Goal: Task Accomplishment & Management: Manage account settings

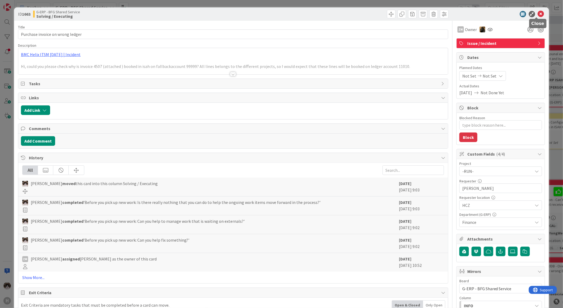
click at [538, 14] on icon at bounding box center [541, 14] width 6 height 6
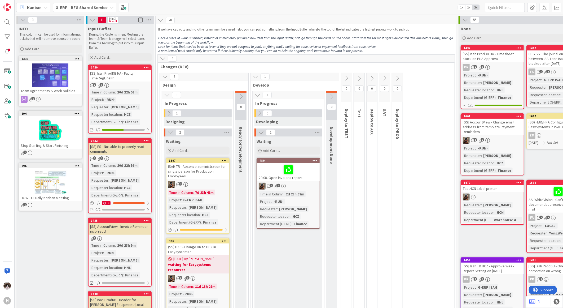
click at [74, 8] on b "G-ERP - BFG Shared Service" at bounding box center [81, 7] width 52 height 5
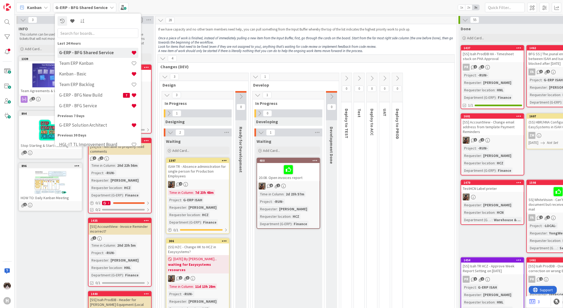
click at [300, 88] on div "1 Develop 1 In Progress 0 Developing 1 Waiting Add Card... 480 20.08. Open invo…" at bounding box center [294, 205] width 89 height 265
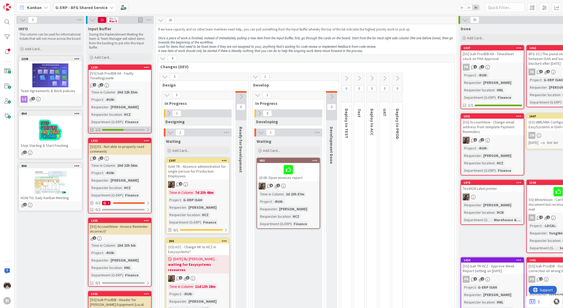
click at [148, 131] on div at bounding box center [147, 130] width 3 height 4
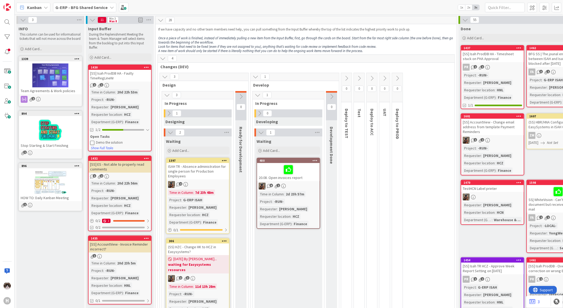
click at [139, 83] on div "2 1" at bounding box center [120, 85] width 63 height 5
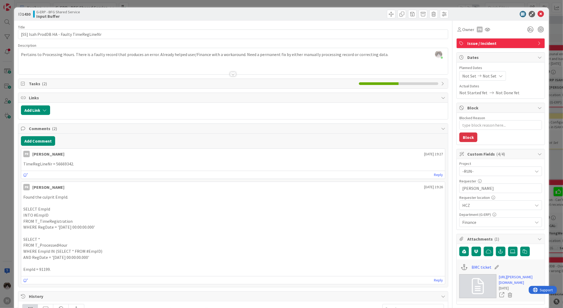
click at [431, 84] on li at bounding box center [419, 83] width 40 height 3
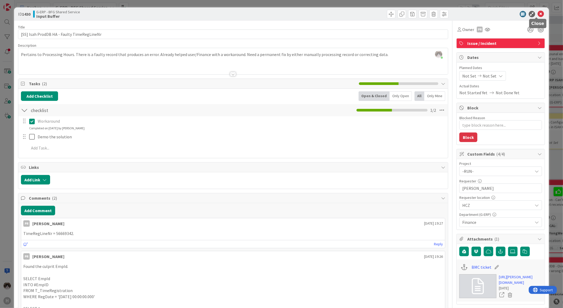
click at [538, 12] on icon at bounding box center [541, 14] width 6 height 6
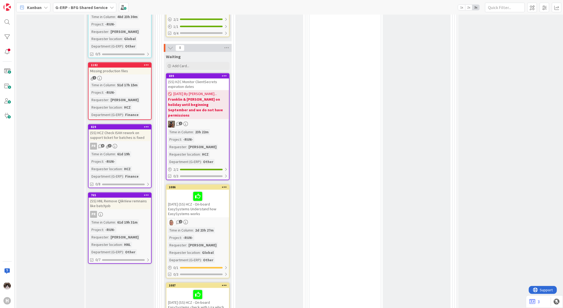
scroll to position [648, 0]
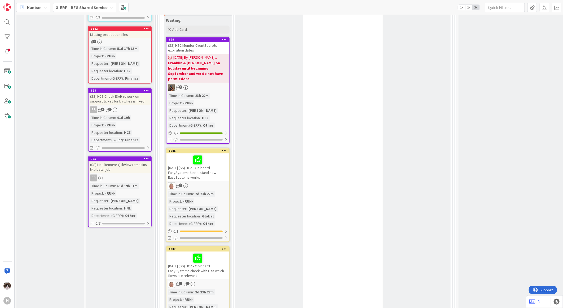
click at [136, 161] on div "(SS) HNL Remove QlikView remnains like batchjob" at bounding box center [120, 167] width 63 height 12
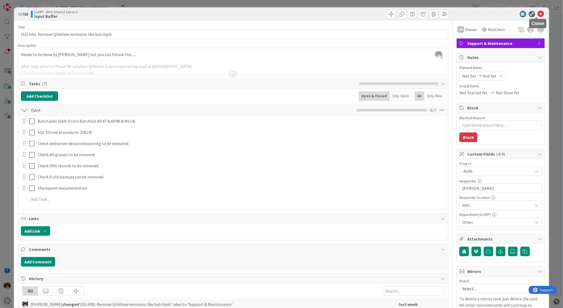
click at [538, 12] on icon at bounding box center [541, 14] width 6 height 6
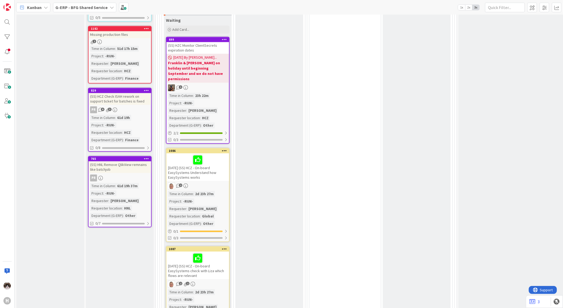
click at [145, 115] on div "Time in Column : 61d 19h Project : -RUN- Requester location : HCZ Department (G…" at bounding box center [119, 129] width 59 height 28
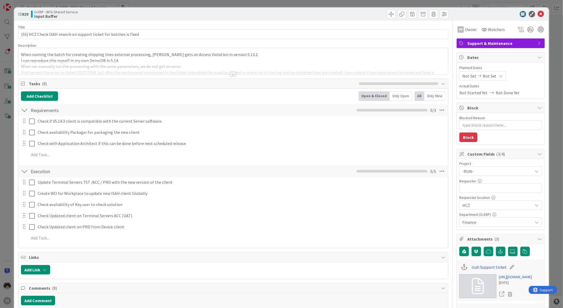
click at [233, 71] on div at bounding box center [233, 68] width 430 height 14
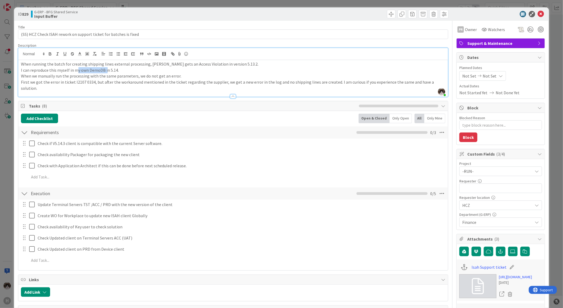
drag, startPoint x: 76, startPoint y: 70, endPoint x: 120, endPoint y: 71, distance: 43.8
click at [118, 70] on p "I can reproduce this myself in my own DemoDB in 5.14." at bounding box center [233, 70] width 425 height 6
drag, startPoint x: 109, startPoint y: 76, endPoint x: 133, endPoint y: 77, distance: 24.2
click at [128, 76] on p "When we manually run the processing with the same parameters, we do not get an …" at bounding box center [233, 76] width 425 height 6
drag, startPoint x: 56, startPoint y: 82, endPoint x: 117, endPoint y: 81, distance: 61.5
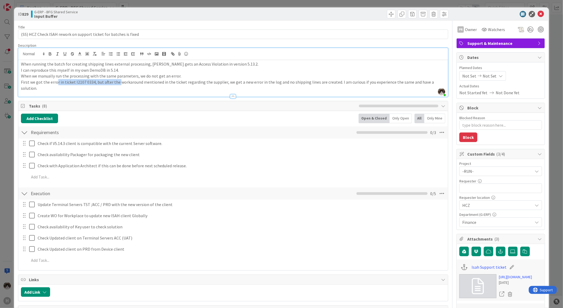
click at [117, 81] on p "First we got the error in ticket I2107 0334, but after the workaround mentioned…" at bounding box center [233, 85] width 425 height 12
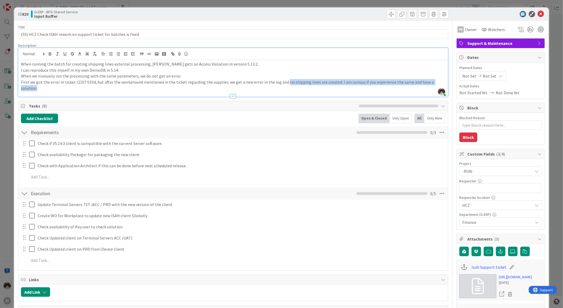
drag, startPoint x: 281, startPoint y: 81, endPoint x: 447, endPoint y: 81, distance: 166.0
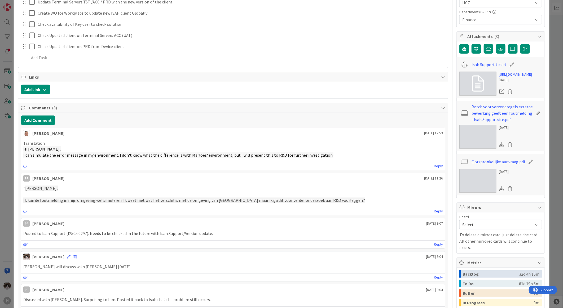
scroll to position [147, 0]
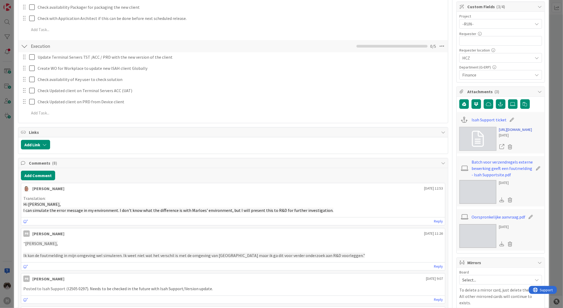
click at [522, 132] on link "https://support.isah.com/tas/public/ssp/content/detail/incident?unid=b33e8803-c…" at bounding box center [515, 130] width 33 height 6
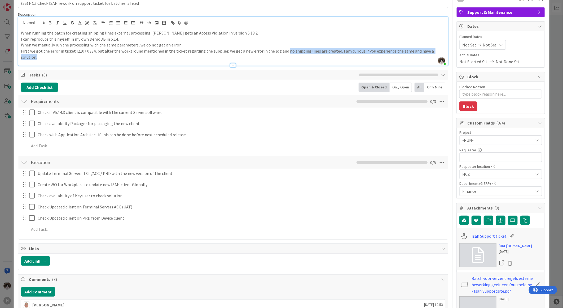
scroll to position [0, 0]
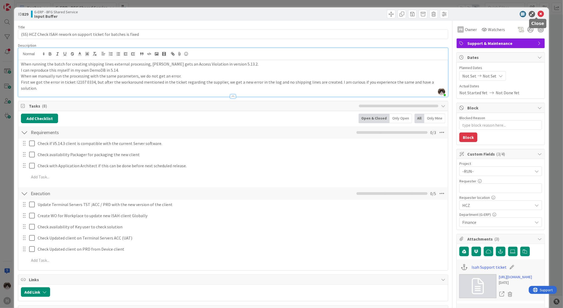
click at [539, 16] on icon at bounding box center [541, 14] width 6 height 6
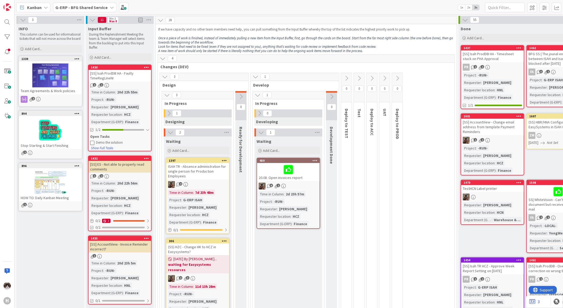
click at [139, 78] on div "[SS] Isah ProdDB HA - Faulty TimeRegLineNr" at bounding box center [120, 76] width 63 height 12
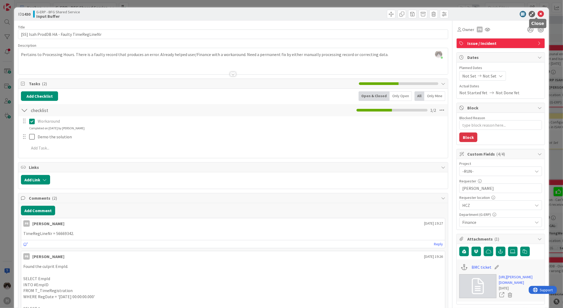
click at [539, 13] on icon at bounding box center [541, 14] width 6 height 6
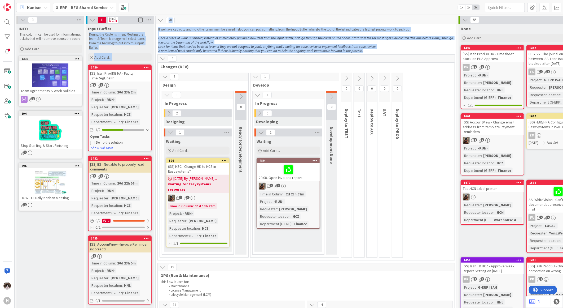
drag, startPoint x: 364, startPoint y: 52, endPoint x: 153, endPoint y: 27, distance: 213.1
drag, startPoint x: 153, startPoint y: 27, endPoint x: 202, endPoint y: 41, distance: 50.8
click at [202, 41] on em "Once a piece of work is finished, instead of immediately pulling a new item fro…" at bounding box center [306, 40] width 296 height 9
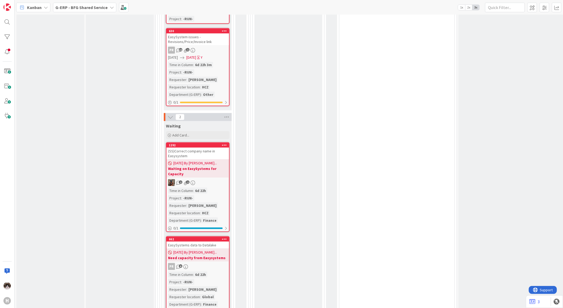
scroll to position [1623, 0]
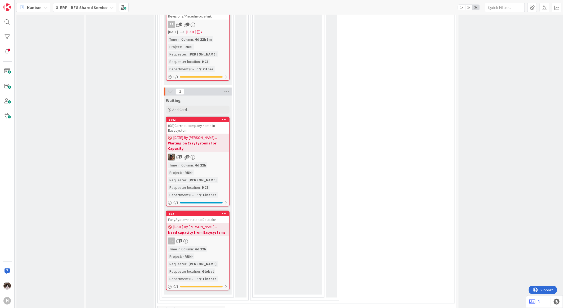
click at [161, 307] on icon at bounding box center [163, 310] width 6 height 6
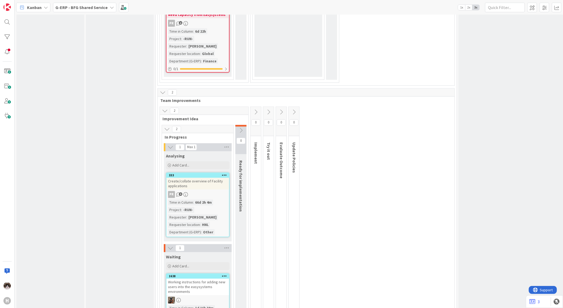
scroll to position [1880, 0]
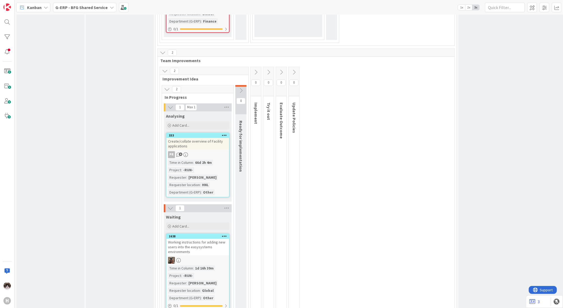
click at [213, 257] on div at bounding box center [198, 260] width 63 height 7
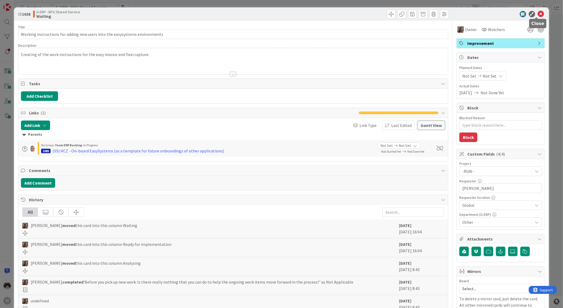
click at [538, 13] on icon at bounding box center [541, 14] width 6 height 6
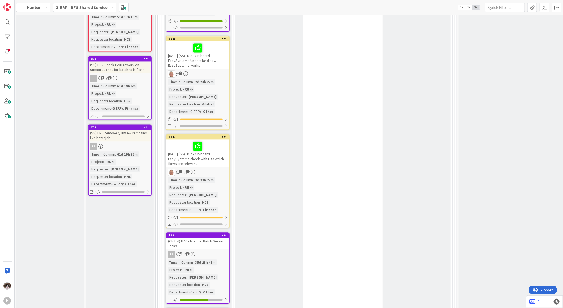
scroll to position [678, 0]
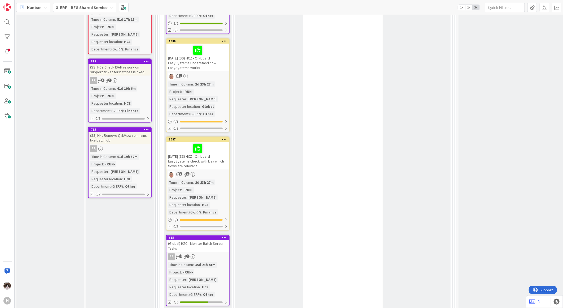
click at [74, 10] on span "G-ERP - BFG Shared Service" at bounding box center [81, 7] width 52 height 6
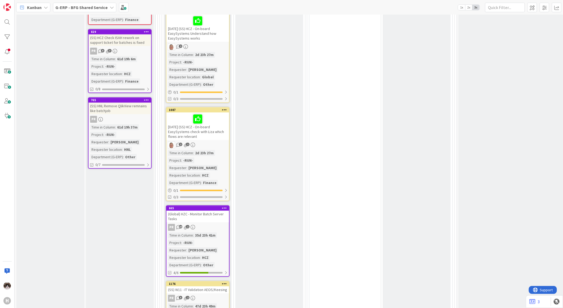
scroll to position [589, 0]
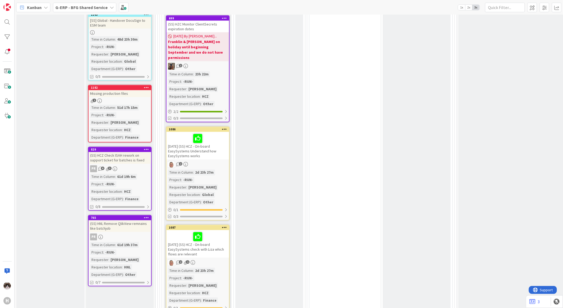
click at [118, 221] on div "(SS) HNL Remove QlikView remnains like batchjob" at bounding box center [120, 226] width 63 height 12
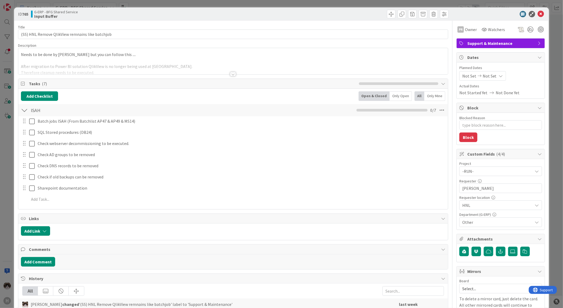
click at [236, 76] on div "Title 47 / 128 (SS) HNL Remove QlikView remnains like batchjob Description Need…" at bounding box center [233, 252] width 430 height 463
click at [234, 75] on div "Title 47 / 128 (SS) HNL Remove QlikView remnains like batchjob Description Need…" at bounding box center [233, 252] width 430 height 463
click at [230, 75] on div at bounding box center [233, 74] width 6 height 4
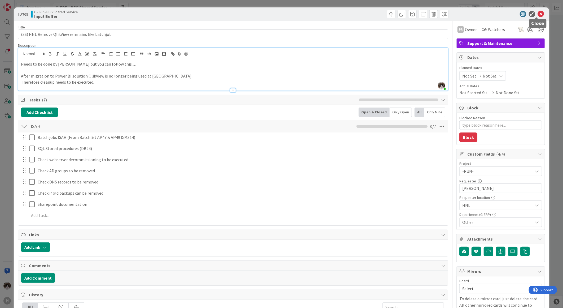
click at [538, 12] on icon at bounding box center [541, 14] width 6 height 6
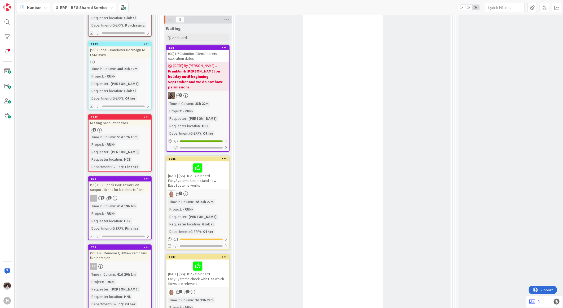
click at [137, 195] on div "PR 8 3" at bounding box center [120, 198] width 63 height 7
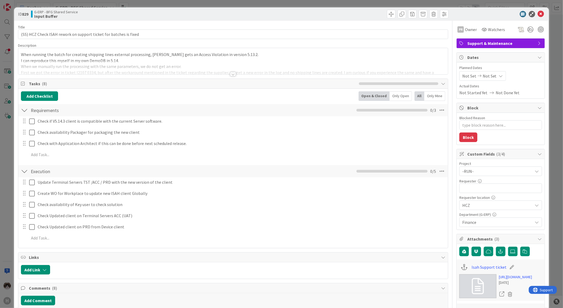
type textarea "x"
click at [232, 72] on div at bounding box center [233, 74] width 6 height 4
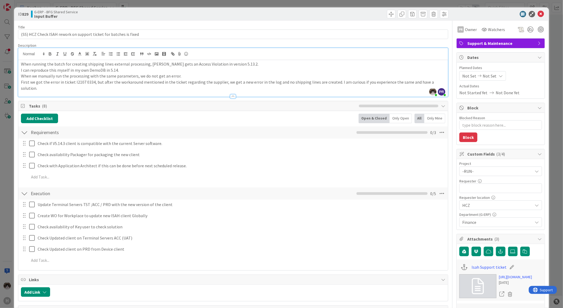
scroll to position [177, 0]
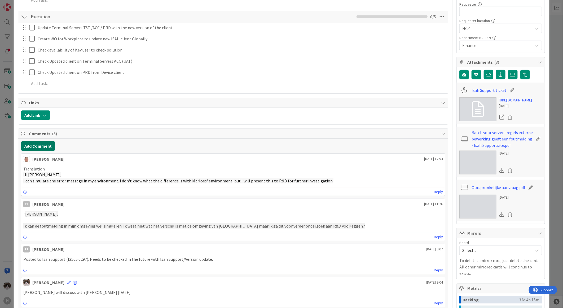
click at [38, 142] on button "Add Comment" at bounding box center [38, 146] width 34 height 10
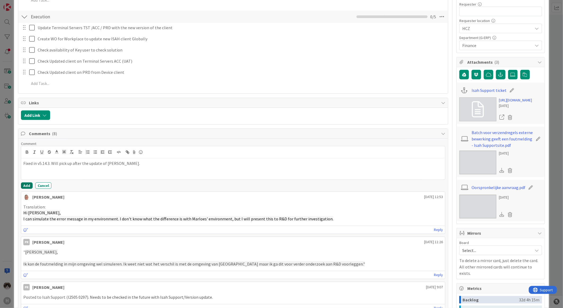
click at [24, 182] on button "Add" at bounding box center [27, 185] width 12 height 6
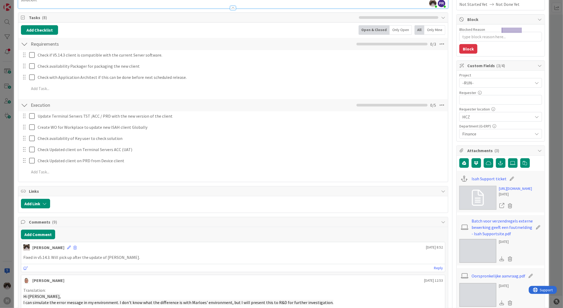
scroll to position [0, 0]
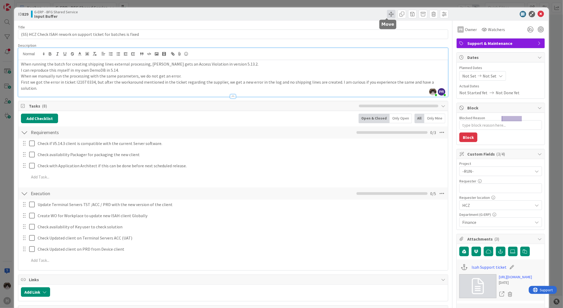
click at [387, 13] on span at bounding box center [391, 14] width 8 height 8
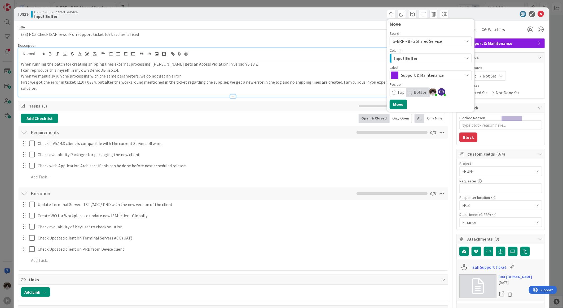
click at [413, 56] on div "Input Buffer" at bounding box center [428, 58] width 70 height 8
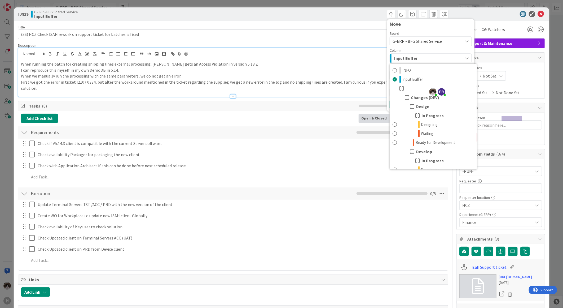
click at [420, 55] on div "Input Buffer" at bounding box center [428, 58] width 70 height 8
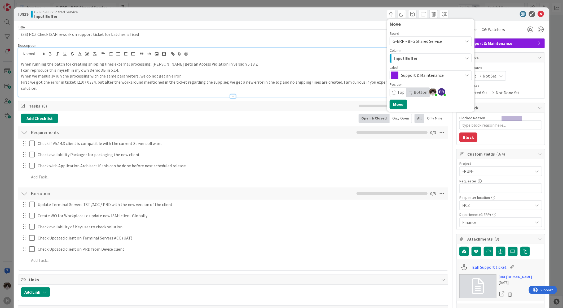
click at [427, 38] on span "G-ERP - BFG Shared Service" at bounding box center [417, 40] width 49 height 5
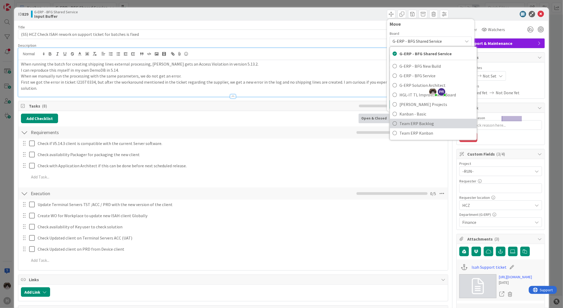
click at [401, 125] on span "Team ERP Backlog" at bounding box center [437, 123] width 75 height 8
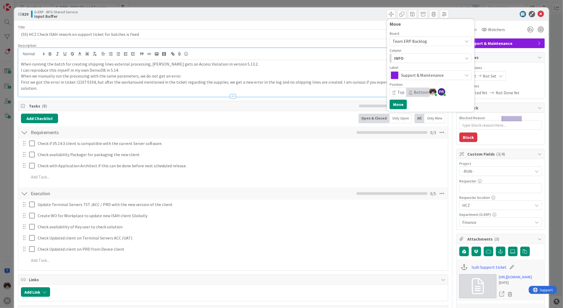
click at [420, 58] on div "INFO" at bounding box center [428, 58] width 70 height 8
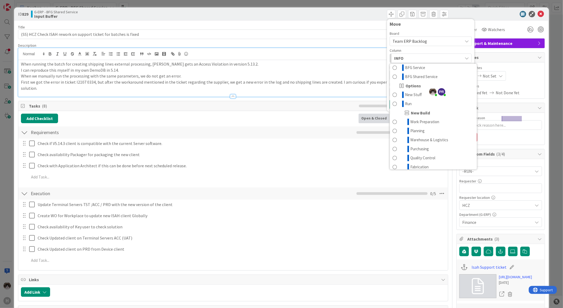
scroll to position [29, 0]
click at [415, 103] on link "Run" at bounding box center [433, 103] width 87 height 9
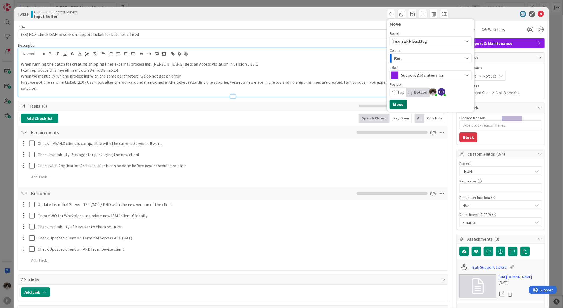
click at [398, 106] on button "Move" at bounding box center [398, 104] width 17 height 10
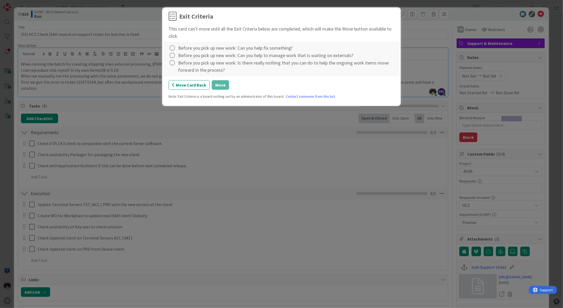
click at [177, 47] on div "Before you pick up new work: Can you help fix something?" at bounding box center [282, 47] width 226 height 7
click at [172, 46] on icon at bounding box center [172, 47] width 7 height 7
click at [192, 67] on link "Not Applicable" at bounding box center [202, 67] width 66 height 8
click at [174, 58] on icon at bounding box center [172, 55] width 7 height 7
click at [182, 75] on link "Not Applicable" at bounding box center [202, 74] width 66 height 8
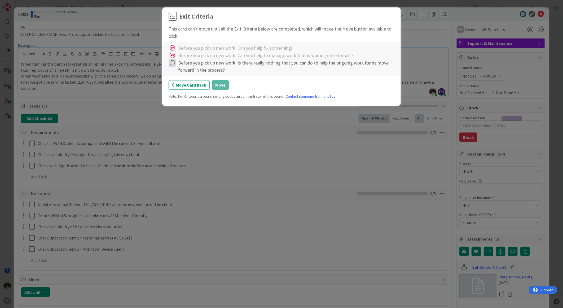
click at [173, 63] on icon at bounding box center [172, 62] width 7 height 7
click at [185, 82] on link "Not Applicable" at bounding box center [202, 82] width 66 height 8
click at [222, 87] on button "Move" at bounding box center [220, 85] width 17 height 10
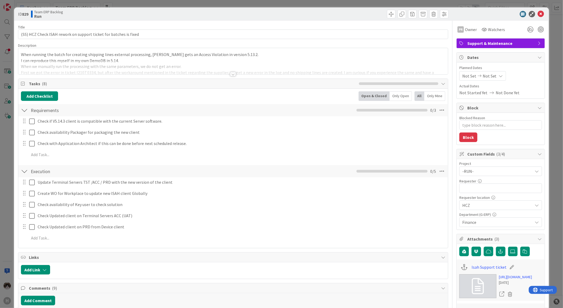
type textarea "x"
click at [499, 74] on icon at bounding box center [501, 76] width 4 height 4
click at [465, 197] on icon at bounding box center [469, 200] width 8 height 6
type input "21/08/2025"
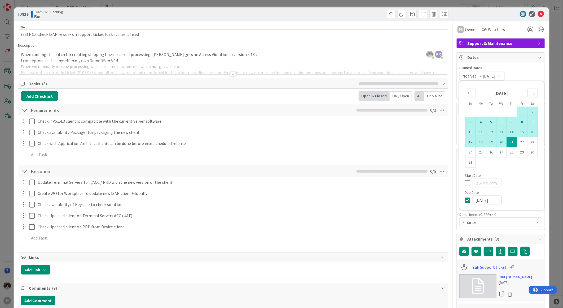
type textarea "x"
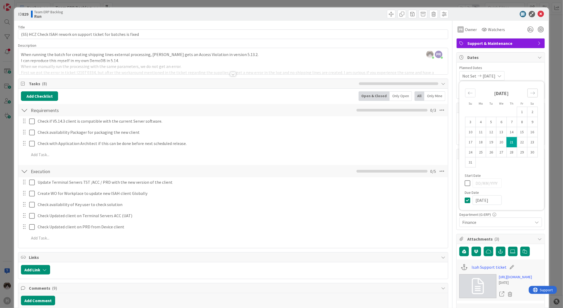
click at [528, 89] on div "Move forward to switch to the next month." at bounding box center [533, 93] width 10 height 9
click at [530, 93] on icon "Move forward to switch to the next month." at bounding box center [532, 92] width 5 height 5
click at [511, 152] on td "30" at bounding box center [512, 152] width 10 height 10
type input "30/10/2025"
type textarea "x"
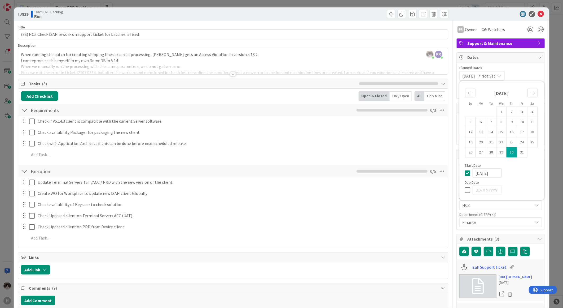
click at [465, 189] on icon at bounding box center [469, 189] width 8 height 6
type input "31/10/2025"
type textarea "x"
click at [465, 171] on icon at bounding box center [469, 172] width 8 height 6
click at [380, 58] on div "Kevin van Dijk just joined PR Parveen Rana just joined When running the batch f…" at bounding box center [233, 61] width 430 height 26
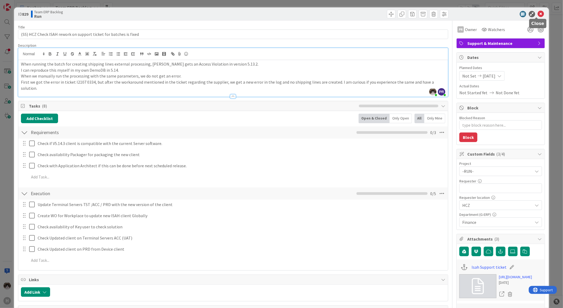
click at [538, 11] on icon at bounding box center [541, 14] width 6 height 6
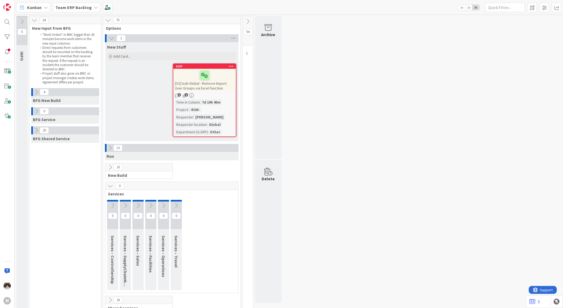
click at [74, 3] on div "Team ERP Backlog" at bounding box center [76, 8] width 47 height 10
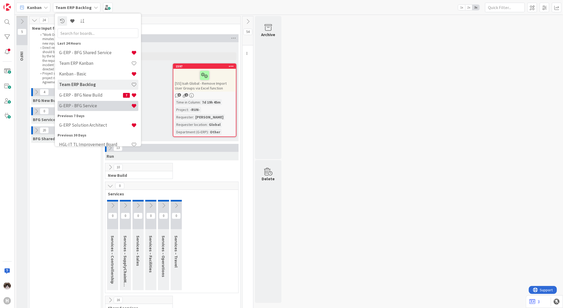
click at [93, 104] on h4 "G-ERP - BFG Service" at bounding box center [95, 105] width 72 height 5
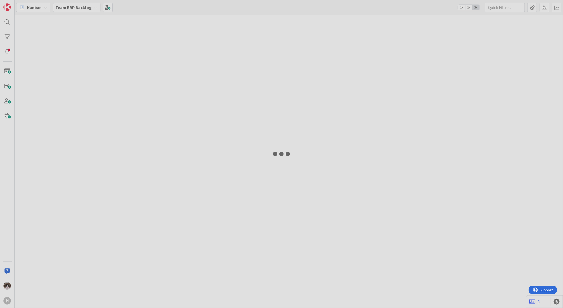
click at [93, 104] on div at bounding box center [281, 154] width 563 height 308
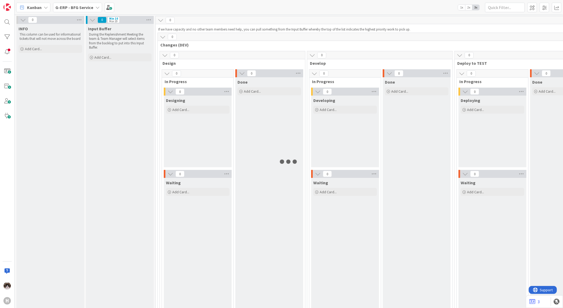
click at [78, 7] on b "G-ERP - BFG Service" at bounding box center [74, 7] width 38 height 5
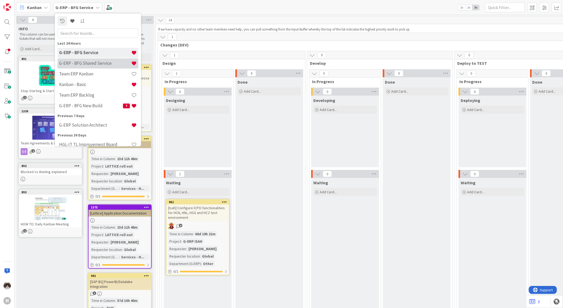
click at [96, 61] on h4 "G-ERP - BFG Shared Service" at bounding box center [95, 62] width 72 height 5
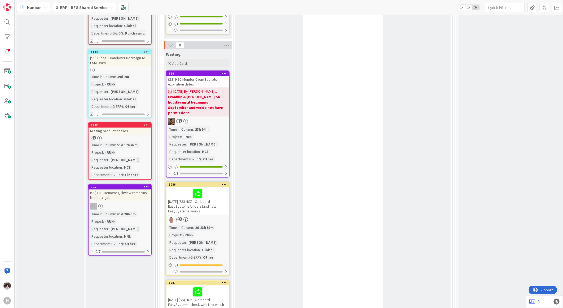
scroll to position [530, 0]
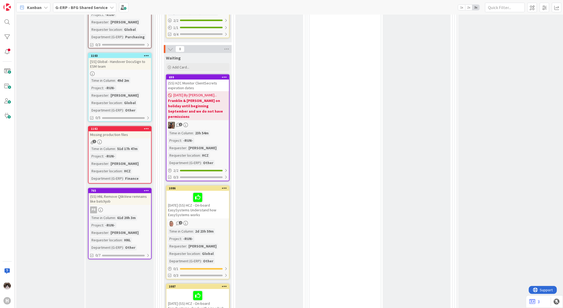
click at [127, 131] on div "Missing production files" at bounding box center [120, 134] width 63 height 7
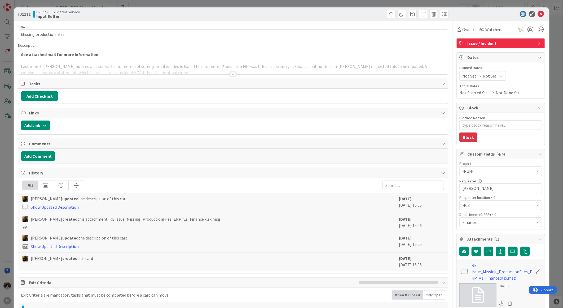
click at [232, 75] on div at bounding box center [233, 74] width 6 height 4
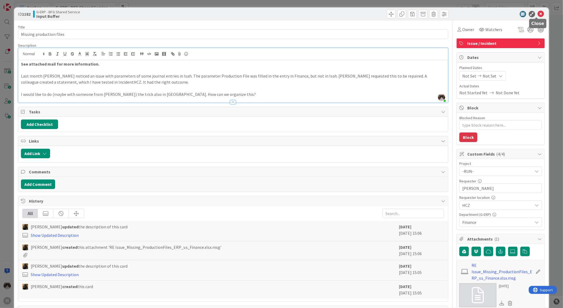
click at [539, 13] on icon at bounding box center [541, 14] width 6 height 6
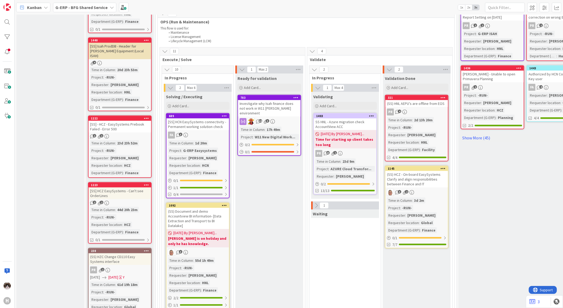
scroll to position [324, 0]
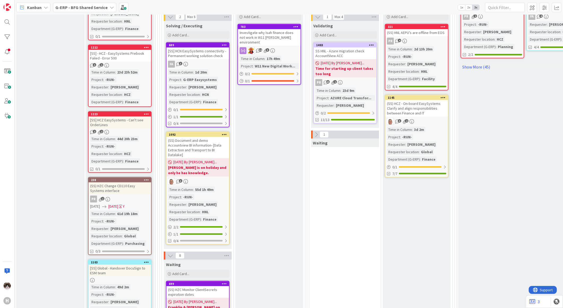
click at [120, 184] on div "(SS) HZC Change CD110 Easy Systems interface" at bounding box center [120, 188] width 63 height 12
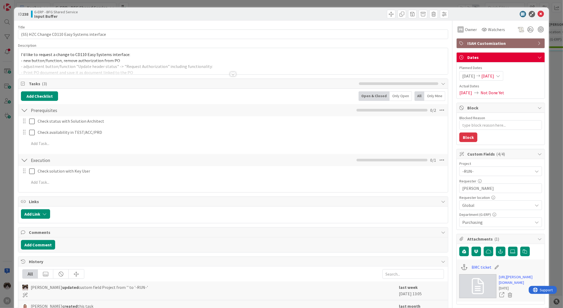
click at [230, 74] on div at bounding box center [233, 74] width 6 height 4
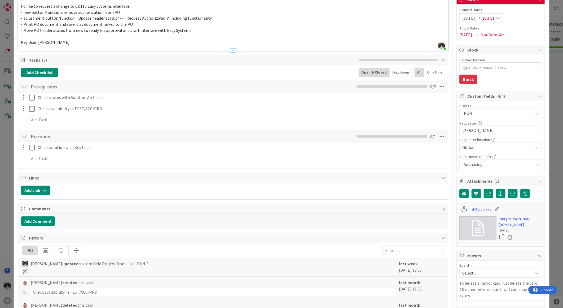
scroll to position [2, 0]
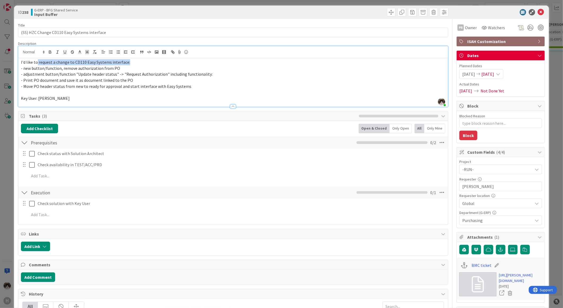
drag, startPoint x: 37, startPoint y: 62, endPoint x: 138, endPoint y: 62, distance: 101.3
click at [138, 62] on p "I'd like to request a change to CD110 Easy Systems interface:" at bounding box center [233, 62] width 425 height 6
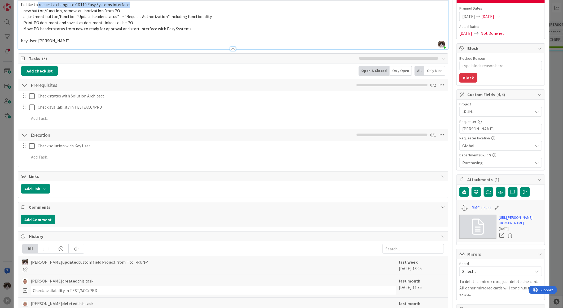
scroll to position [0, 0]
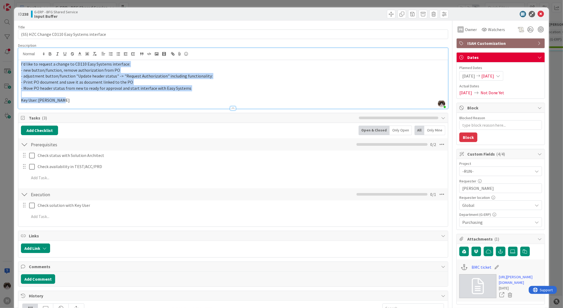
drag, startPoint x: 62, startPoint y: 99, endPoint x: 17, endPoint y: 60, distance: 59.4
click at [17, 60] on div "ID 238 G-ERP - BFG Shared Service Input Buffer Title 44 / 128 (SS) HZC Change C…" at bounding box center [281, 256] width 535 height 499
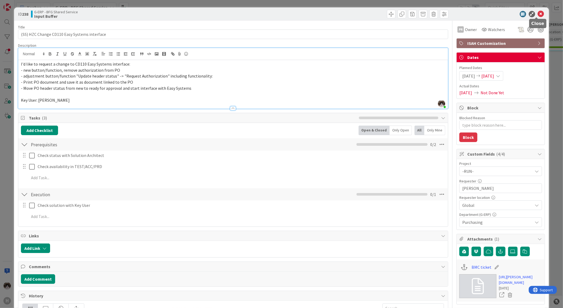
click at [538, 11] on icon at bounding box center [541, 14] width 6 height 6
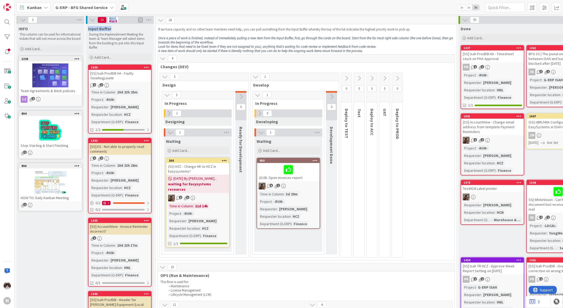
drag, startPoint x: 110, startPoint y: 19, endPoint x: 118, endPoint y: 24, distance: 9.6
drag, startPoint x: 118, startPoint y: 24, endPoint x: 117, endPoint y: 28, distance: 4.1
click at [117, 28] on div "Input Buffer" at bounding box center [120, 28] width 64 height 5
click at [94, 7] on b "G-ERP - BFG Shared Service" at bounding box center [81, 7] width 52 height 5
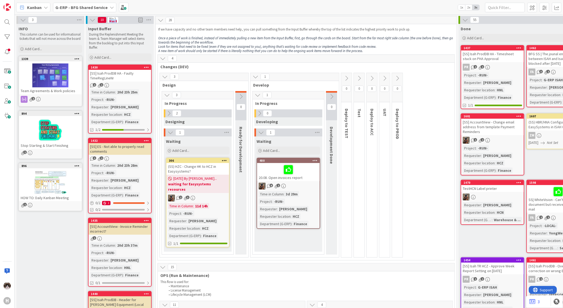
drag, startPoint x: 109, startPoint y: 20, endPoint x: 129, endPoint y: 21, distance: 19.7
click at [129, 21] on div "10 Min 3 Max 8" at bounding box center [120, 20] width 68 height 8
drag, startPoint x: 129, startPoint y: 21, endPoint x: 124, endPoint y: 46, distance: 24.7
click at [124, 46] on p "During the Replenishment Meeting the team & Team Manager will select items from…" at bounding box center [120, 40] width 62 height 17
click at [79, 7] on b "G-ERP - BFG Shared Service" at bounding box center [81, 7] width 52 height 5
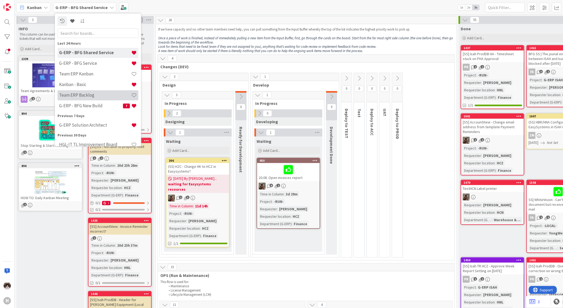
click at [91, 95] on h4 "Team ERP Backlog" at bounding box center [95, 94] width 72 height 5
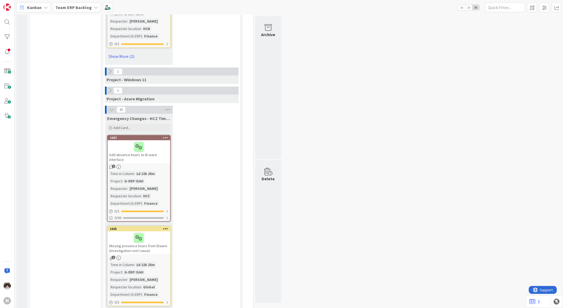
scroll to position [2239, 0]
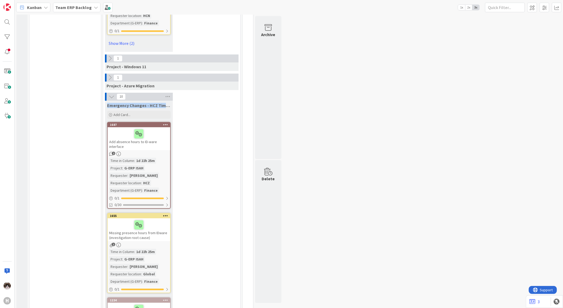
drag, startPoint x: 106, startPoint y: 88, endPoint x: 172, endPoint y: 88, distance: 65.5
click at [172, 101] on div "Emergency Changes - HCZ Time Registration" at bounding box center [139, 104] width 68 height 7
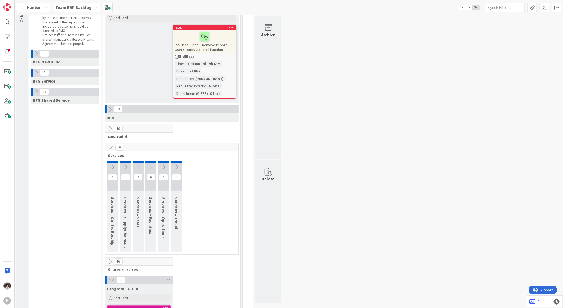
scroll to position [0, 0]
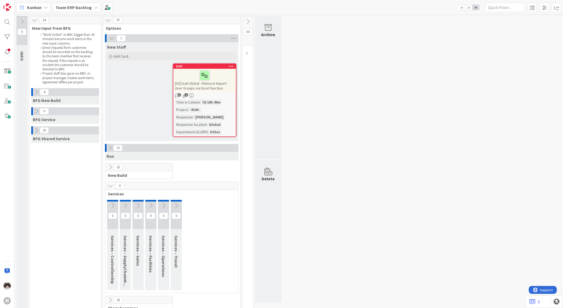
click at [33, 133] on div at bounding box center [32, 130] width 2 height 8
click at [36, 130] on icon at bounding box center [36, 130] width 6 height 6
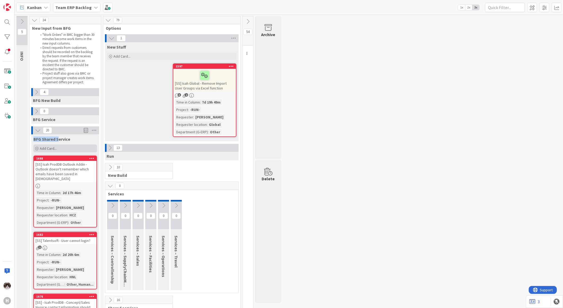
drag, startPoint x: 32, startPoint y: 138, endPoint x: 81, endPoint y: 144, distance: 49.1
click at [81, 144] on div "BFG Shared Service Add Card..." at bounding box center [65, 143] width 68 height 19
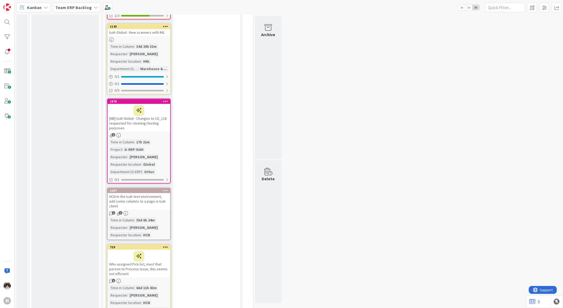
scroll to position [736, 0]
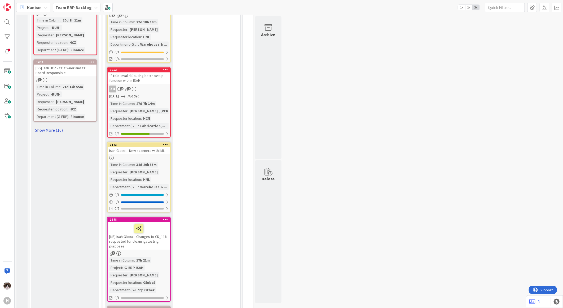
click at [48, 126] on link "Show More (10)" at bounding box center [65, 130] width 64 height 8
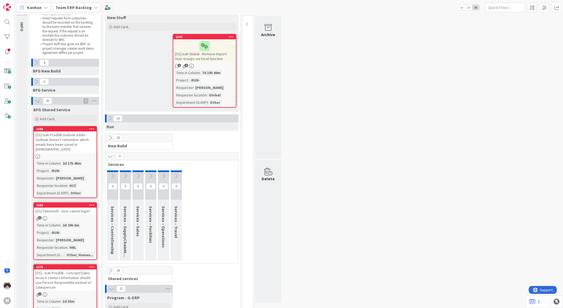
scroll to position [0, 0]
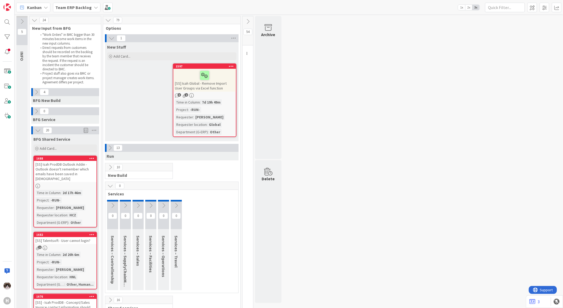
click at [79, 193] on div "Time in Column : 2d 17h 46m Project : -RUN- Requester : Matej Kubicek Requester…" at bounding box center [65, 208] width 59 height 36
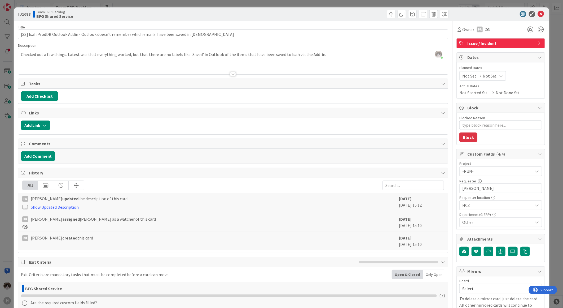
click at [230, 76] on div at bounding box center [233, 74] width 6 height 4
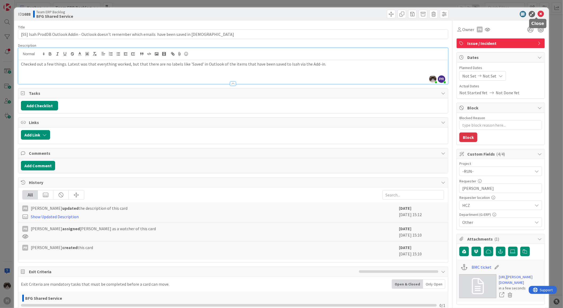
click at [538, 15] on icon at bounding box center [541, 14] width 6 height 6
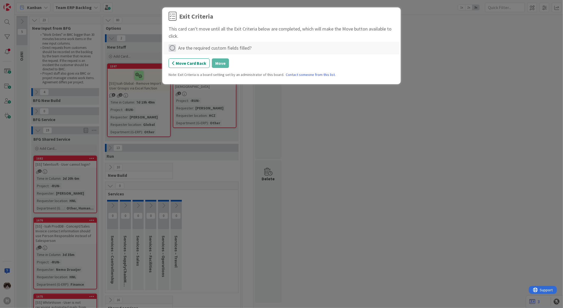
click at [171, 48] on icon at bounding box center [172, 47] width 7 height 7
click at [191, 59] on link "Complete" at bounding box center [202, 59] width 66 height 8
click at [224, 63] on button "Move" at bounding box center [220, 63] width 17 height 10
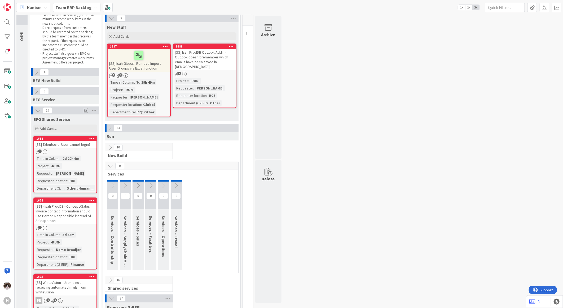
scroll to position [29, 0]
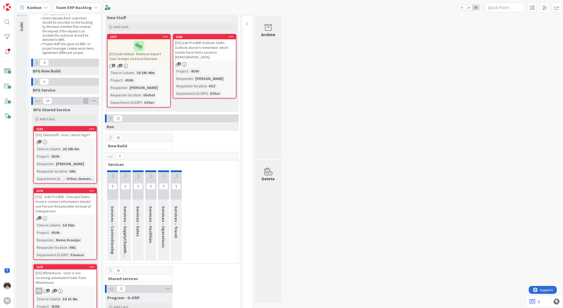
click at [70, 142] on div "1" at bounding box center [65, 142] width 63 height 5
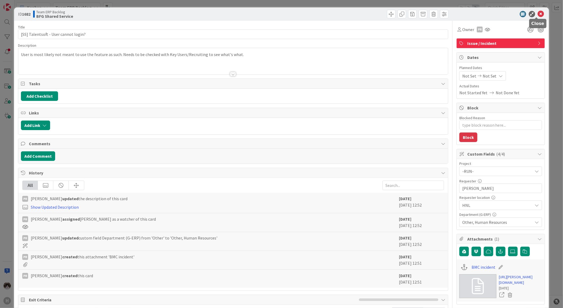
click at [538, 13] on icon at bounding box center [541, 14] width 6 height 6
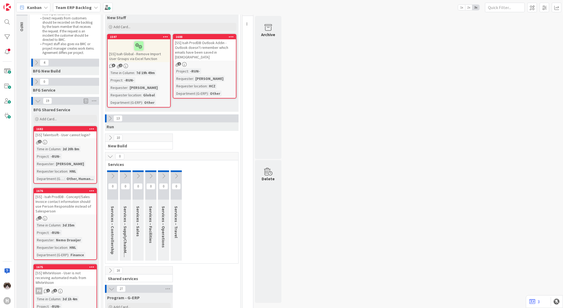
click at [202, 53] on div "[SS] Isah ProdDB Outlook Addin - Outlook doesn't remember which emails have bee…" at bounding box center [204, 49] width 63 height 21
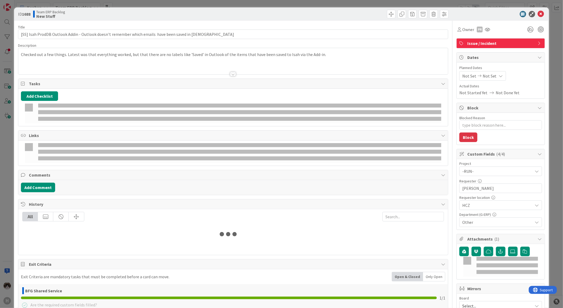
type textarea "x"
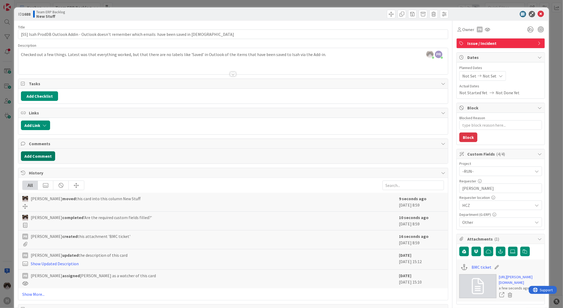
click at [42, 153] on button "Add Comment" at bounding box center [38, 156] width 34 height 10
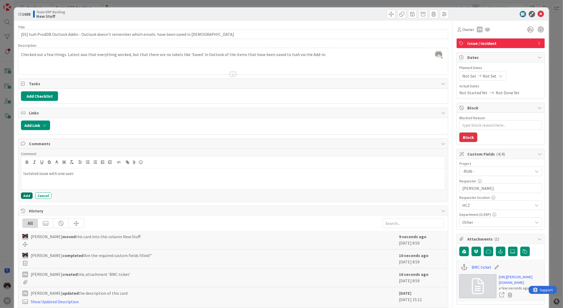
click at [27, 197] on button "Add" at bounding box center [27, 195] width 12 height 6
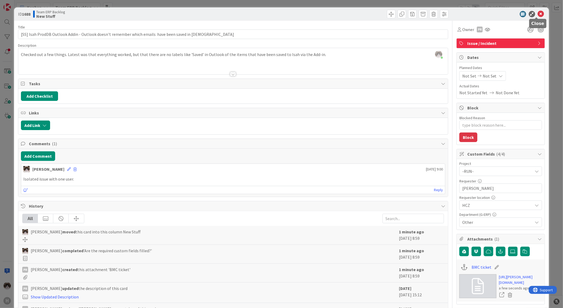
click at [538, 12] on icon at bounding box center [541, 14] width 6 height 6
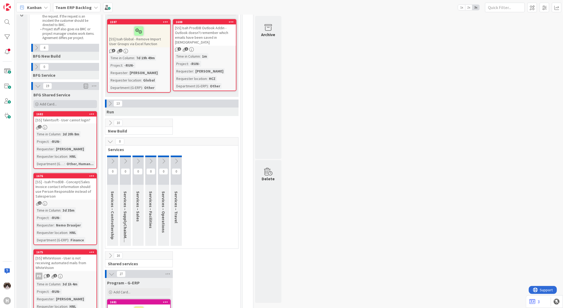
scroll to position [59, 0]
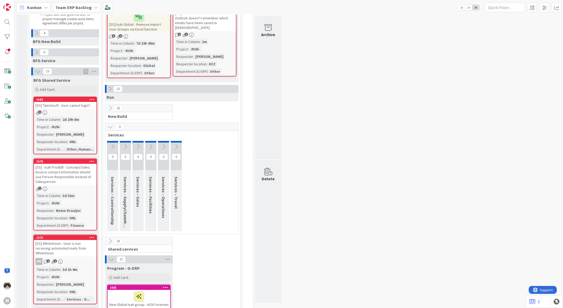
click at [80, 115] on link "1682 [SS] Talentsoft - User cannot login? 1 Time in Column : 2d 20h 8m Project …" at bounding box center [65, 126] width 64 height 58
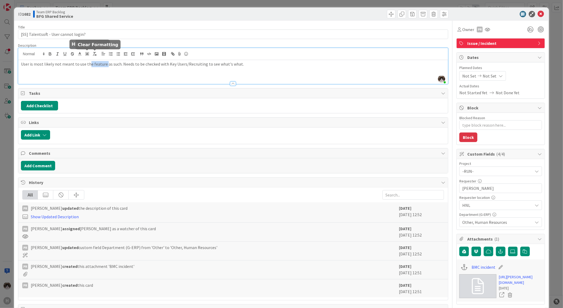
drag, startPoint x: 98, startPoint y: 56, endPoint x: 136, endPoint y: 56, distance: 37.4
click at [133, 56] on div "Kevin van Dijk just joined User is most likely not meant to use the feature as …" at bounding box center [233, 66] width 430 height 36
click at [54, 75] on div "User is most likely not meant to use the feature as such. Needs to be checked w…" at bounding box center [233, 72] width 430 height 24
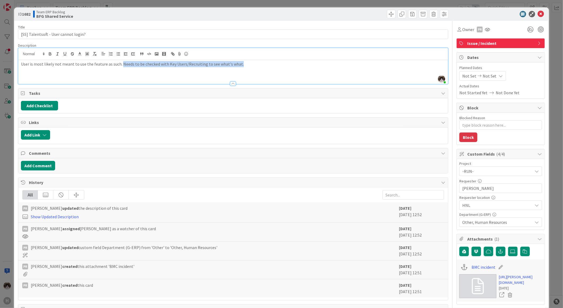
drag, startPoint x: 120, startPoint y: 65, endPoint x: 250, endPoint y: 64, distance: 130.5
click at [250, 64] on p "User is most likely not meant to use the feature as such. Needs to be checked w…" at bounding box center [233, 64] width 425 height 6
drag, startPoint x: 538, startPoint y: 13, endPoint x: 279, endPoint y: 65, distance: 263.8
click at [279, 65] on div "ID 1682 Team ERP Backlog BFG Shared Service Title 36 / 128 [SS] Talentsoft - Us…" at bounding box center [281, 237] width 535 height 460
click at [268, 68] on div "User is most likely not meant to use the feature as such. Needs to be checked w…" at bounding box center [233, 72] width 430 height 24
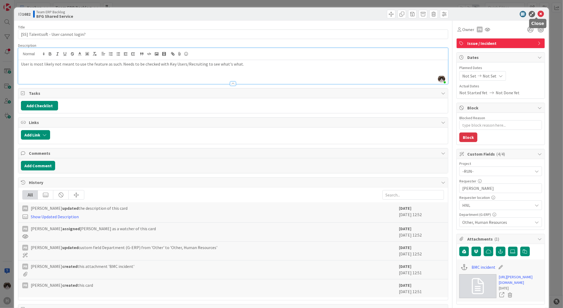
click at [538, 15] on icon at bounding box center [541, 14] width 6 height 6
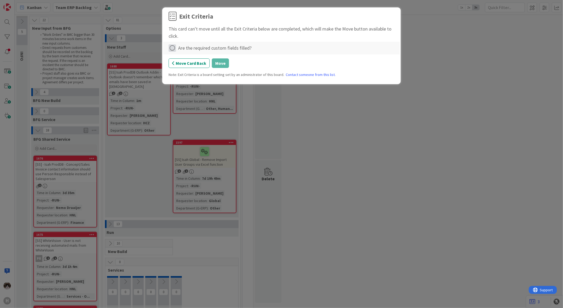
click at [173, 47] on icon at bounding box center [172, 47] width 7 height 7
click at [202, 58] on link "Complete" at bounding box center [202, 59] width 66 height 8
click at [222, 64] on button "Move" at bounding box center [220, 63] width 17 height 10
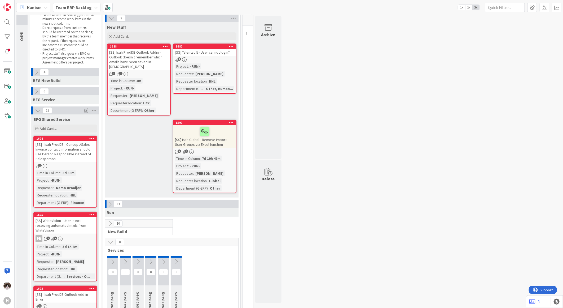
scroll to position [59, 0]
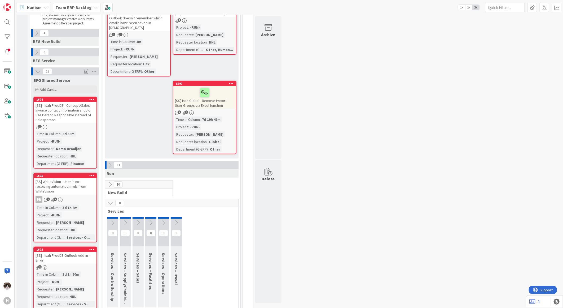
click at [75, 119] on div "[SS] - Isah ProdDB - Concept/Sales Invoice contact information should use Perso…" at bounding box center [65, 112] width 63 height 21
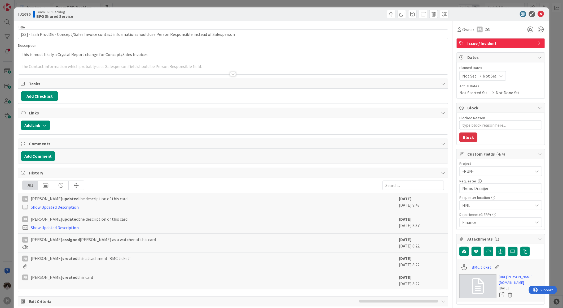
click at [230, 73] on div at bounding box center [233, 74] width 6 height 4
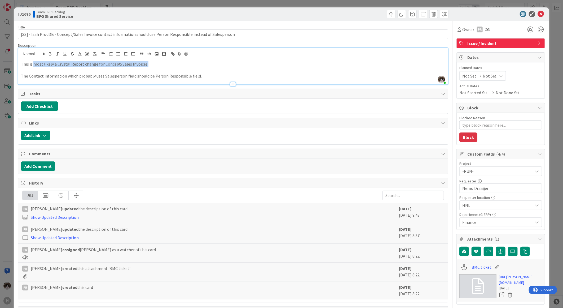
drag, startPoint x: 37, startPoint y: 67, endPoint x: 160, endPoint y: 66, distance: 122.3
click at [160, 66] on p "This is most likely a Crystal Report change for Concept/Sales Invoices." at bounding box center [233, 64] width 425 height 6
click at [133, 72] on p at bounding box center [233, 70] width 425 height 6
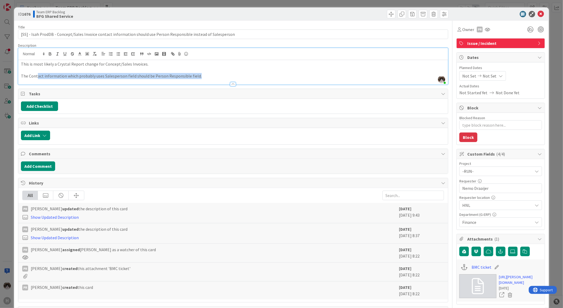
drag, startPoint x: 41, startPoint y: 74, endPoint x: 267, endPoint y: 74, distance: 226.2
click at [218, 74] on p "The Contact information which probably uses Salesperson field should be Person …" at bounding box center [233, 76] width 425 height 6
click at [212, 73] on p "The Contact information which probably uses Salesperson field should be Person …" at bounding box center [233, 76] width 425 height 6
click at [498, 48] on div "Owner PR Issue / Incident Dates Planned Dates Not Set Not Set Actual Dates Not …" at bounding box center [501, 242] width 89 height 443
click at [498, 47] on div "Issue / Incident" at bounding box center [501, 43] width 88 height 10
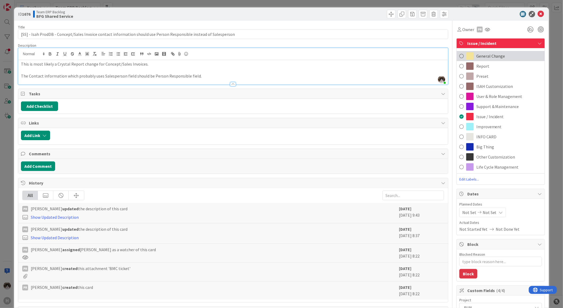
click at [487, 58] on span "General Change" at bounding box center [491, 56] width 29 height 6
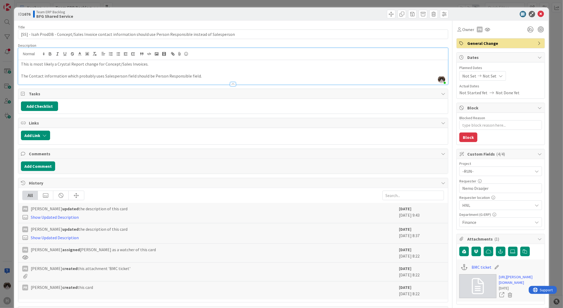
click at [468, 46] on span "General Change" at bounding box center [502, 43] width 68 height 6
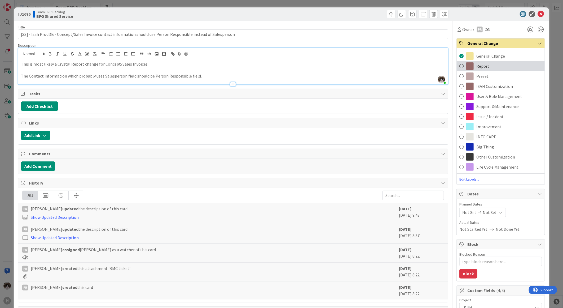
click at [486, 67] on div "Report" at bounding box center [501, 66] width 88 height 10
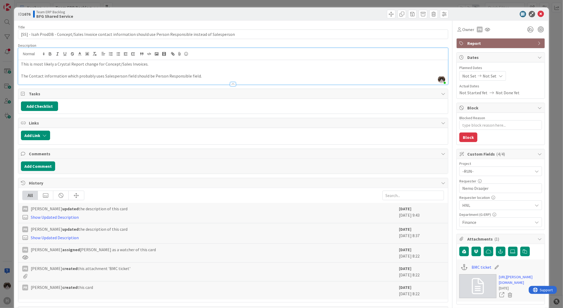
click at [387, 67] on p at bounding box center [233, 70] width 425 height 6
click at [538, 14] on icon at bounding box center [541, 14] width 6 height 6
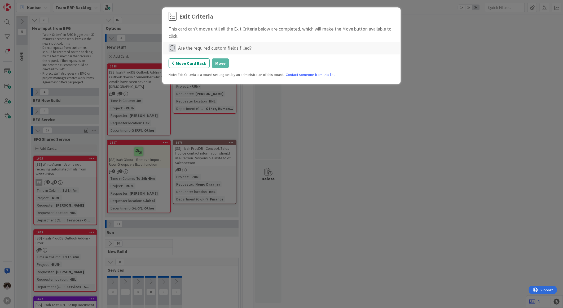
click at [170, 47] on icon at bounding box center [172, 47] width 7 height 7
click at [203, 59] on link "Complete" at bounding box center [202, 59] width 66 height 8
click at [226, 66] on button "Move" at bounding box center [220, 63] width 17 height 10
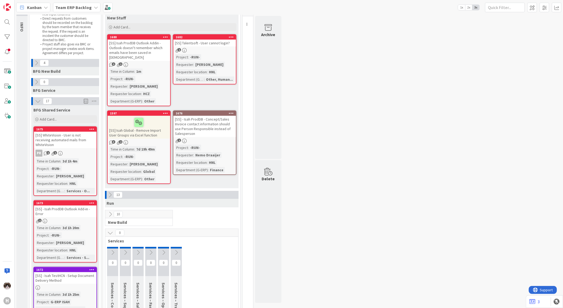
scroll to position [59, 0]
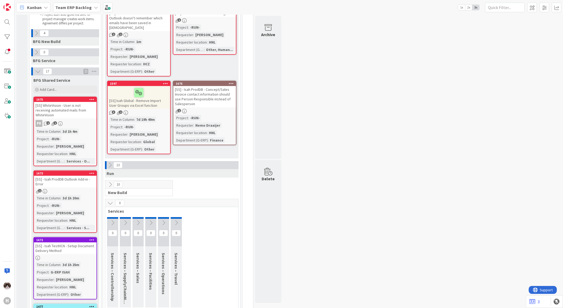
click at [86, 120] on div "PR 1 1" at bounding box center [65, 123] width 63 height 7
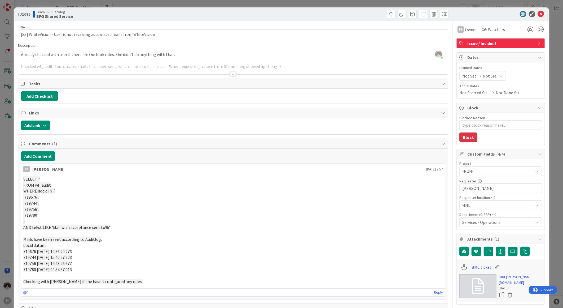
click at [230, 73] on div at bounding box center [233, 74] width 6 height 4
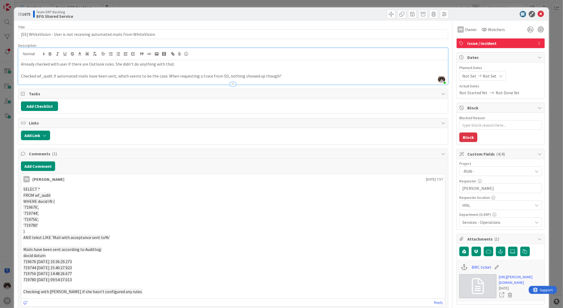
click at [209, 192] on p "FROM wf_audit" at bounding box center [233, 195] width 420 height 6
click at [538, 14] on icon at bounding box center [541, 14] width 6 height 6
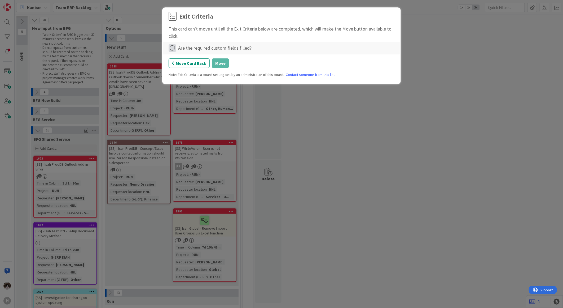
click at [171, 47] on icon at bounding box center [172, 47] width 7 height 7
click at [211, 58] on link "Complete" at bounding box center [202, 59] width 66 height 8
click at [220, 63] on button "Move" at bounding box center [220, 63] width 17 height 10
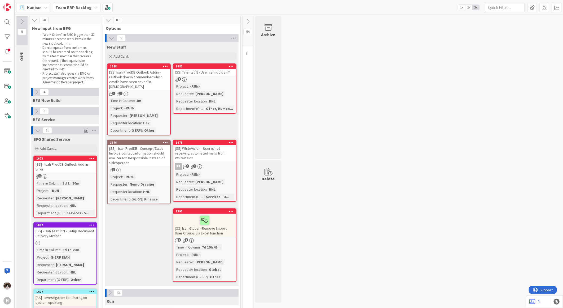
scroll to position [59, 0]
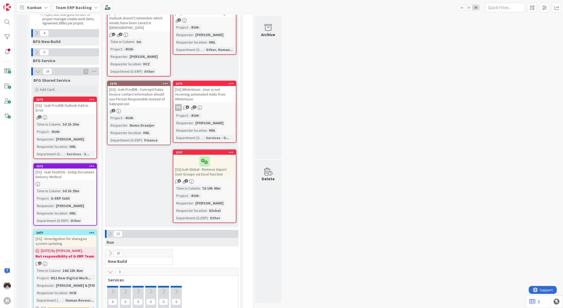
click at [217, 92] on link "1675 [SS] WhiteVision - User is not receiving automated mails from WhiteVision …" at bounding box center [205, 112] width 64 height 62
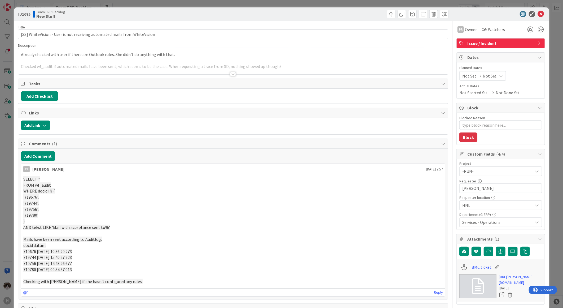
click at [232, 75] on div at bounding box center [233, 74] width 6 height 4
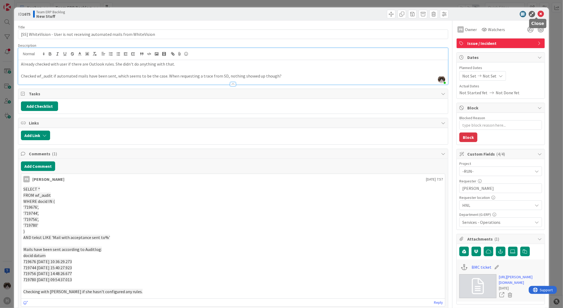
click at [539, 12] on icon at bounding box center [541, 14] width 6 height 6
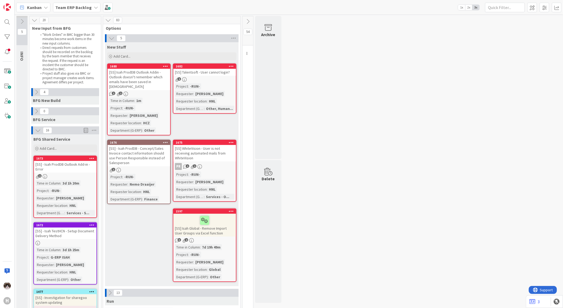
click at [68, 170] on div "[SS] - Isah ProdDB Outlook Add-in - Error" at bounding box center [65, 167] width 63 height 12
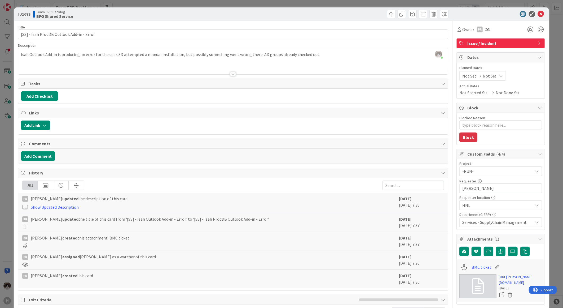
click at [231, 74] on div at bounding box center [233, 74] width 6 height 4
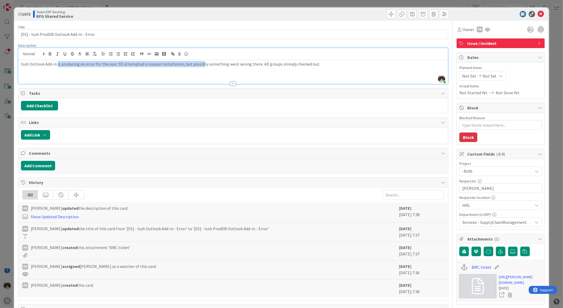
drag, startPoint x: 66, startPoint y: 63, endPoint x: 198, endPoint y: 70, distance: 132.3
click at [198, 70] on div "Isah Outlook Add-in is producing an error for the user. SD attempted a manual i…" at bounding box center [233, 72] width 430 height 24
click at [538, 15] on icon at bounding box center [541, 14] width 6 height 6
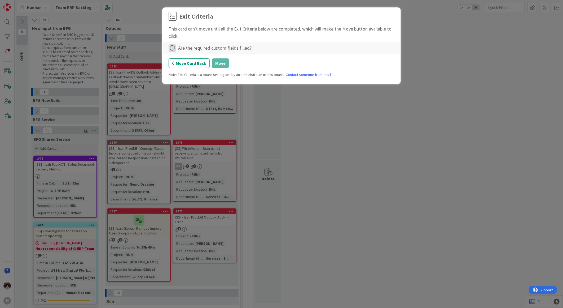
click at [174, 48] on icon at bounding box center [172, 47] width 7 height 7
click at [195, 60] on link "Complete" at bounding box center [202, 59] width 66 height 8
click at [224, 65] on button "Move" at bounding box center [220, 63] width 17 height 10
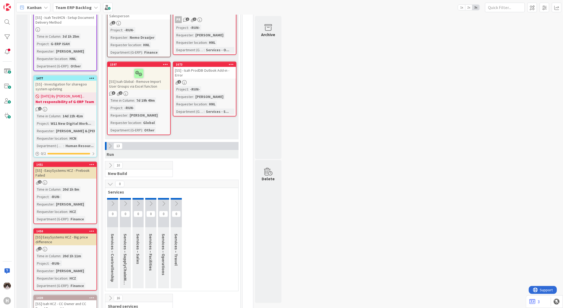
scroll to position [29, 0]
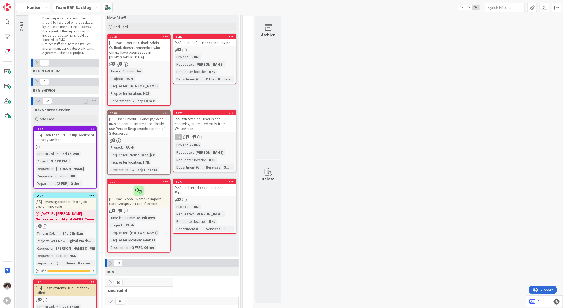
click at [77, 141] on div "[SS] - Isah TestHCN - Setup Document Delivery Method" at bounding box center [65, 137] width 63 height 12
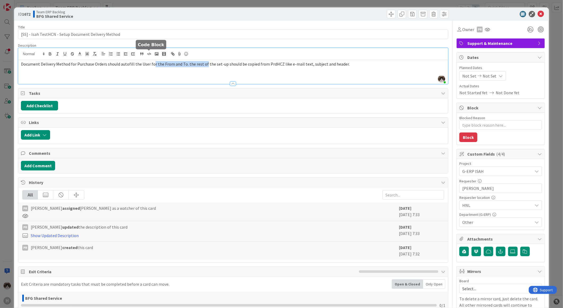
drag, startPoint x: 153, startPoint y: 56, endPoint x: 206, endPoint y: 59, distance: 52.9
click at [206, 59] on div "Kevin van Dijk just joined Document Delivery Method for Purchase Orders should …" at bounding box center [233, 66] width 430 height 36
click at [189, 76] on div "Document Delivery Method for Purchase Orders should autofill the User for the F…" at bounding box center [233, 72] width 430 height 24
drag, startPoint x: 278, startPoint y: 66, endPoint x: 337, endPoint y: 66, distance: 59.1
click at [337, 65] on p "Document Delivery Method for Purchase Orders should autofill the User for the F…" at bounding box center [233, 64] width 425 height 6
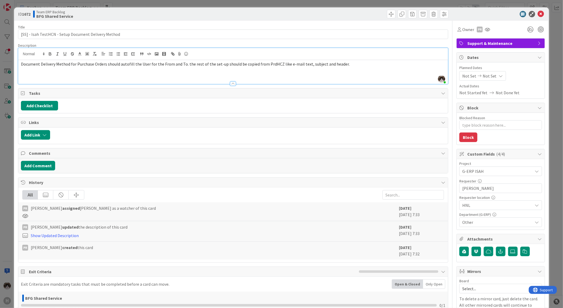
click at [260, 74] on div "Document Delivery Method for Purchase Orders should autofill the User for the F…" at bounding box center [233, 72] width 430 height 24
click at [487, 45] on span "Support & Maintenance" at bounding box center [502, 43] width 68 height 6
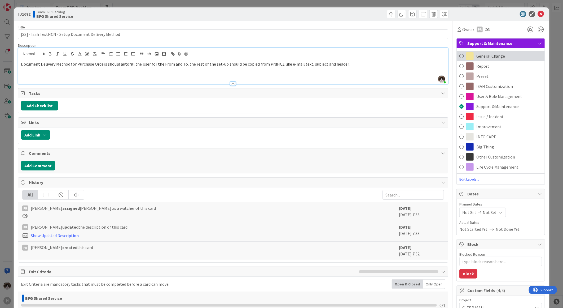
click at [486, 55] on span "General Change" at bounding box center [491, 56] width 29 height 6
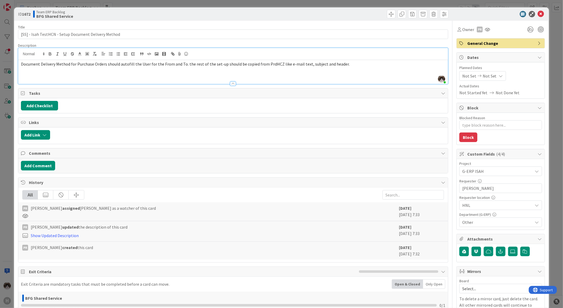
click at [504, 175] on span "HNL" at bounding box center [497, 170] width 68 height 7
click at [478, 247] on span "HCN" at bounding box center [504, 246] width 69 height 8
drag, startPoint x: 455, startPoint y: 198, endPoint x: 489, endPoint y: 199, distance: 33.7
click at [489, 199] on div "Requester location" at bounding box center [501, 197] width 83 height 4
click at [508, 197] on div "Requester location" at bounding box center [501, 197] width 83 height 4
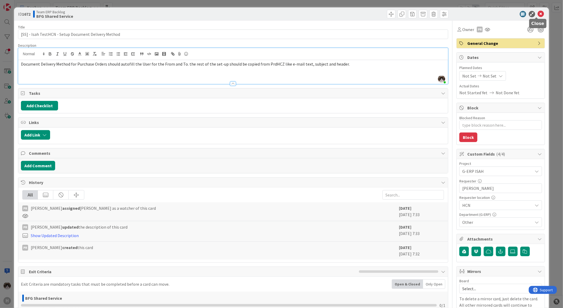
click at [538, 13] on icon at bounding box center [541, 14] width 6 height 6
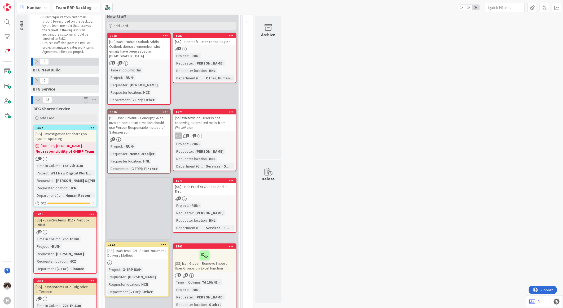
scroll to position [32, 0]
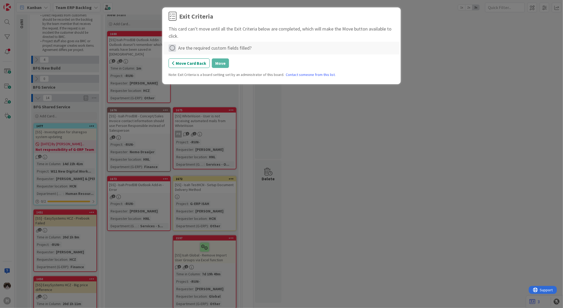
click at [173, 49] on icon at bounding box center [172, 47] width 7 height 7
click at [193, 60] on link "Complete" at bounding box center [202, 59] width 66 height 8
click at [226, 62] on button "Move" at bounding box center [220, 63] width 17 height 10
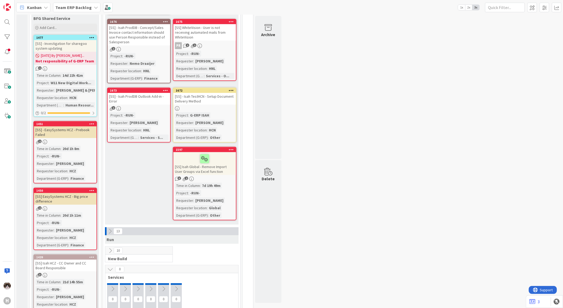
scroll to position [62, 0]
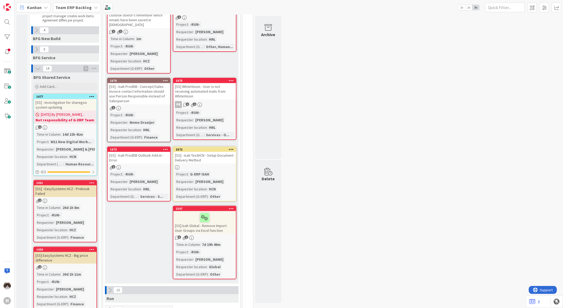
click at [72, 107] on div "[SS] - Investigation for sharegoo system updating" at bounding box center [65, 105] width 63 height 12
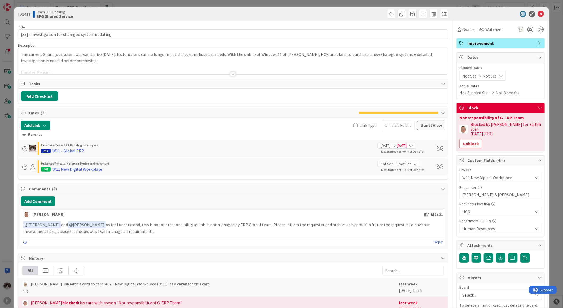
click at [233, 75] on div at bounding box center [233, 74] width 6 height 4
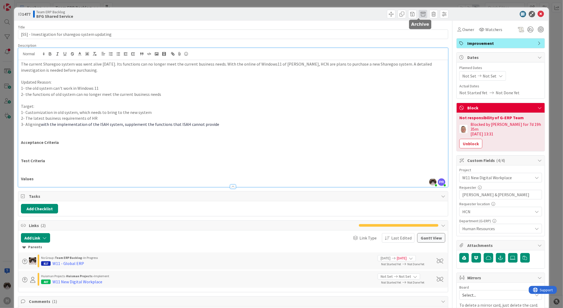
click at [419, 15] on span at bounding box center [423, 14] width 8 height 8
click at [426, 39] on button "Archive" at bounding box center [432, 39] width 21 height 10
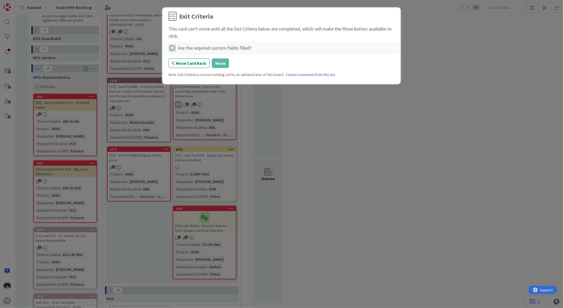
click at [173, 47] on icon at bounding box center [172, 47] width 7 height 7
click at [427, 93] on div "Exit Criteria This card can't move until all the Exit Criteria below are comple…" at bounding box center [281, 154] width 563 height 308
click at [186, 62] on button "Move Card Back" at bounding box center [189, 63] width 41 height 10
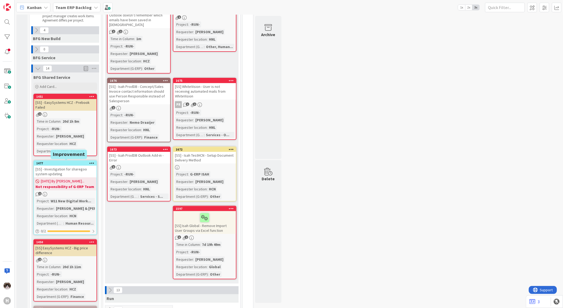
click at [90, 162] on icon at bounding box center [91, 163] width 5 height 4
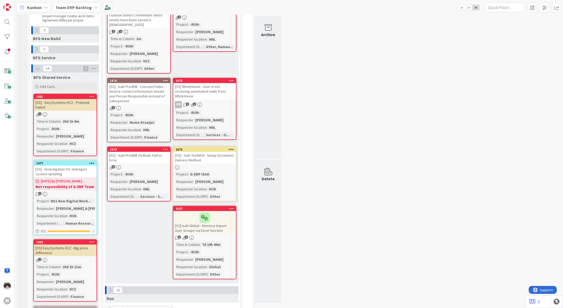
click at [74, 173] on div "[SS] - Investigation for sharegoo system updating" at bounding box center [65, 171] width 63 height 12
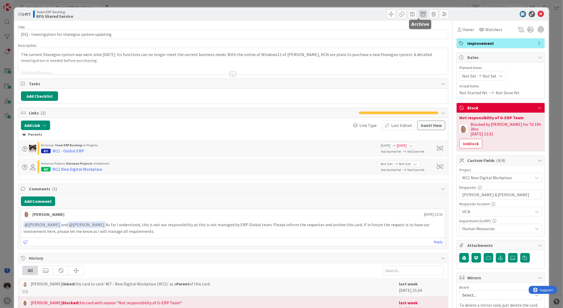
click at [419, 15] on span at bounding box center [423, 14] width 8 height 8
click at [422, 38] on button "Archive" at bounding box center [432, 39] width 21 height 10
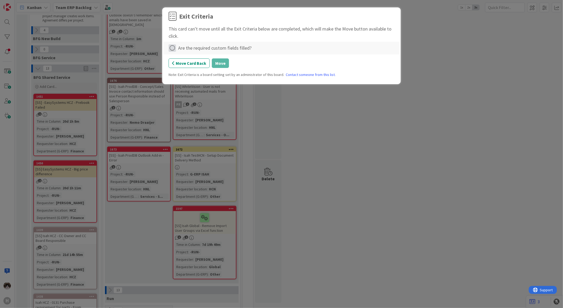
click at [173, 46] on icon at bounding box center [172, 47] width 7 height 7
click at [187, 67] on link "Not Applicable" at bounding box center [202, 67] width 66 height 8
click at [217, 63] on button "Move" at bounding box center [220, 63] width 17 height 10
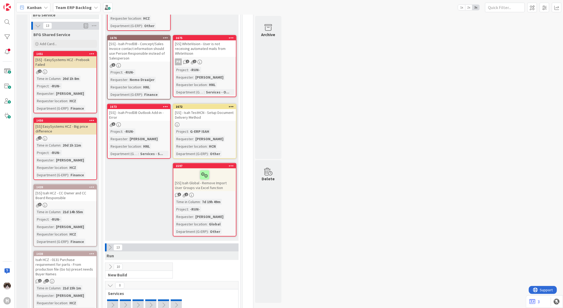
scroll to position [91, 0]
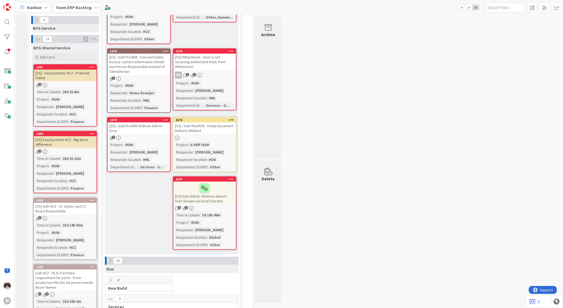
click at [71, 78] on div "[SS] - EasySystems HCZ - Prebook Failed" at bounding box center [65, 75] width 63 height 12
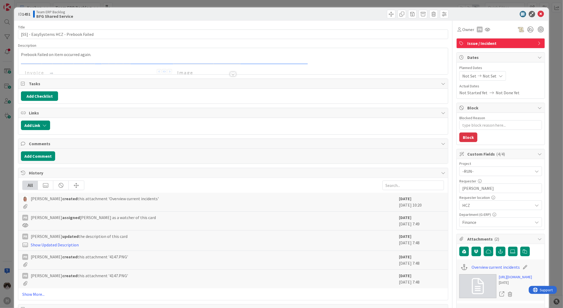
click at [231, 73] on div at bounding box center [233, 74] width 6 height 4
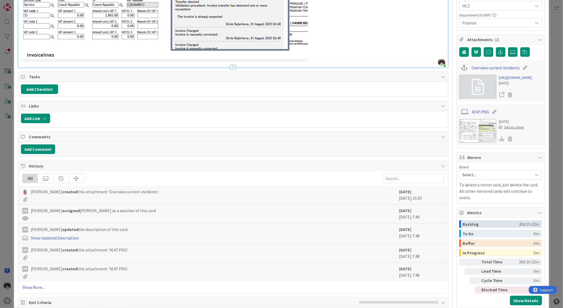
scroll to position [236, 0]
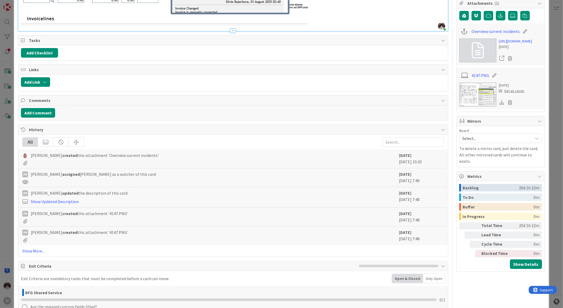
click at [33, 247] on div "All leon Dolje created this attachment 'Overview current incidents' 2 weeks ago…" at bounding box center [233, 195] width 430 height 122
click at [34, 249] on link "Show More..." at bounding box center [233, 250] width 422 height 6
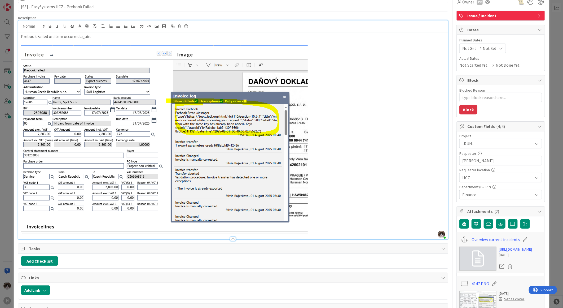
scroll to position [0, 0]
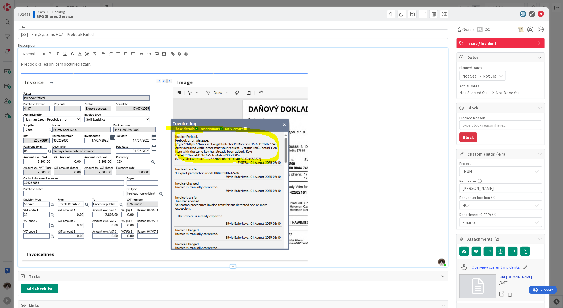
click at [499, 279] on link "https://huismancloud.sharepoint.com/:x:/r/teams/HGL-ITERP-HGL-IT-ERP-BFGSharedS…" at bounding box center [515, 277] width 33 height 6
click at [534, 10] on div "ID 1451 Team ERP Backlog BFG Shared Service" at bounding box center [281, 13] width 535 height 13
click at [538, 15] on icon at bounding box center [541, 14] width 6 height 6
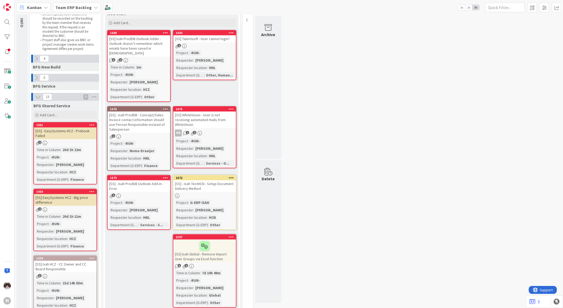
scroll to position [32, 0]
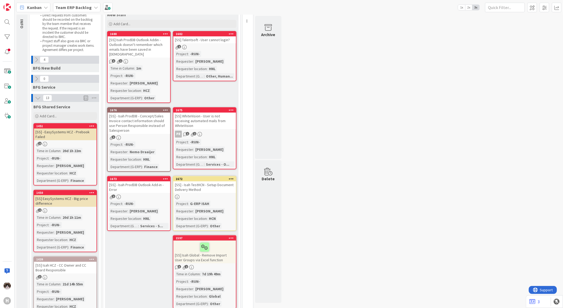
click at [78, 5] on b "Team ERP Backlog" at bounding box center [73, 7] width 36 height 5
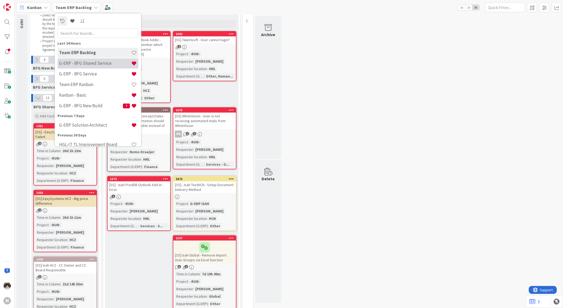
scroll to position [0, 0]
click at [90, 65] on h4 "G-ERP - BFG Shared Service" at bounding box center [95, 62] width 72 height 5
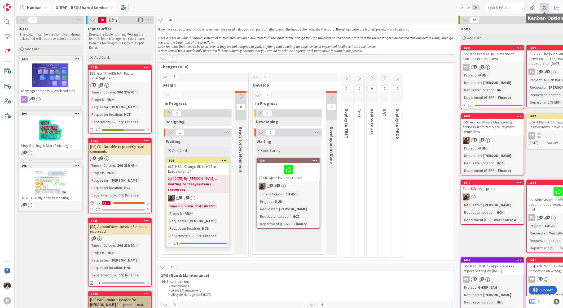
click at [544, 10] on span at bounding box center [545, 8] width 10 height 10
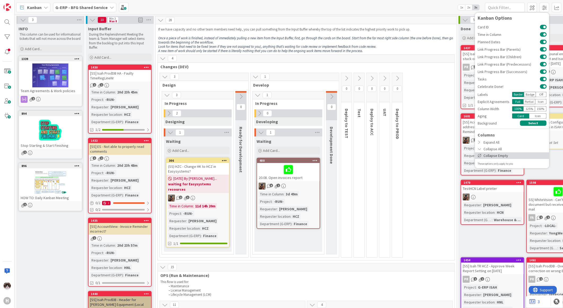
click at [496, 155] on div "Collapse Empty" at bounding box center [512, 155] width 74 height 7
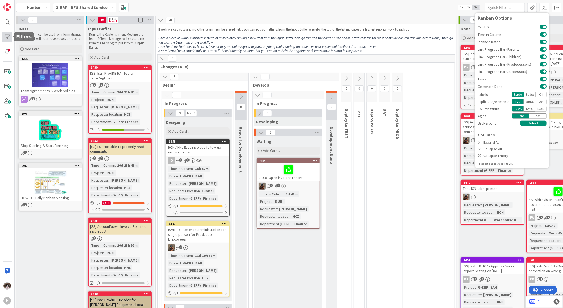
click at [5, 37] on div at bounding box center [7, 37] width 11 height 11
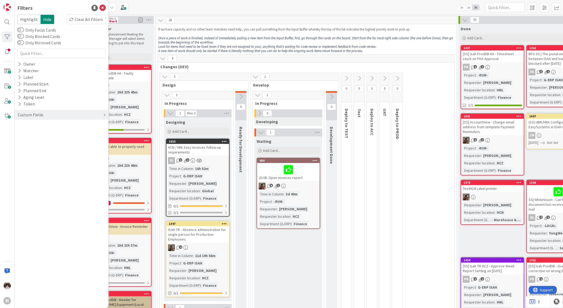
click at [66, 117] on div "Custom Fields" at bounding box center [62, 115] width 94 height 10
click at [17, 145] on div "Department (G-ERP)" at bounding box center [62, 145] width 94 height 7
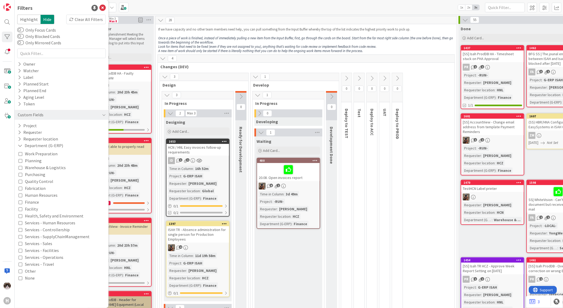
click at [21, 202] on icon at bounding box center [21, 202] width 4 height 4
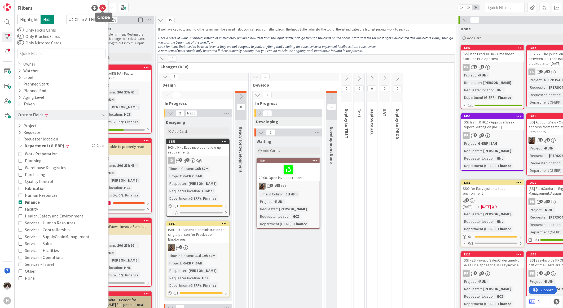
click at [105, 6] on icon at bounding box center [102, 8] width 6 height 6
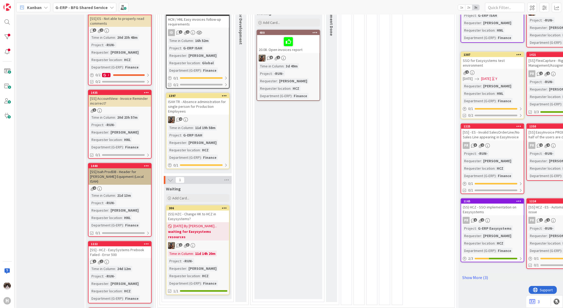
scroll to position [118, 0]
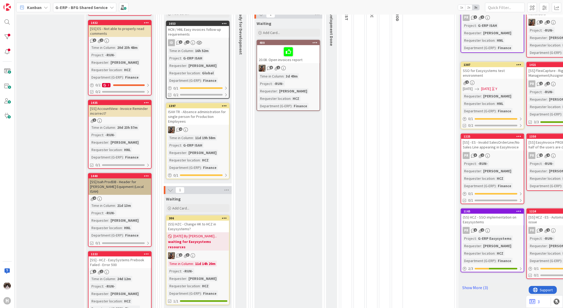
click at [290, 82] on div "Time in Column : 3d 49m Project : -RUN- Requester : Lenka Marsalkova Requester …" at bounding box center [288, 91] width 59 height 36
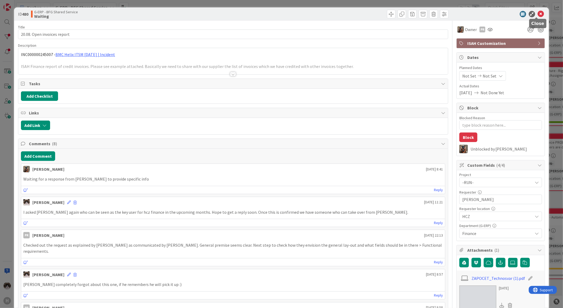
click at [538, 14] on icon at bounding box center [541, 14] width 6 height 6
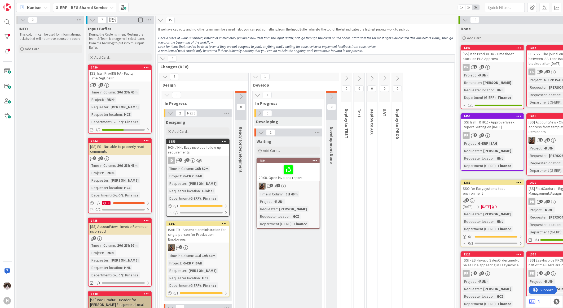
click at [94, 11] on div "G-ERP - BFG Shared Service" at bounding box center [84, 8] width 63 height 10
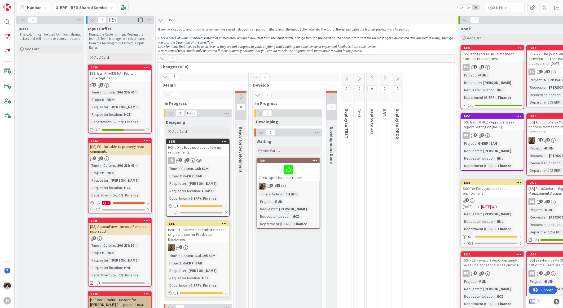
click at [75, 8] on b "G-ERP - BFG Shared Service" at bounding box center [81, 7] width 52 height 5
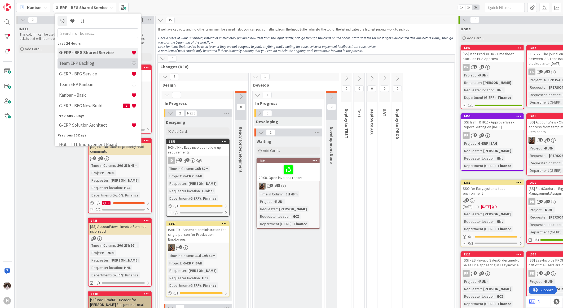
click at [97, 64] on h4 "Team ERP Backlog" at bounding box center [95, 62] width 72 height 5
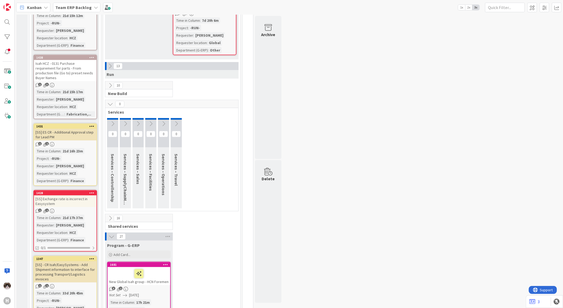
scroll to position [354, 0]
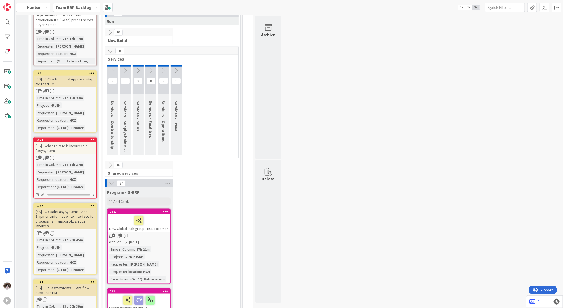
click at [110, 162] on icon at bounding box center [110, 165] width 6 height 6
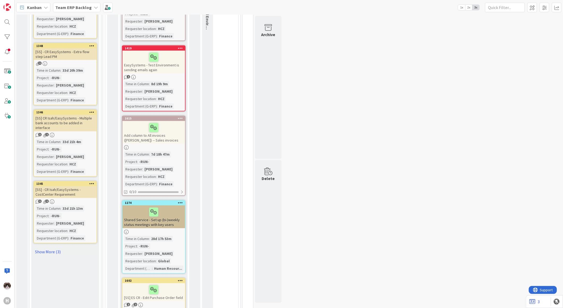
scroll to position [471, 0]
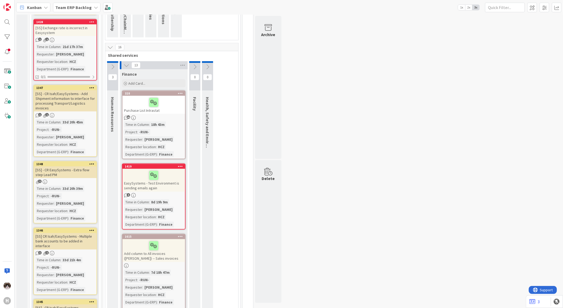
click at [178, 124] on div "Time in Column : 18h 43m Project : -RUN- Requester : Jan Zacek Requester locati…" at bounding box center [153, 139] width 59 height 36
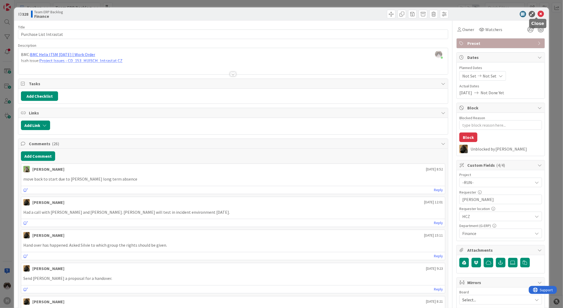
click at [538, 11] on icon at bounding box center [541, 14] width 6 height 6
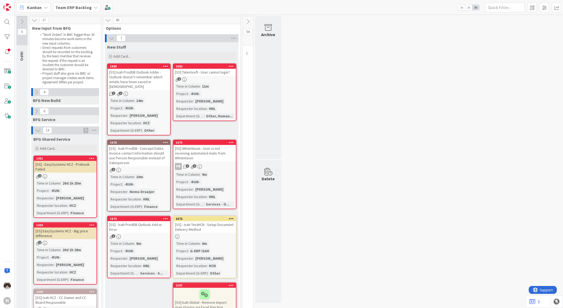
click at [81, 176] on div "2" at bounding box center [65, 176] width 63 height 5
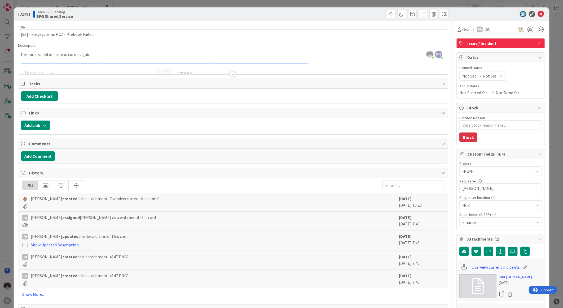
click at [230, 75] on div at bounding box center [233, 74] width 6 height 4
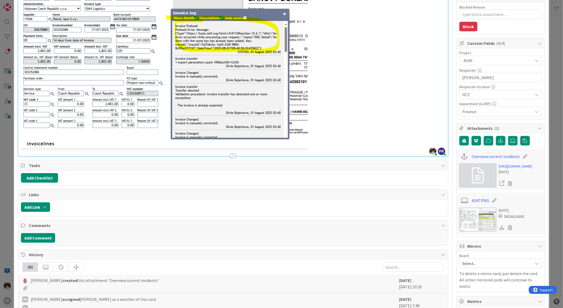
scroll to position [118, 0]
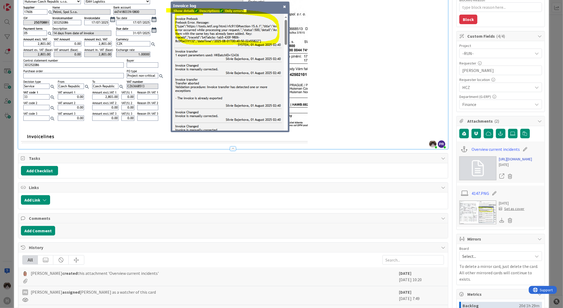
click at [511, 162] on link "https://huismancloud.sharepoint.com/:x:/r/teams/HGL-ITERP-HGL-IT-ERP-BFGSharedS…" at bounding box center [515, 159] width 33 height 6
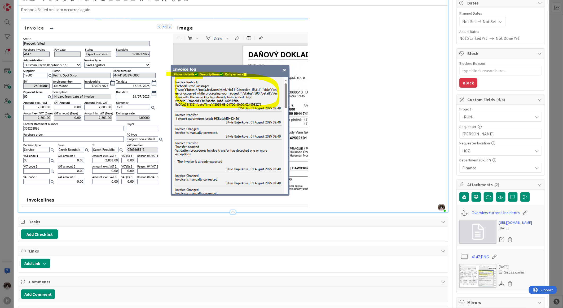
scroll to position [0, 0]
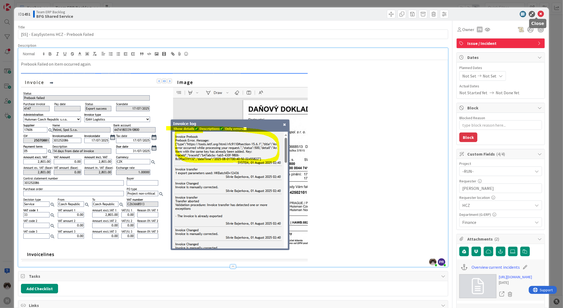
click at [538, 14] on icon at bounding box center [541, 14] width 6 height 6
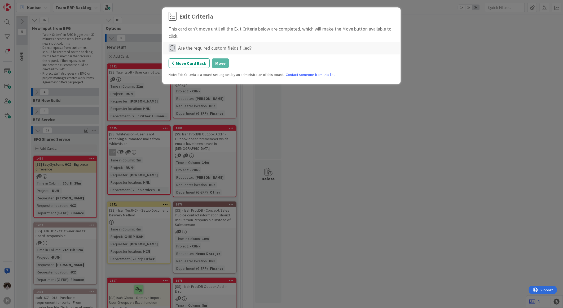
click at [170, 47] on icon at bounding box center [172, 47] width 7 height 7
click at [180, 58] on link "Complete" at bounding box center [202, 59] width 66 height 8
click at [217, 64] on button "Move" at bounding box center [220, 63] width 17 height 10
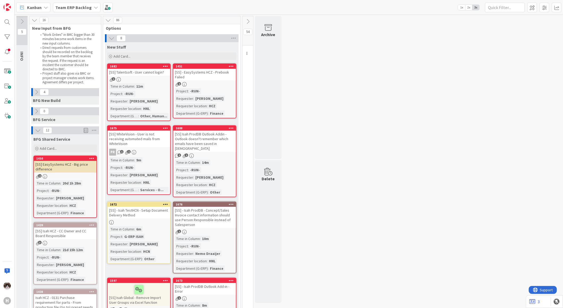
click at [225, 79] on div "[SS] - EasySystems HCZ - Prebook Failed" at bounding box center [204, 75] width 63 height 12
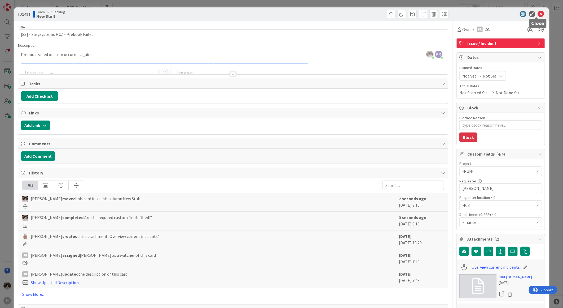
click at [540, 14] on icon at bounding box center [541, 14] width 6 height 6
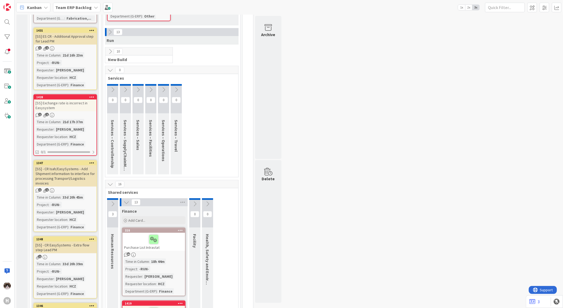
scroll to position [383, 0]
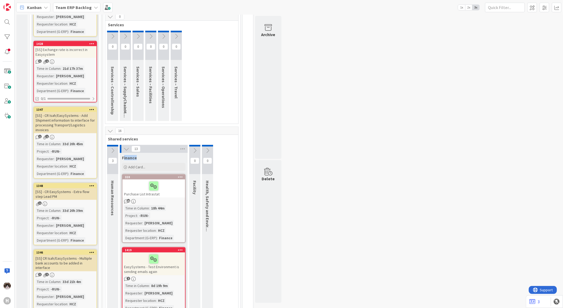
drag, startPoint x: 124, startPoint y: 152, endPoint x: 143, endPoint y: 152, distance: 19.9
click at [143, 155] on div "Finance" at bounding box center [154, 157] width 64 height 5
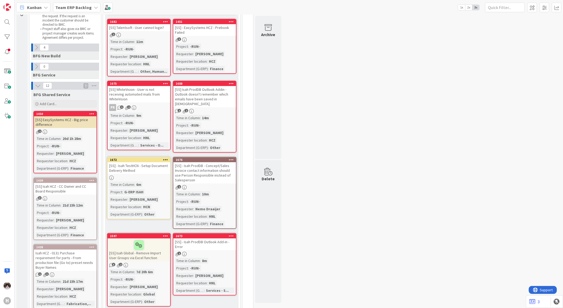
scroll to position [0, 0]
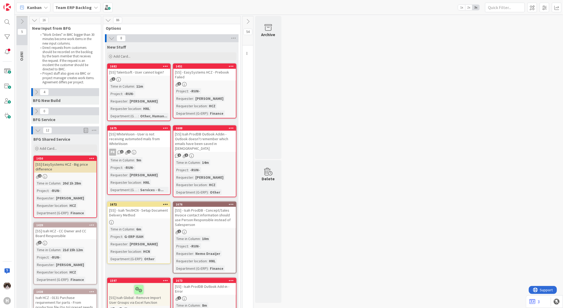
click at [76, 174] on div "2" at bounding box center [65, 176] width 63 height 5
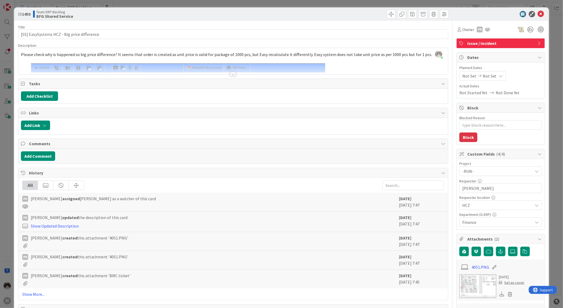
click at [232, 75] on div at bounding box center [233, 74] width 6 height 4
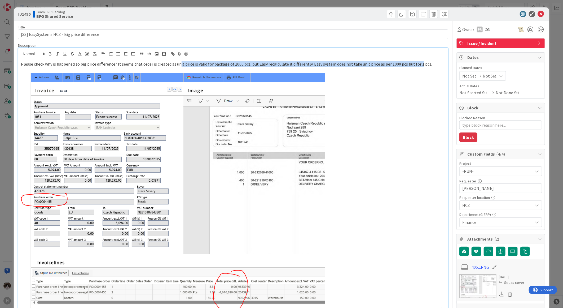
drag, startPoint x: 177, startPoint y: 67, endPoint x: 414, endPoint y: 66, distance: 236.6
click at [414, 66] on p "Please check why is happened so big price difference? It seems that order is cr…" at bounding box center [233, 64] width 425 height 6
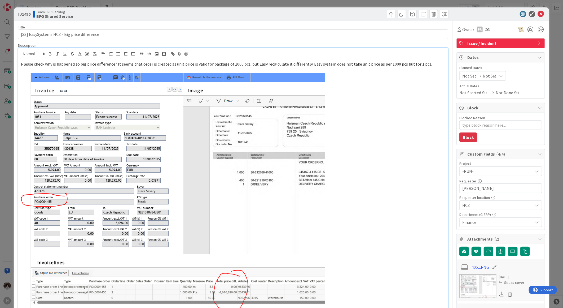
click at [368, 78] on p at bounding box center [233, 192] width 425 height 238
drag, startPoint x: 314, startPoint y: 64, endPoint x: 439, endPoint y: 64, distance: 125.7
click at [439, 64] on p "Please check why is happened so big price difference? It seems that order is cr…" at bounding box center [233, 64] width 425 height 6
click at [396, 138] on p at bounding box center [233, 192] width 425 height 238
click at [515, 47] on div "Issue / Incident" at bounding box center [501, 43] width 88 height 10
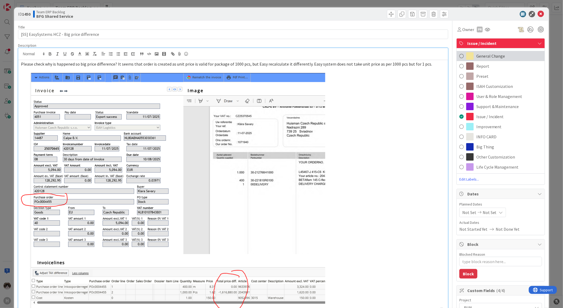
click at [502, 55] on div "General Change" at bounding box center [501, 56] width 88 height 10
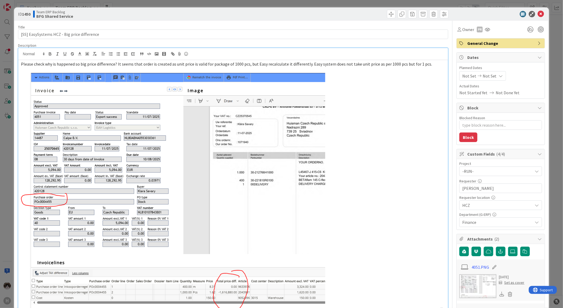
click at [415, 142] on p at bounding box center [233, 192] width 425 height 238
click at [495, 45] on span "General Change" at bounding box center [502, 43] width 68 height 6
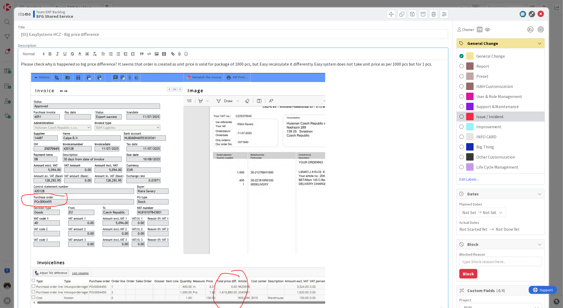
click at [493, 114] on span "Issue / Incident" at bounding box center [491, 116] width 28 height 6
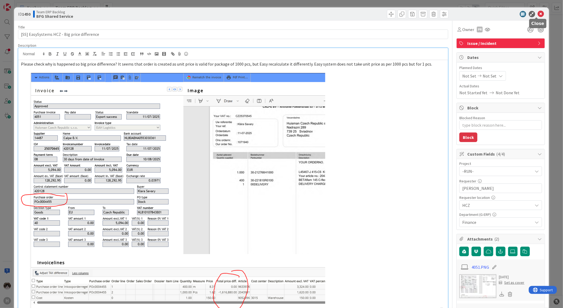
click at [538, 14] on icon at bounding box center [541, 14] width 6 height 6
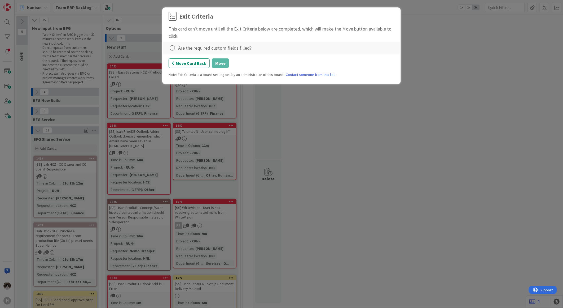
click at [177, 47] on div "Are the required custom fields filled?" at bounding box center [282, 47] width 226 height 7
click at [172, 48] on icon at bounding box center [172, 47] width 7 height 7
click at [205, 60] on link "Complete" at bounding box center [202, 59] width 66 height 8
click at [219, 63] on button "Move" at bounding box center [220, 63] width 17 height 10
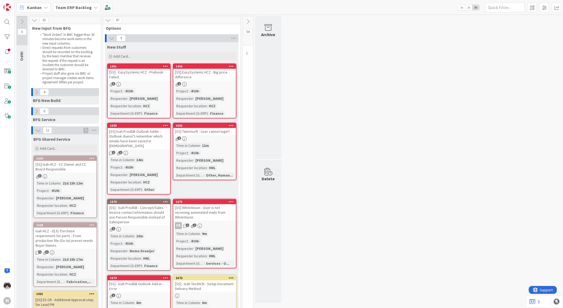
click at [67, 169] on div "[SS] Isah HCZ - CC Owner and CC Board Responsible" at bounding box center [65, 167] width 63 height 12
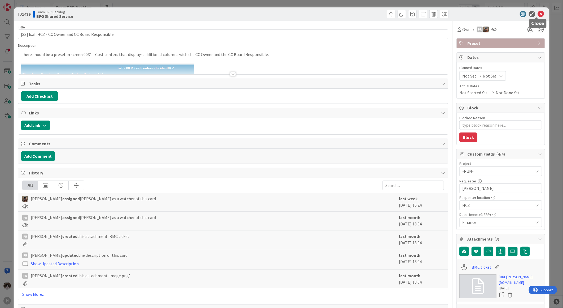
click at [538, 11] on icon at bounding box center [541, 14] width 6 height 6
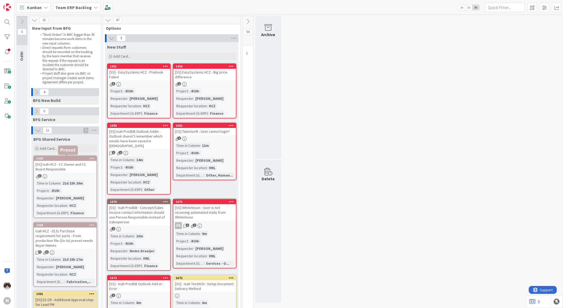
click at [71, 176] on div "3" at bounding box center [65, 176] width 63 height 5
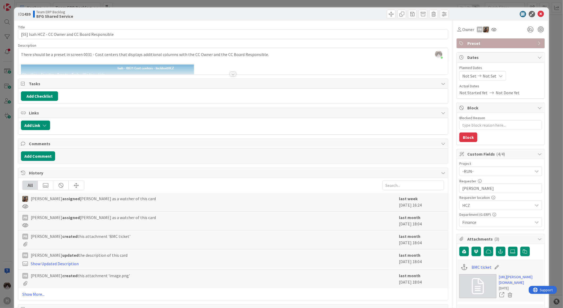
click at [230, 73] on div at bounding box center [233, 74] width 6 height 4
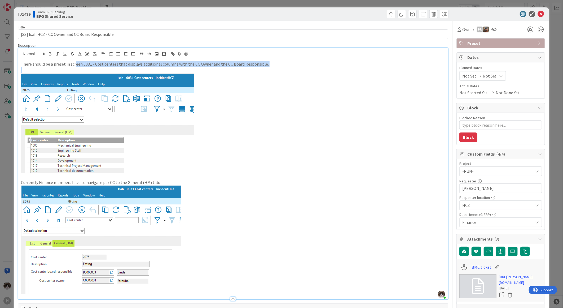
drag, startPoint x: 75, startPoint y: 65, endPoint x: 211, endPoint y: 69, distance: 135.8
click at [211, 69] on div "There should be a preset in screen 0031 - Cost centers that displays additional…" at bounding box center [233, 179] width 430 height 239
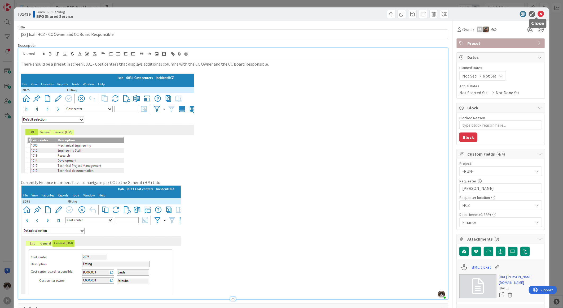
click at [538, 12] on icon at bounding box center [541, 14] width 6 height 6
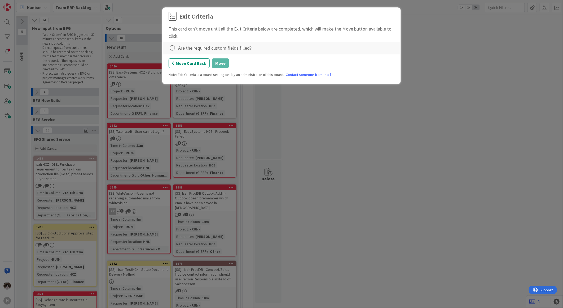
click at [181, 49] on div "Are the required custom fields filled?" at bounding box center [214, 47] width 73 height 7
click at [176, 49] on div at bounding box center [173, 47] width 8 height 7
click at [181, 58] on link "Complete" at bounding box center [202, 59] width 66 height 8
click at [215, 62] on button "Move" at bounding box center [220, 63] width 17 height 10
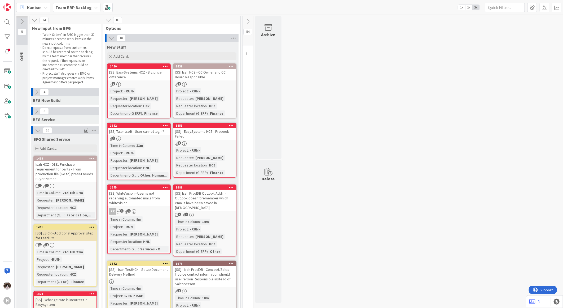
click at [35, 129] on icon at bounding box center [38, 130] width 6 height 6
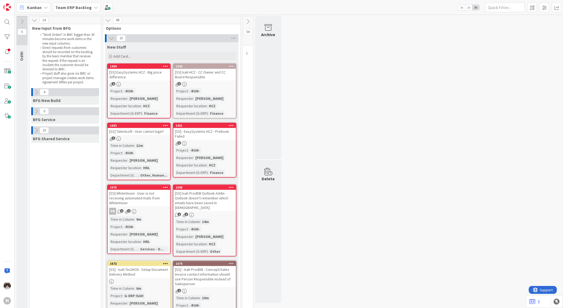
click at [106, 23] on icon at bounding box center [108, 20] width 6 height 6
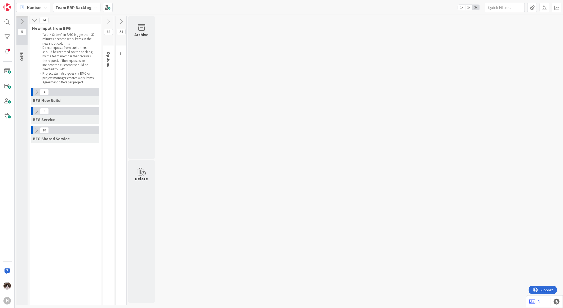
click at [108, 19] on icon at bounding box center [109, 22] width 6 height 6
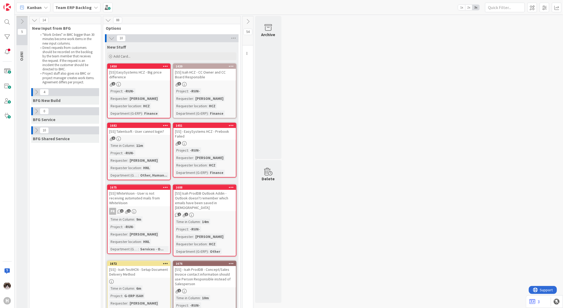
click at [109, 37] on icon at bounding box center [112, 38] width 6 height 6
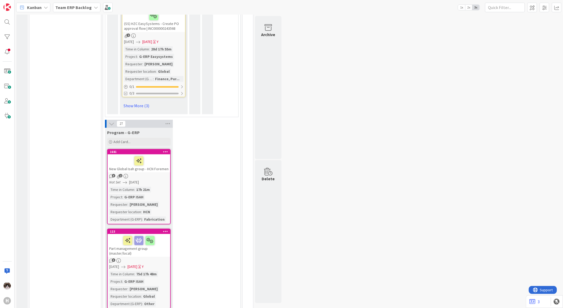
scroll to position [1002, 0]
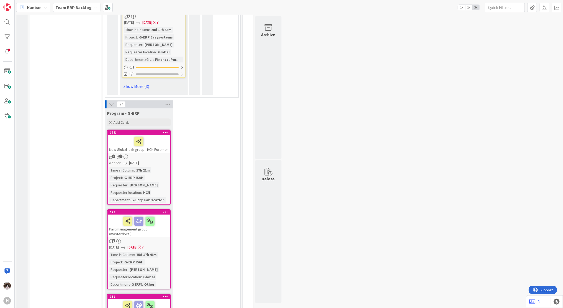
click at [112, 101] on icon at bounding box center [112, 104] width 6 height 6
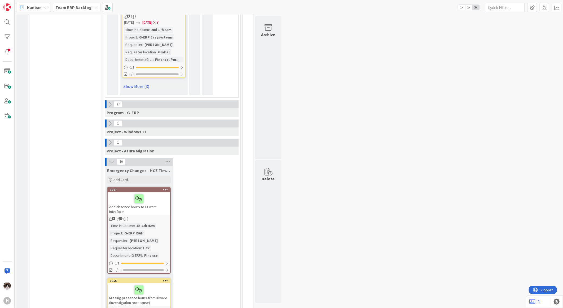
click at [111, 159] on icon at bounding box center [112, 162] width 6 height 6
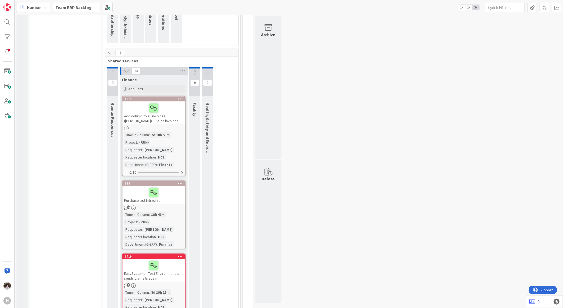
scroll to position [38, 0]
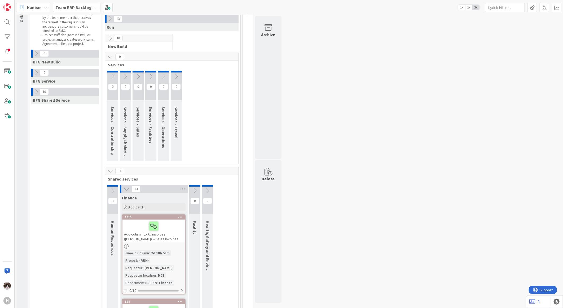
click at [37, 91] on icon at bounding box center [36, 92] width 6 height 6
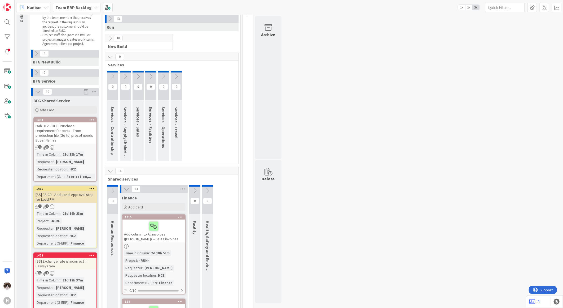
click at [111, 20] on icon at bounding box center [110, 19] width 6 height 6
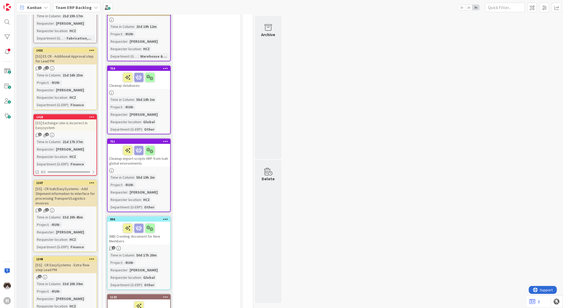
scroll to position [0, 0]
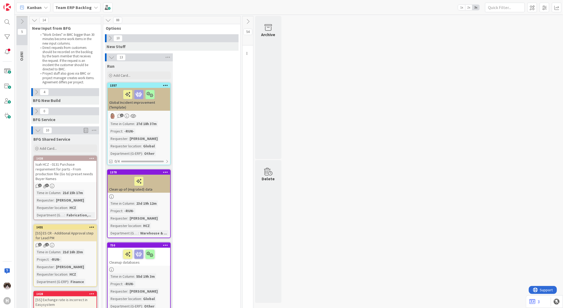
click at [81, 174] on div "Isah HCZ - 0131 Purchase requirement for parts - From production file (Go to) p…" at bounding box center [65, 171] width 63 height 21
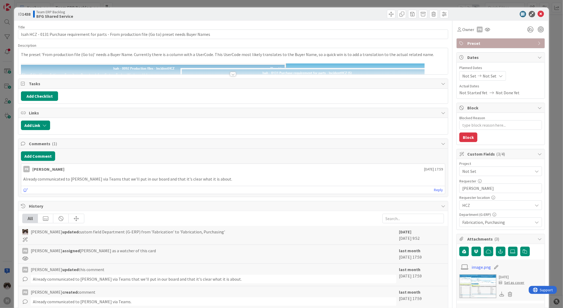
click at [231, 71] on div at bounding box center [233, 68] width 430 height 14
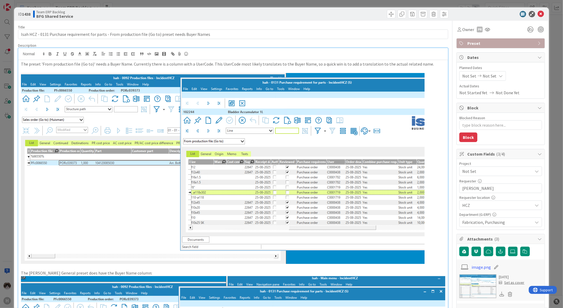
drag, startPoint x: 40, startPoint y: 59, endPoint x: 281, endPoint y: 88, distance: 242.8
click at [266, 88] on div "Kevin van Dijk just joined The preset 'From production file (Go to)' needs a Bu…" at bounding box center [233, 256] width 430 height 416
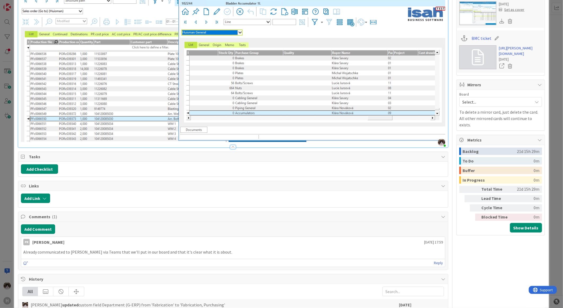
scroll to position [383, 0]
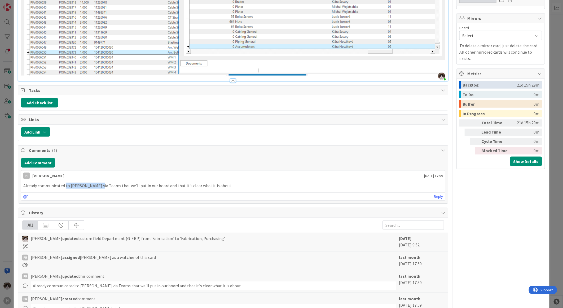
drag, startPoint x: 65, startPoint y: 183, endPoint x: 132, endPoint y: 183, distance: 67.1
click at [132, 183] on p "Already communicated to Marek via Teams that we'll put in our board and that it…" at bounding box center [233, 185] width 420 height 6
drag, startPoint x: 132, startPoint y: 183, endPoint x: 195, endPoint y: 185, distance: 63.1
click at [194, 185] on p "Already communicated to Marek via Teams that we'll put in our board and that it…" at bounding box center [233, 185] width 420 height 6
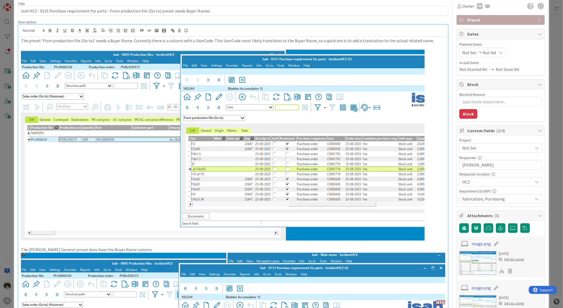
scroll to position [0, 0]
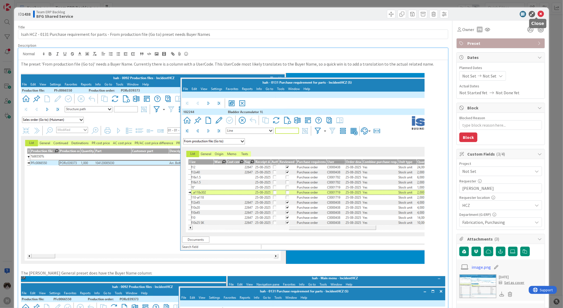
click at [538, 15] on icon at bounding box center [541, 14] width 6 height 6
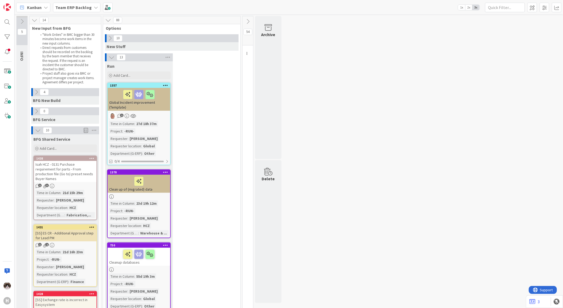
click at [33, 91] on button at bounding box center [36, 92] width 7 height 7
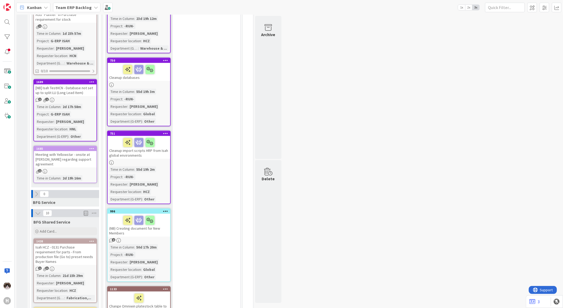
scroll to position [206, 0]
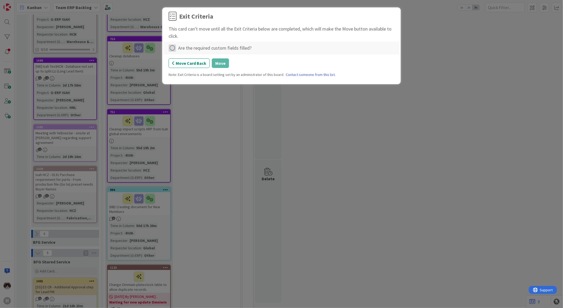
click at [176, 49] on icon at bounding box center [172, 47] width 7 height 7
click at [192, 58] on link "Complete" at bounding box center [202, 59] width 66 height 8
click at [172, 47] on icon at bounding box center [172, 47] width 7 height 7
click at [177, 57] on link "Complete" at bounding box center [202, 59] width 66 height 8
click at [215, 64] on button "Move" at bounding box center [220, 63] width 17 height 10
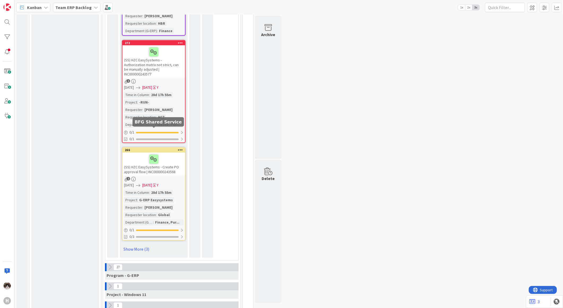
scroll to position [1866, 0]
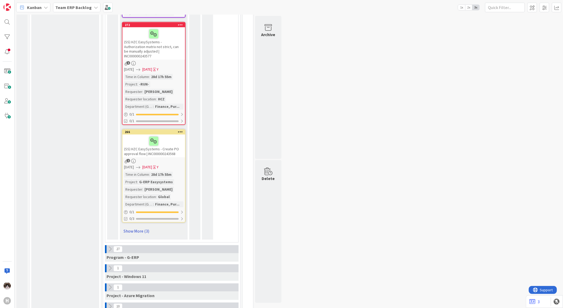
click at [142, 227] on link "Show More (3)" at bounding box center [154, 231] width 64 height 8
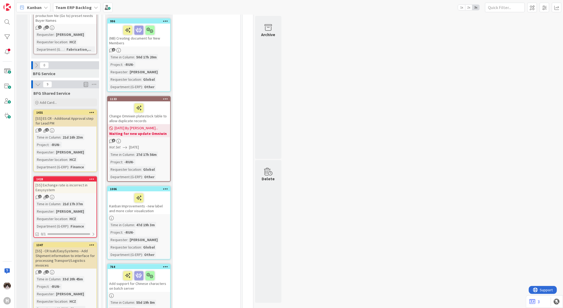
scroll to position [324, 0]
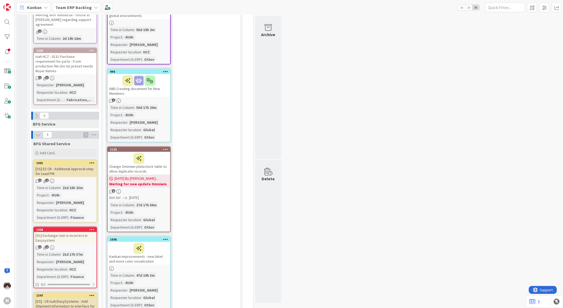
click at [67, 166] on div "[SS] ES CR - Additional Approval step for Lead PM" at bounding box center [65, 171] width 63 height 12
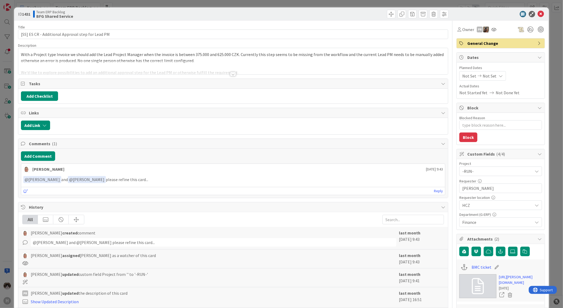
click at [230, 76] on div at bounding box center [233, 74] width 6 height 4
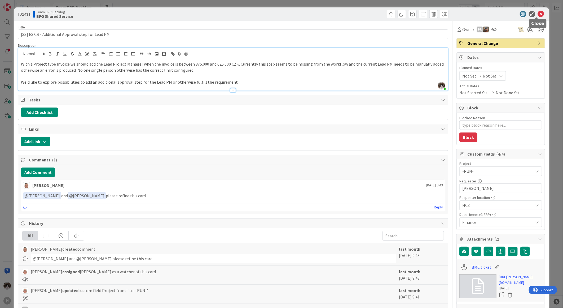
click at [538, 14] on icon at bounding box center [541, 14] width 6 height 6
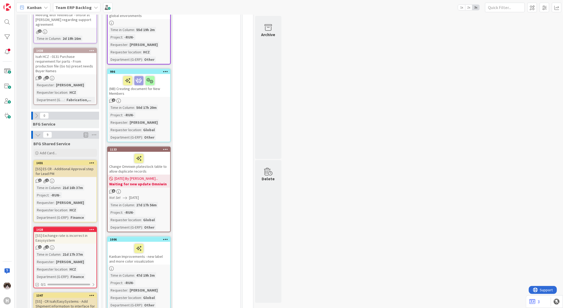
click at [75, 185] on div "21d 16h 37m" at bounding box center [72, 188] width 23 height 6
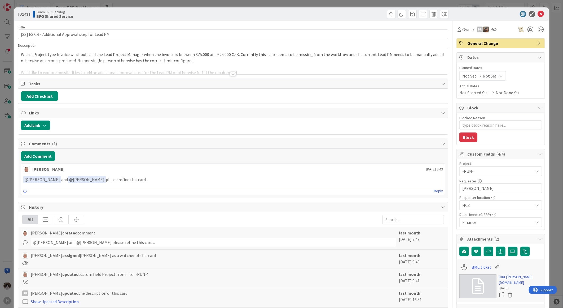
click at [230, 75] on div at bounding box center [233, 74] width 6 height 4
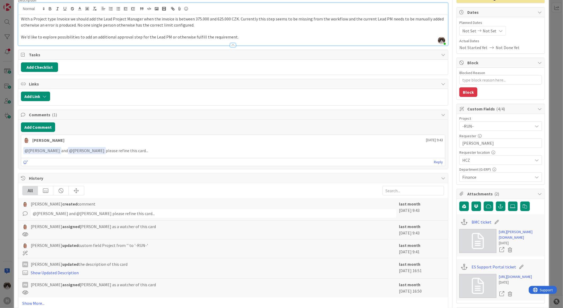
scroll to position [59, 0]
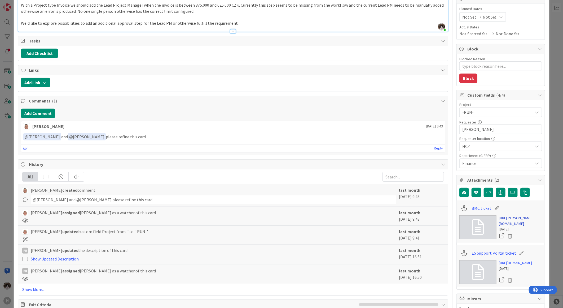
click at [512, 226] on link "https://huisman-smartit.onbmc.com/smartit/app/#/incident/AGGEFRDUJONBTASY8LEQSY…" at bounding box center [520, 220] width 43 height 11
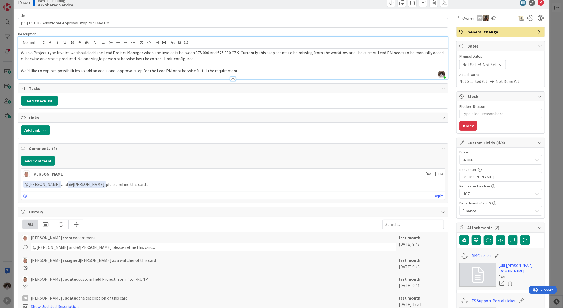
scroll to position [0, 0]
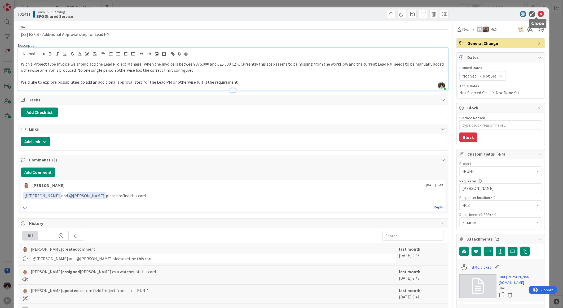
click at [538, 14] on icon at bounding box center [541, 14] width 6 height 6
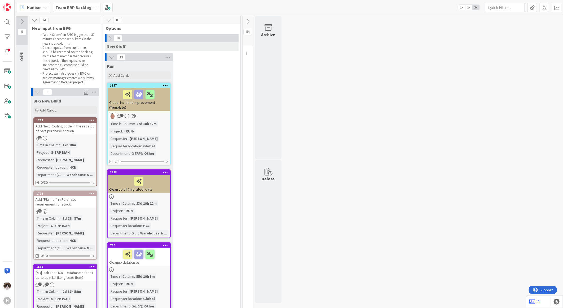
click at [109, 58] on icon at bounding box center [112, 57] width 6 height 6
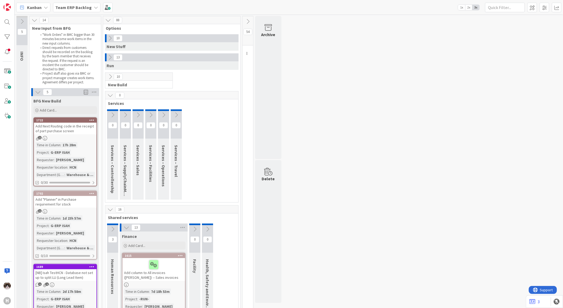
click at [109, 38] on icon at bounding box center [110, 38] width 6 height 6
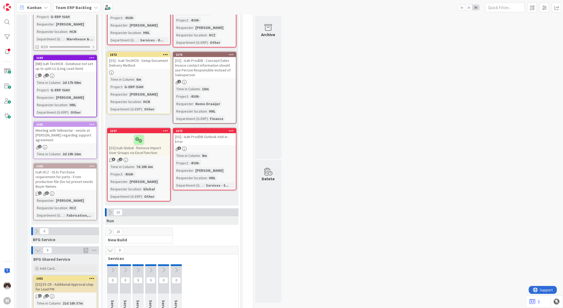
scroll to position [236, 0]
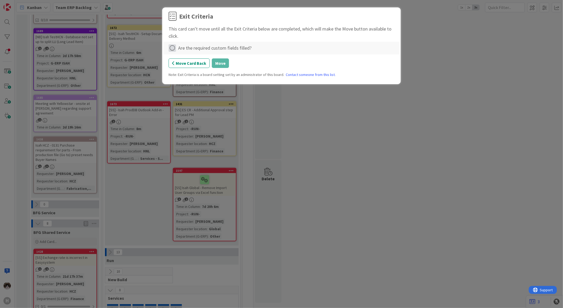
click at [172, 46] on icon at bounding box center [172, 47] width 7 height 7
click at [193, 60] on link "Complete" at bounding box center [202, 59] width 66 height 8
click at [222, 69] on div "Exit Criteria This card can't move until all the Exit Criteria below are comple…" at bounding box center [282, 47] width 226 height 70
click at [221, 66] on button "Move" at bounding box center [220, 63] width 17 height 10
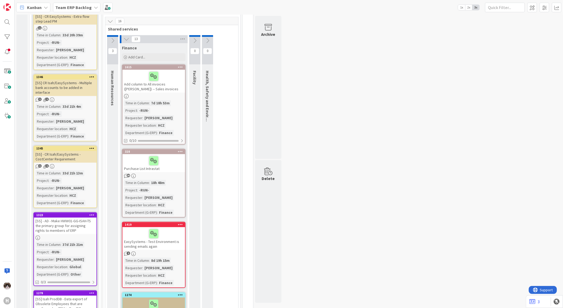
scroll to position [560, 0]
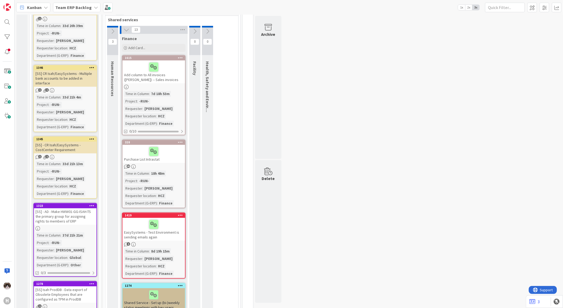
scroll to position [619, 0]
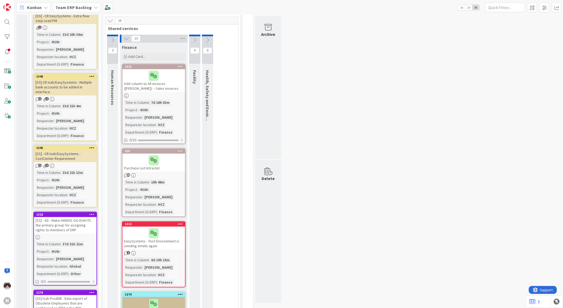
click at [164, 79] on div "Add column to All invoices (Huisman) -- Sales invoices" at bounding box center [154, 80] width 63 height 23
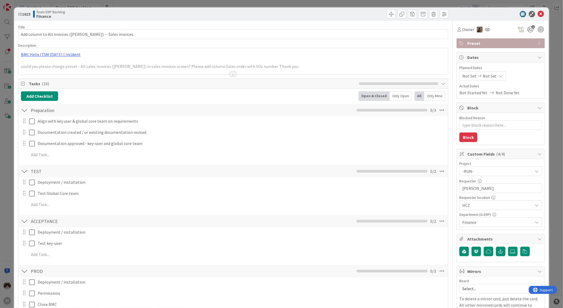
click at [239, 68] on div at bounding box center [233, 68] width 430 height 14
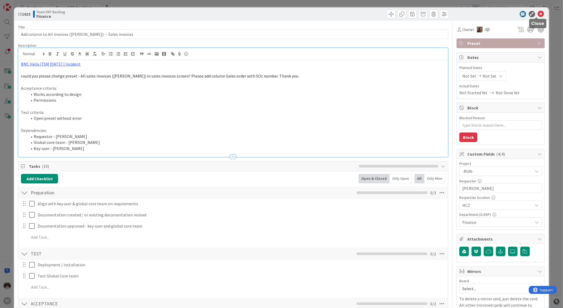
click at [538, 12] on icon at bounding box center [541, 14] width 6 height 6
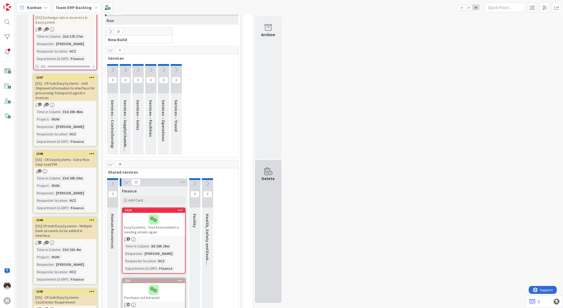
scroll to position [522, 0]
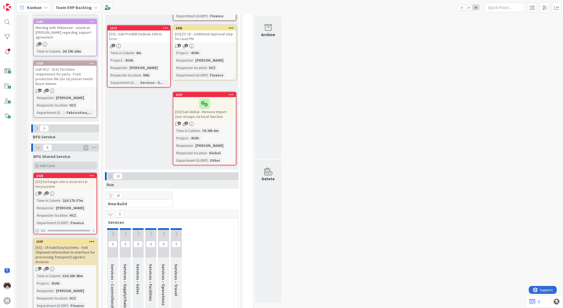
scroll to position [280, 0]
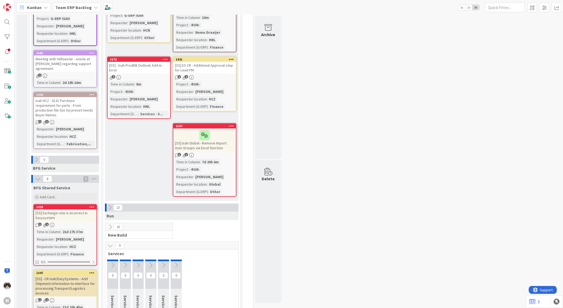
click at [77, 213] on div "[SS] Exchange rate is incorrect in Easysystem" at bounding box center [65, 215] width 63 height 12
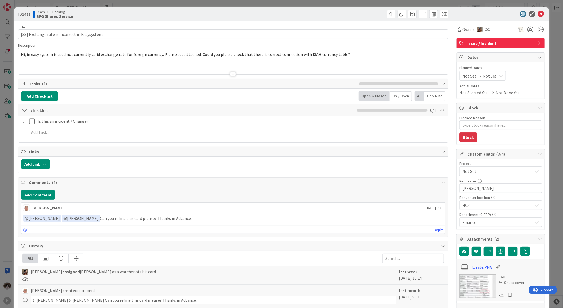
click at [231, 72] on div at bounding box center [233, 74] width 6 height 4
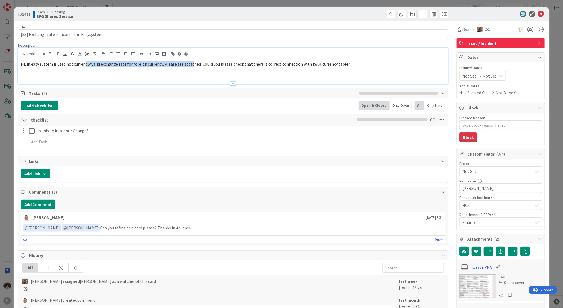
drag, startPoint x: 84, startPoint y: 64, endPoint x: 190, endPoint y: 64, distance: 106.3
click at [190, 64] on span "Hi, in easy system is used not currently valid exchange rate for foreign curren…" at bounding box center [185, 63] width 329 height 5
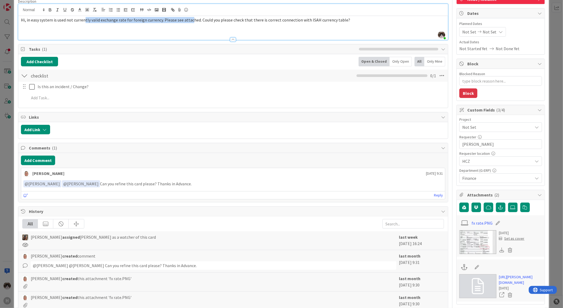
scroll to position [88, 0]
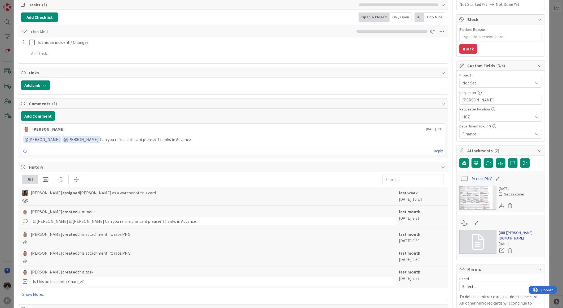
click at [507, 241] on link "https://huisman-smartit.onbmc.com/smartit/app/#/incident/AGGF4KX6HRENQATAHQKGTA…" at bounding box center [520, 235] width 43 height 11
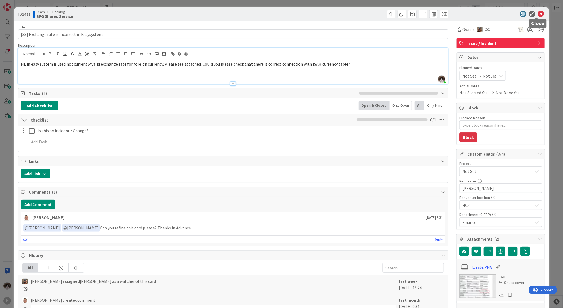
click at [538, 12] on icon at bounding box center [541, 14] width 6 height 6
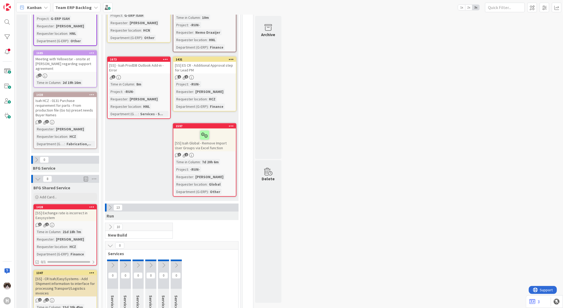
click at [76, 223] on div "1 2" at bounding box center [65, 225] width 63 height 5
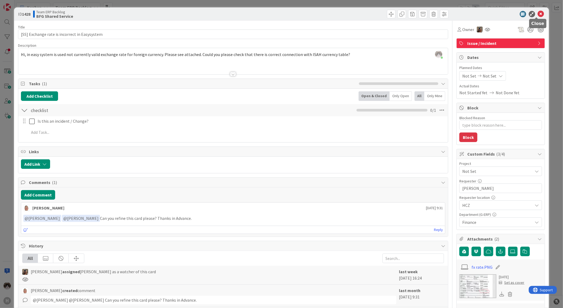
click at [538, 13] on icon at bounding box center [541, 14] width 6 height 6
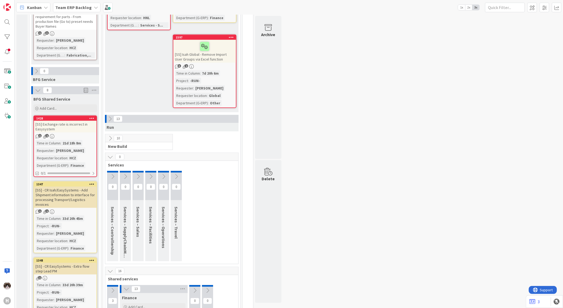
click at [70, 134] on div "1 2" at bounding box center [65, 136] width 63 height 5
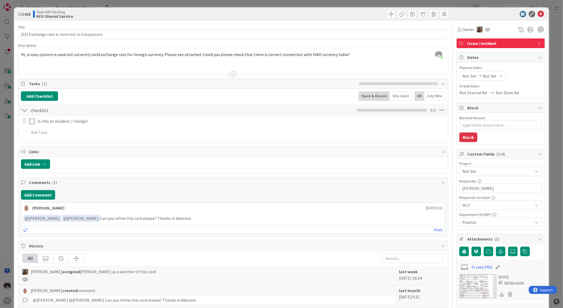
click at [230, 72] on div at bounding box center [233, 74] width 6 height 4
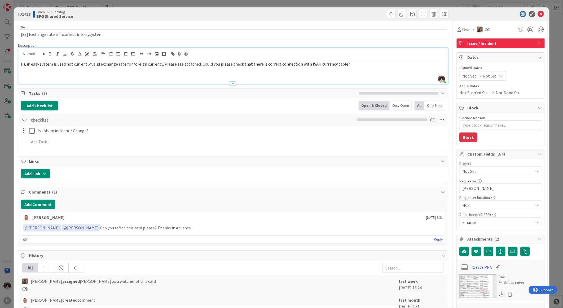
click at [228, 81] on div at bounding box center [233, 81] width 430 height 6
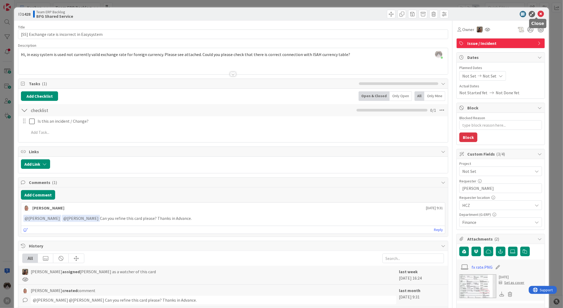
click at [538, 14] on icon at bounding box center [541, 14] width 6 height 6
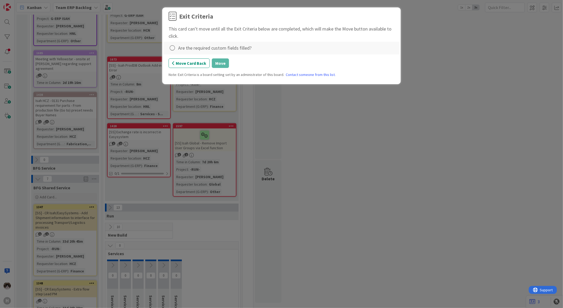
click at [181, 46] on div "Are the required custom fields filled?" at bounding box center [214, 47] width 73 height 7
click at [175, 46] on icon at bounding box center [172, 47] width 7 height 7
click at [200, 61] on link "Complete" at bounding box center [202, 59] width 66 height 8
drag, startPoint x: 226, startPoint y: 66, endPoint x: 221, endPoint y: 67, distance: 5.1
click at [223, 66] on button "Move" at bounding box center [220, 63] width 17 height 10
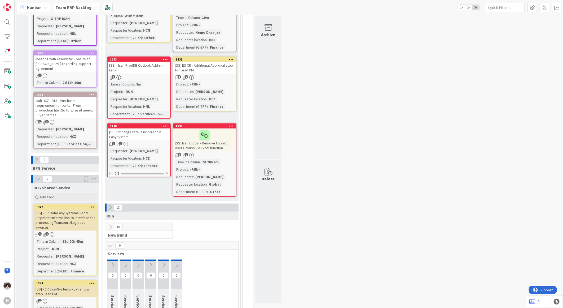
click at [143, 142] on div "1 2" at bounding box center [139, 144] width 63 height 5
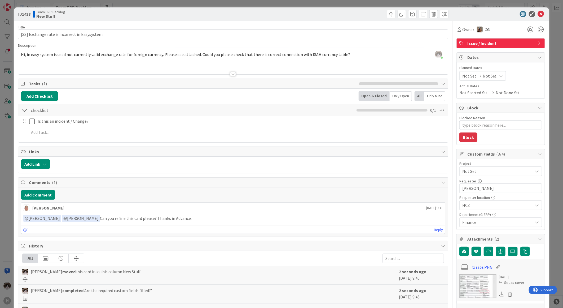
click at [477, 172] on span "Not Set" at bounding box center [497, 170] width 68 height 7
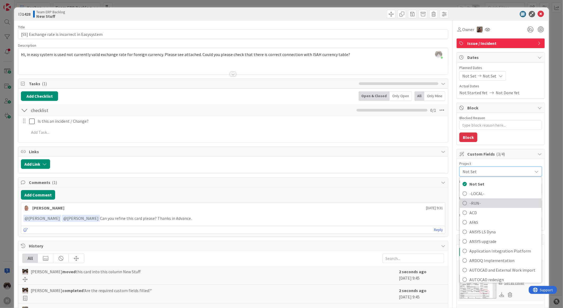
click at [474, 204] on span "-RUN-" at bounding box center [504, 203] width 69 height 8
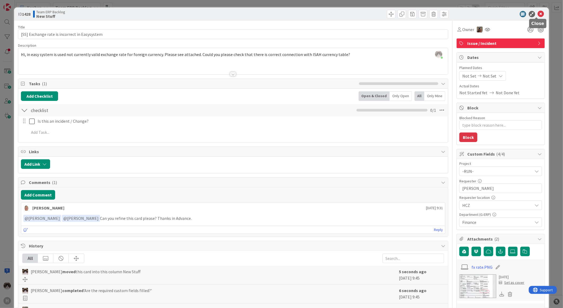
click at [539, 14] on icon at bounding box center [541, 14] width 6 height 6
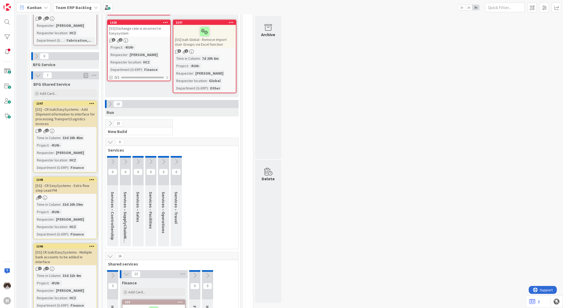
scroll to position [295, 0]
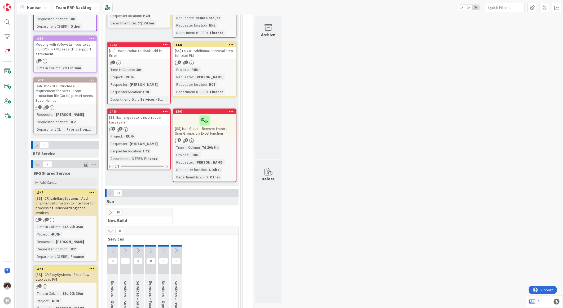
click at [76, 217] on div "1 1" at bounding box center [65, 219] width 63 height 5
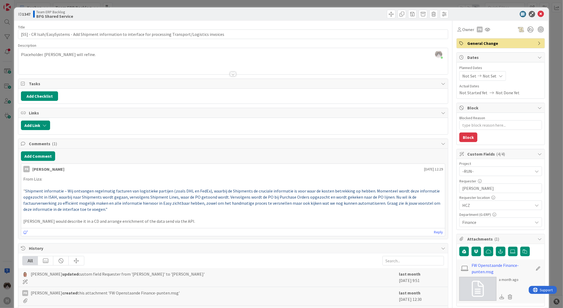
click at [104, 60] on div "Placeholder. Parveen will refine." at bounding box center [233, 62] width 430 height 24
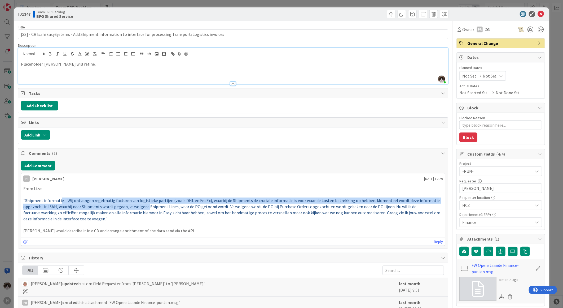
drag, startPoint x: 60, startPoint y: 202, endPoint x: 147, endPoint y: 207, distance: 87.4
click at [147, 207] on span "Shipment informatie – Wij ontvangen regelmatig facturen van logistieke partijen…" at bounding box center [232, 209] width 418 height 23
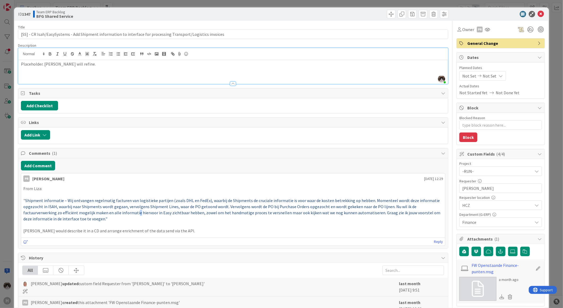
drag, startPoint x: 147, startPoint y: 207, endPoint x: 136, endPoint y: 213, distance: 12.8
click at [136, 213] on span "Shipment informatie – Wij ontvangen regelmatig facturen van logistieke partijen…" at bounding box center [232, 209] width 418 height 23
drag, startPoint x: 136, startPoint y: 213, endPoint x: 205, endPoint y: 213, distance: 69.2
click at [205, 213] on span "Shipment informatie – Wij ontvangen regelmatig facturen van logistieke partijen…" at bounding box center [232, 209] width 418 height 23
drag, startPoint x: 78, startPoint y: 210, endPoint x: 188, endPoint y: 217, distance: 110.3
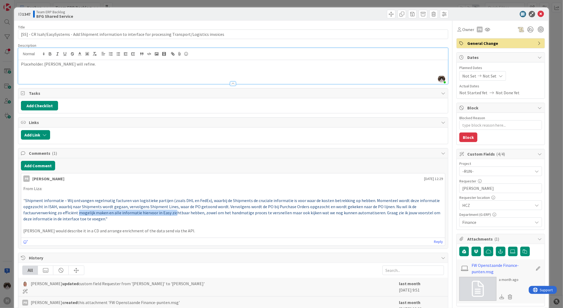
click at [186, 217] on p "" Shipment informatie – Wij ontvangen regelmatig facturen van logistieke partij…" at bounding box center [233, 209] width 420 height 24
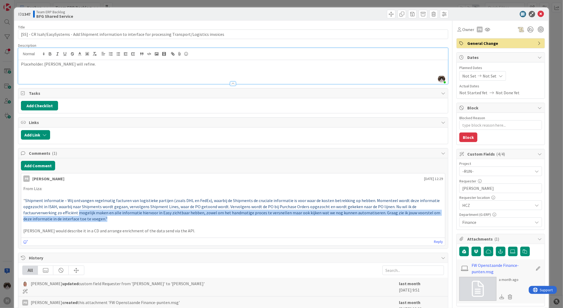
drag, startPoint x: 188, startPoint y: 217, endPoint x: 190, endPoint y: 221, distance: 5.2
click at [190, 221] on p "" Shipment informatie – Wij ontvangen regelmatig facturen van logistieke partij…" at bounding box center [233, 209] width 420 height 24
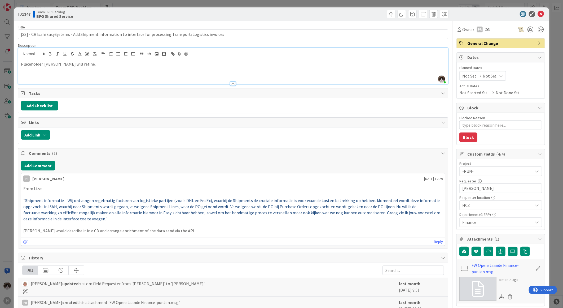
drag, startPoint x: 173, startPoint y: 236, endPoint x: 164, endPoint y: 232, distance: 9.6
click at [164, 232] on div "PR Parveen Rana 18 July 2025 12:29 From Liza: " Shipment informatie – Wij ontva…" at bounding box center [233, 209] width 425 height 73
drag, startPoint x: 164, startPoint y: 232, endPoint x: 174, endPoint y: 230, distance: 9.5
click at [174, 230] on p "Edgar would describe it in a CD and arrange enrichment of the data send via the…" at bounding box center [233, 231] width 420 height 6
drag, startPoint x: 175, startPoint y: 230, endPoint x: 26, endPoint y: 230, distance: 148.5
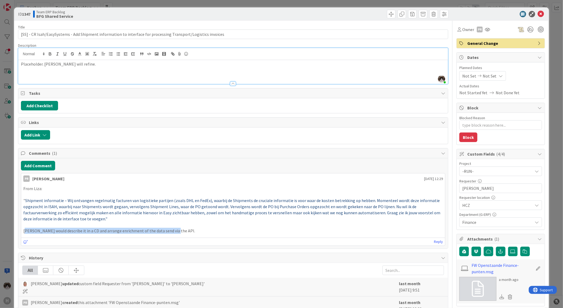
click at [26, 230] on p "Edgar would describe it in a CD and arrange enrichment of the data send via the…" at bounding box center [233, 231] width 420 height 6
click at [267, 228] on p at bounding box center [233, 224] width 420 height 6
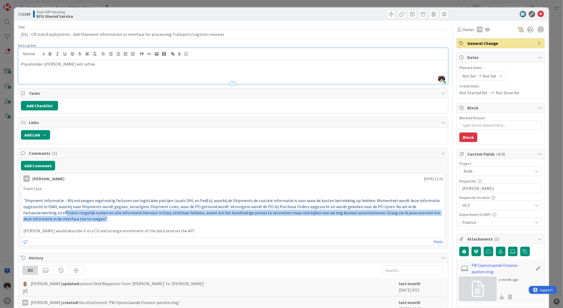
drag, startPoint x: 65, startPoint y: 213, endPoint x: 160, endPoint y: 216, distance: 95.5
click at [160, 216] on p "" Shipment informatie – Wij ontvangen regelmatig facturen van logistieke partij…" at bounding box center [233, 209] width 420 height 24
drag, startPoint x: 198, startPoint y: 211, endPoint x: 223, endPoint y: 217, distance: 26.2
click at [223, 217] on p "" Shipment informatie – Wij ontvangen regelmatig facturen van logistieke partij…" at bounding box center [233, 209] width 420 height 24
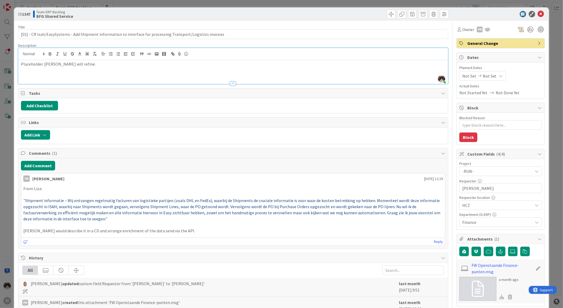
drag, startPoint x: 223, startPoint y: 217, endPoint x: 267, endPoint y: 234, distance: 47.2
click at [267, 234] on div "From Liza: " Shipment informatie – Wij ontvangen regelmatig facturen van logist…" at bounding box center [233, 209] width 424 height 53
click at [489, 43] on span "General Change" at bounding box center [502, 43] width 68 height 6
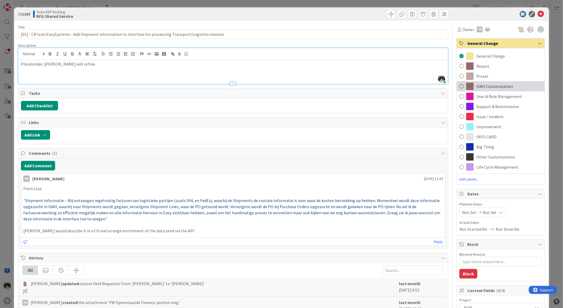
click at [493, 85] on span "ISAH Customization" at bounding box center [495, 86] width 37 height 6
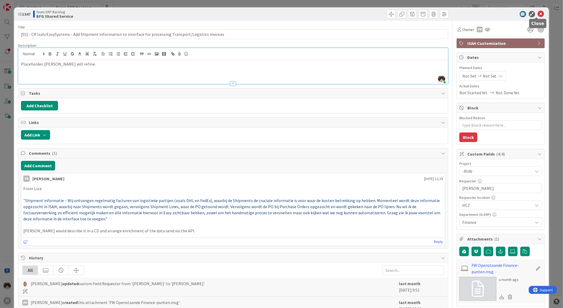
click at [538, 15] on icon at bounding box center [541, 14] width 6 height 6
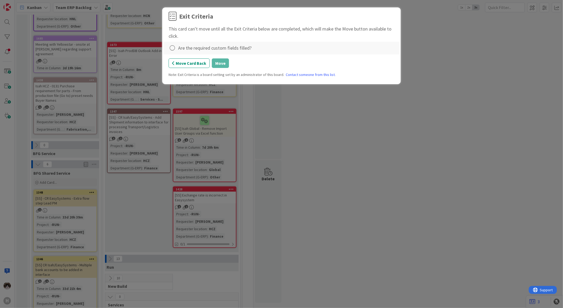
click at [168, 53] on div "Are the required custom fields filled?" at bounding box center [281, 48] width 237 height 13
click at [174, 48] on icon at bounding box center [172, 47] width 7 height 7
click at [194, 58] on link "Complete" at bounding box center [202, 59] width 66 height 8
click at [224, 64] on button "Move" at bounding box center [220, 63] width 17 height 10
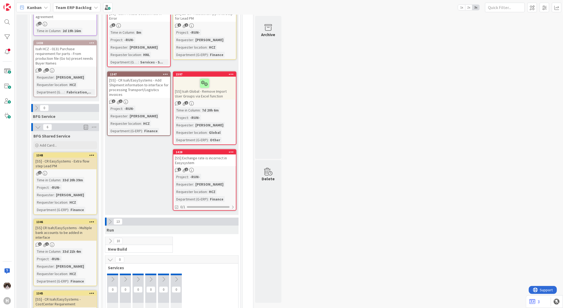
scroll to position [354, 0]
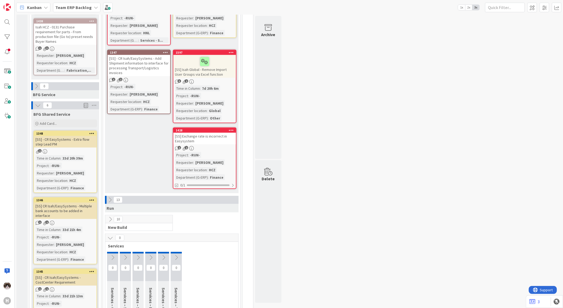
click at [72, 139] on div "[SS] - CR EasySystems - Extra flow step Lead PM" at bounding box center [65, 142] width 63 height 12
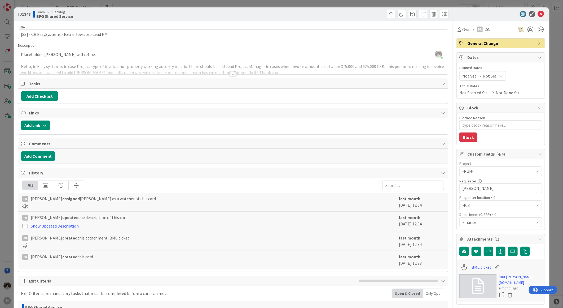
click at [232, 76] on div at bounding box center [233, 74] width 6 height 4
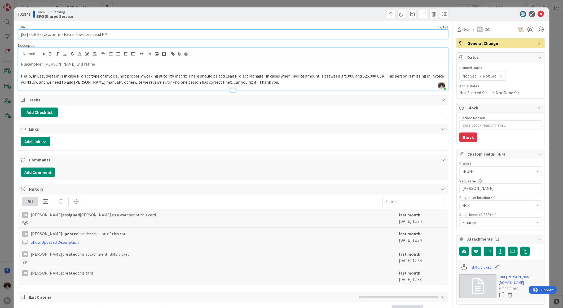
drag, startPoint x: 109, startPoint y: 33, endPoint x: 61, endPoint y: 32, distance: 47.7
click at [61, 32] on input "[SS] - CR EasySystems - Extra flow step Lead PM" at bounding box center [233, 34] width 430 height 10
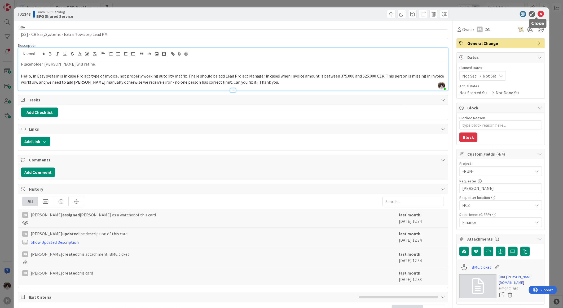
click at [538, 14] on icon at bounding box center [541, 14] width 6 height 6
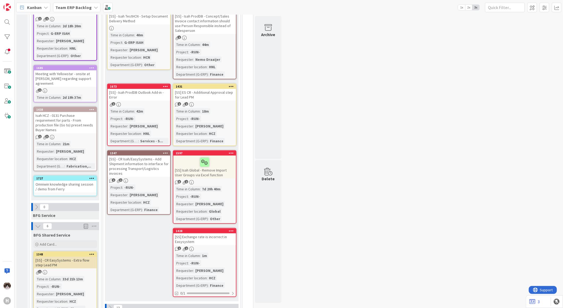
click at [219, 102] on div "1 2" at bounding box center [204, 104] width 63 height 5
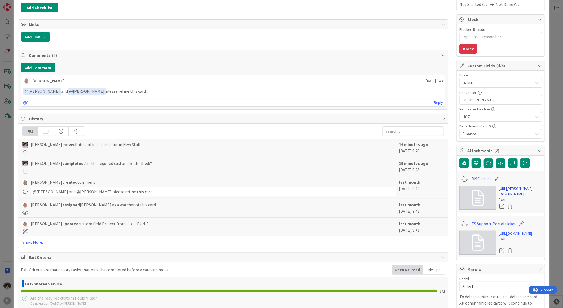
click at [509, 197] on link "https://huisman-smartit.onbmc.com/smartit/app/#/incident/AGGEFRDUJONBTASY8LEQSY…" at bounding box center [520, 191] width 43 height 11
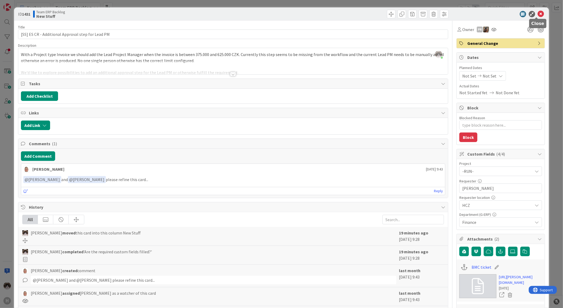
click at [538, 14] on icon at bounding box center [541, 14] width 6 height 6
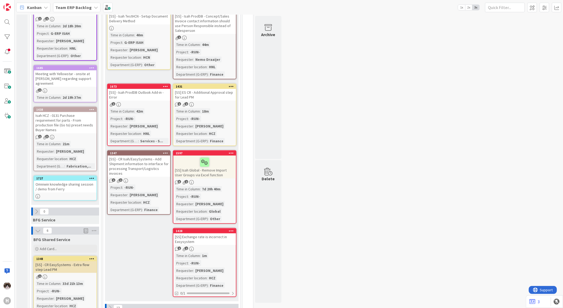
scroll to position [295, 0]
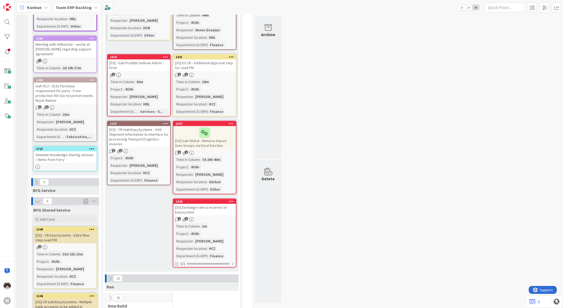
click at [77, 245] on div "1" at bounding box center [65, 247] width 63 height 5
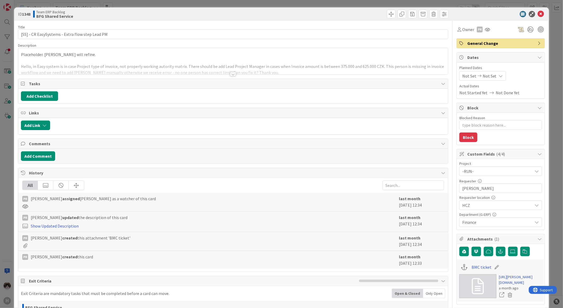
type textarea "x"
click at [508, 284] on link "https://huisman-smartit.onbmc.com/smartit/app/#/incident/AGGEFRDUJONBTASY8LEQSY…" at bounding box center [520, 279] width 43 height 11
click at [46, 154] on button "Add Comment" at bounding box center [38, 156] width 34 height 10
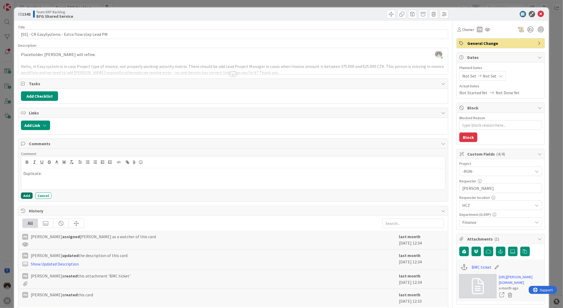
click at [31, 194] on button "Add" at bounding box center [27, 195] width 12 height 6
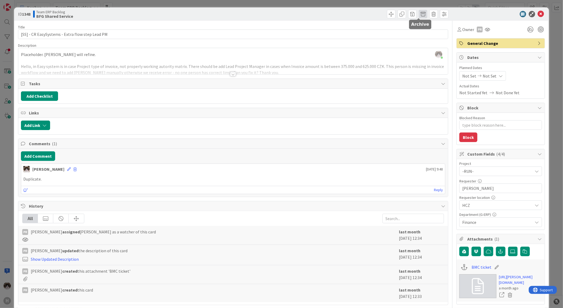
click at [419, 14] on span at bounding box center [423, 14] width 8 height 8
click at [423, 35] on button "Archive" at bounding box center [432, 39] width 21 height 10
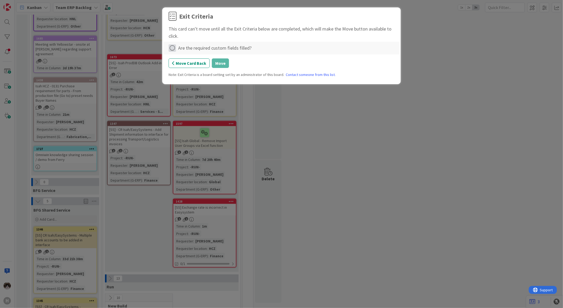
click at [172, 44] on icon at bounding box center [172, 47] width 7 height 7
click at [187, 65] on link "Not Applicable" at bounding box center [202, 67] width 66 height 8
click at [218, 64] on button "Move" at bounding box center [220, 63] width 17 height 10
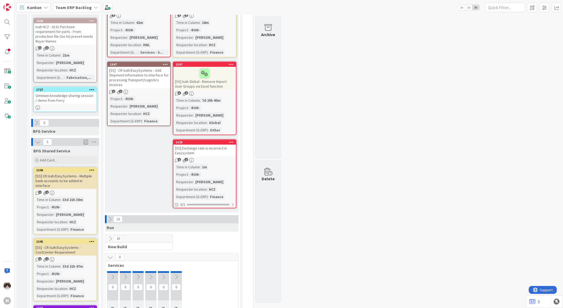
scroll to position [383, 0]
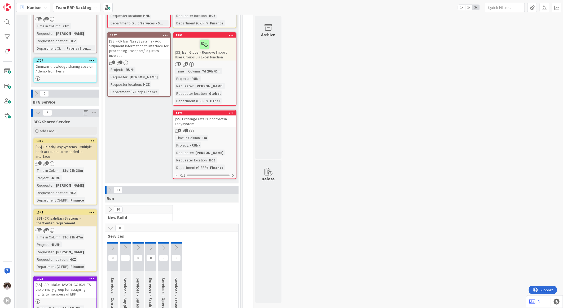
click at [82, 161] on div "1 1" at bounding box center [65, 163] width 63 height 5
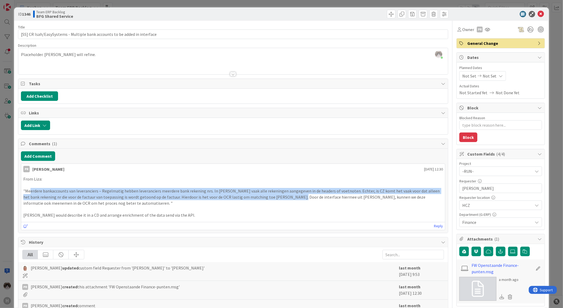
drag, startPoint x: 30, startPoint y: 191, endPoint x: 285, endPoint y: 198, distance: 254.4
click at [285, 198] on p ""Meerdere bankaccounts van leveranciers – Regelmatig hebben leveranciers meerde…" at bounding box center [233, 197] width 420 height 18
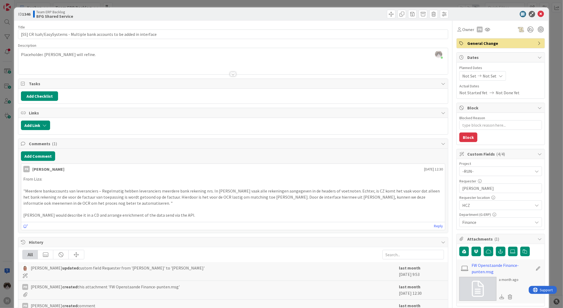
click at [223, 206] on p ""Meerdere bankaccounts van leveranciers – Regelmatig hebben leveranciers meerde…" at bounding box center [233, 197] width 420 height 18
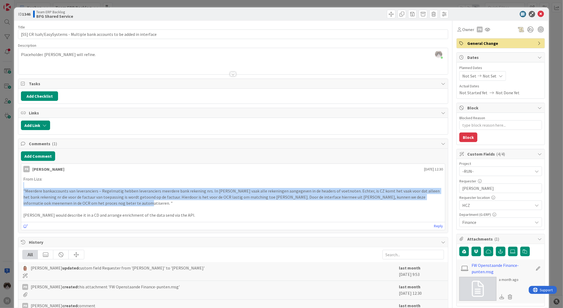
drag, startPoint x: 102, startPoint y: 203, endPoint x: 17, endPoint y: 186, distance: 86.5
click at [17, 186] on div "ID 1346 Team ERP Backlog BFG Shared Service Title 74 / 128 [SS] CR Isah/EasySys…" at bounding box center [281, 238] width 535 height 462
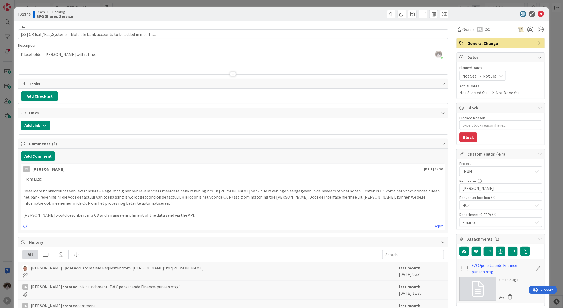
click at [112, 212] on p "Edgar would describe it in a CD and arrange enrichment of the data send via the…" at bounding box center [233, 215] width 420 height 6
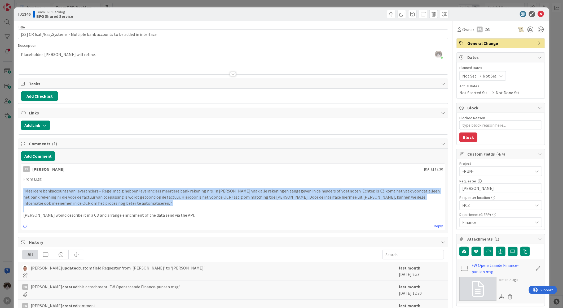
drag, startPoint x: 110, startPoint y: 210, endPoint x: 20, endPoint y: 190, distance: 91.3
click at [21, 190] on div "PR Parveen Rana 18 July 2025 12:30 From Liza: "Meerdere bankaccounts van levera…" at bounding box center [233, 196] width 425 height 67
drag, startPoint x: 20, startPoint y: 190, endPoint x: 134, endPoint y: 198, distance: 113.8
click at [134, 198] on p ""Meerdere bankaccounts van leveranciers – Regelmatig hebben leveranciers meerde…" at bounding box center [233, 197] width 420 height 18
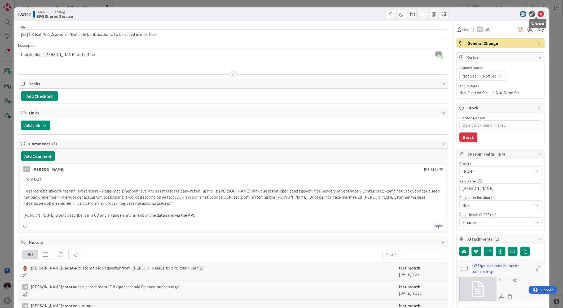
drag, startPoint x: 538, startPoint y: 11, endPoint x: 356, endPoint y: 68, distance: 190.2
click at [538, 11] on icon at bounding box center [541, 14] width 6 height 6
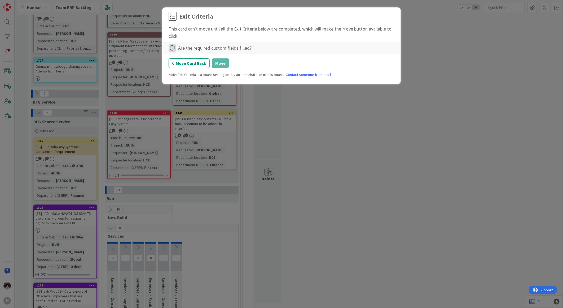
click at [176, 47] on icon at bounding box center [172, 47] width 7 height 7
click at [183, 57] on link "Complete" at bounding box center [202, 59] width 66 height 8
click at [224, 63] on button "Move" at bounding box center [220, 63] width 17 height 10
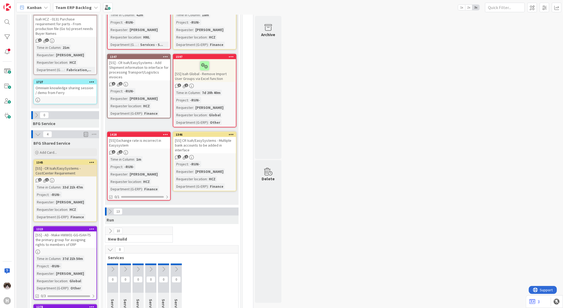
scroll to position [383, 0]
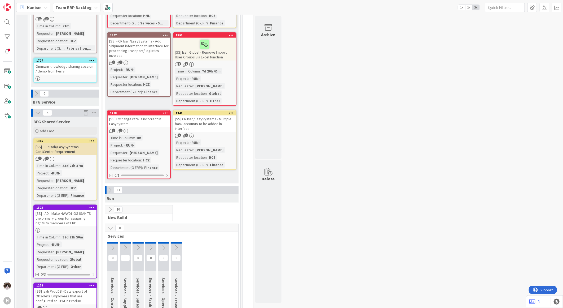
click at [84, 145] on div "[SS] - CR Isah/EasySystems - CostCenter Requirement" at bounding box center [65, 149] width 63 height 12
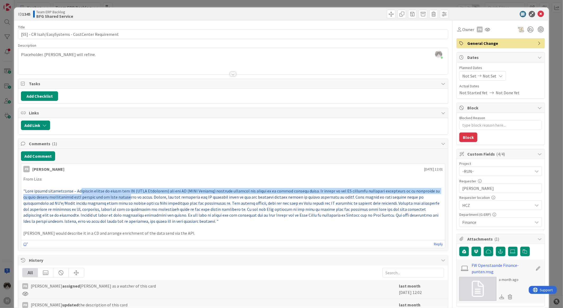
drag, startPoint x: 77, startPoint y: 194, endPoint x: 134, endPoint y: 203, distance: 57.7
click at [134, 203] on span at bounding box center [231, 206] width 417 height 36
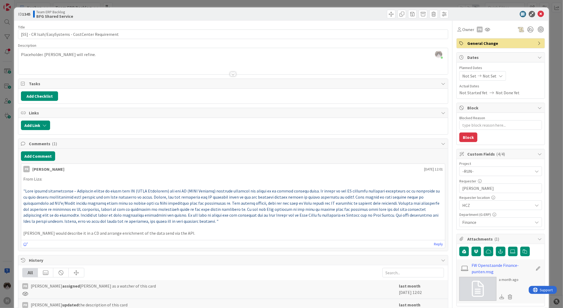
click at [260, 210] on span at bounding box center [231, 206] width 417 height 36
click at [538, 11] on icon at bounding box center [541, 14] width 6 height 6
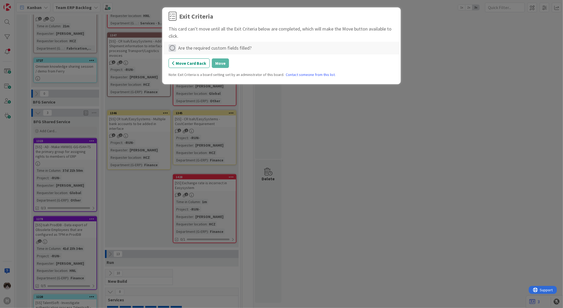
click at [171, 49] on icon at bounding box center [172, 47] width 7 height 7
click at [190, 57] on link "Complete" at bounding box center [202, 59] width 66 height 8
click at [220, 64] on button "Move" at bounding box center [220, 63] width 17 height 10
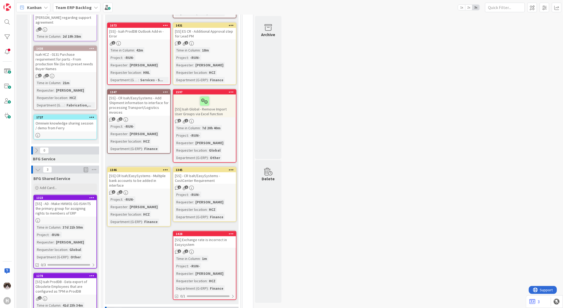
scroll to position [295, 0]
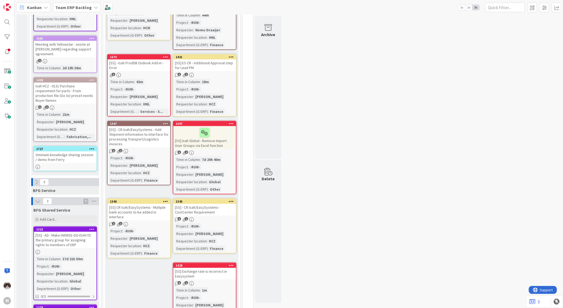
click at [211, 206] on div "[SS] - CR Isah/EasySystems - CostCenter Requirement" at bounding box center [204, 210] width 63 height 12
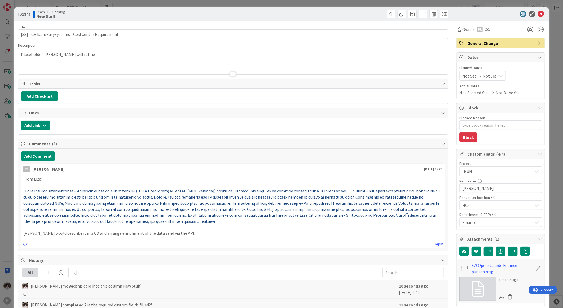
click at [230, 75] on div at bounding box center [233, 74] width 6 height 4
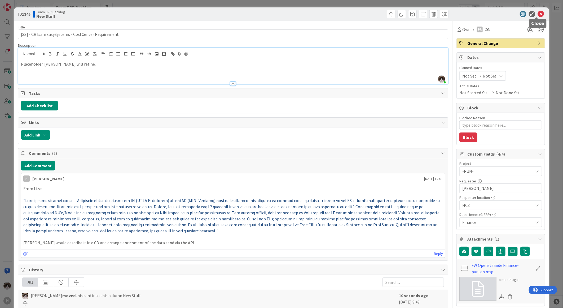
click at [539, 14] on icon at bounding box center [541, 14] width 6 height 6
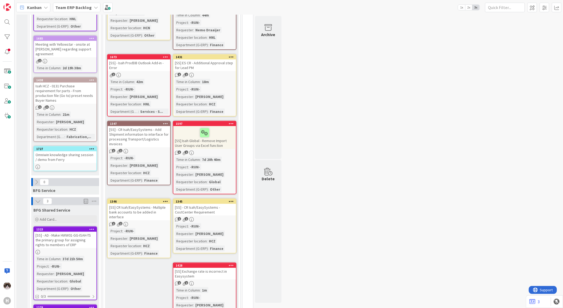
scroll to position [354, 0]
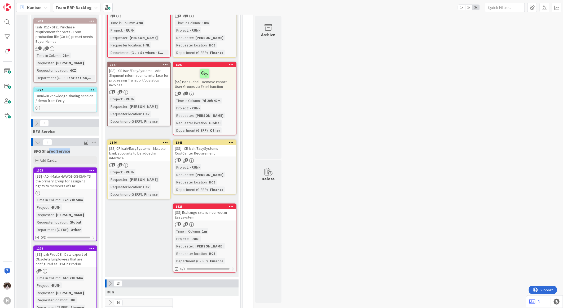
drag, startPoint x: 48, startPoint y: 146, endPoint x: 69, endPoint y: 146, distance: 21.0
click at [69, 146] on div "BFG Shared Service Add Card..." at bounding box center [65, 155] width 68 height 19
click at [82, 181] on link "1323 [SS] - AD - Make HWW01-GG-ISAH-TS the primary group for assigning rights t…" at bounding box center [65, 204] width 64 height 74
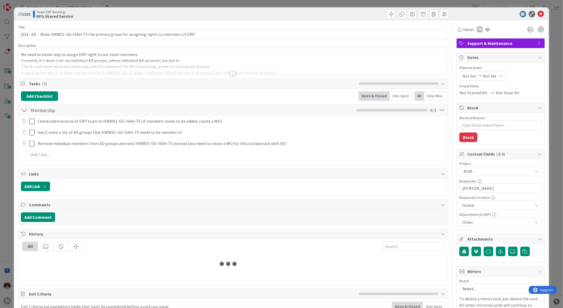
type textarea "x"
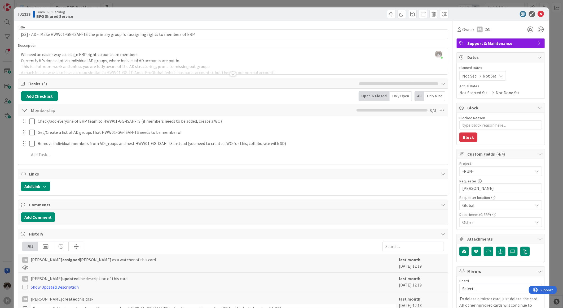
click at [230, 73] on div at bounding box center [233, 74] width 6 height 4
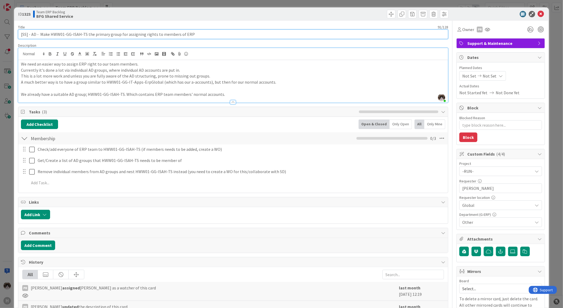
drag, startPoint x: 43, startPoint y: 32, endPoint x: 208, endPoint y: 35, distance: 165.8
click at [208, 35] on input "[SS] - AD - Make HWW01-GG-ISAH-TS the primary group for assigning rights to mem…" at bounding box center [233, 34] width 430 height 10
click at [52, 36] on input "[SS] - AD - Make HWW01-GG-ISAH-TS the primary group for assigning rights to mem…" at bounding box center [233, 34] width 430 height 10
drag, startPoint x: 50, startPoint y: 34, endPoint x: 85, endPoint y: 34, distance: 35.3
click at [85, 34] on input "[SS] - AD - Make HWW01-GG-ISAH-TS the primary group for assigning rights to mem…" at bounding box center [233, 34] width 430 height 10
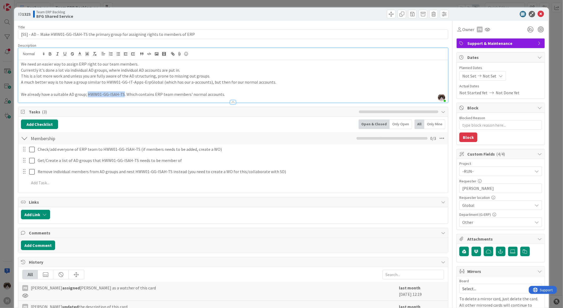
drag, startPoint x: 87, startPoint y: 94, endPoint x: 122, endPoint y: 93, distance: 35.3
click at [122, 93] on p "We already have a suitable AD group; HWW01-GG-ISAH-TS. Which contains ERP team …" at bounding box center [233, 94] width 425 height 6
click at [36, 250] on button "Add Comment" at bounding box center [38, 245] width 34 height 10
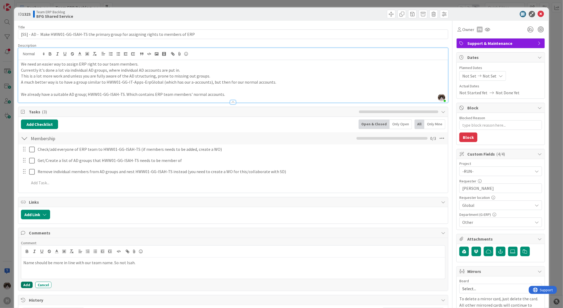
click at [22, 286] on button "Add" at bounding box center [27, 284] width 12 height 6
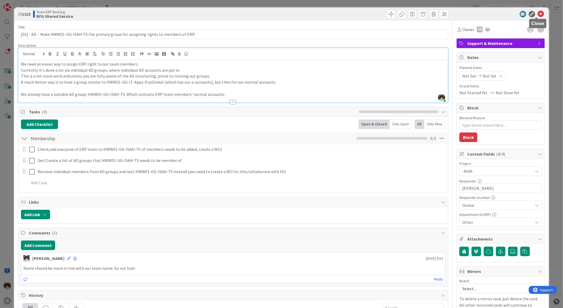
click at [538, 14] on icon at bounding box center [541, 14] width 6 height 6
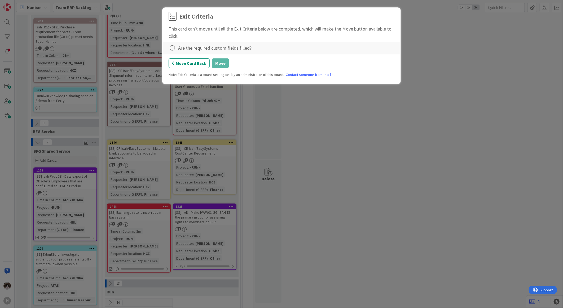
click at [180, 46] on div "Are the required custom fields filled?" at bounding box center [214, 47] width 73 height 7
click at [178, 47] on div "Are the required custom fields filled?" at bounding box center [214, 47] width 73 height 7
click at [176, 48] on div at bounding box center [173, 47] width 8 height 7
click at [186, 60] on link "Complete" at bounding box center [202, 59] width 66 height 8
click at [219, 65] on button "Move" at bounding box center [220, 63] width 17 height 10
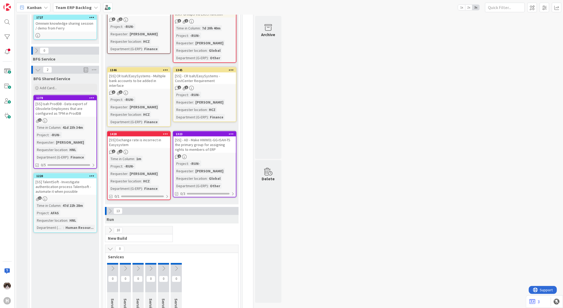
scroll to position [412, 0]
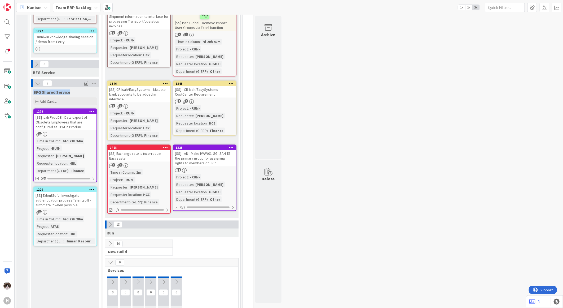
drag, startPoint x: 34, startPoint y: 86, endPoint x: 78, endPoint y: 86, distance: 44.0
click at [78, 89] on div "BFG Shared Service" at bounding box center [65, 91] width 64 height 5
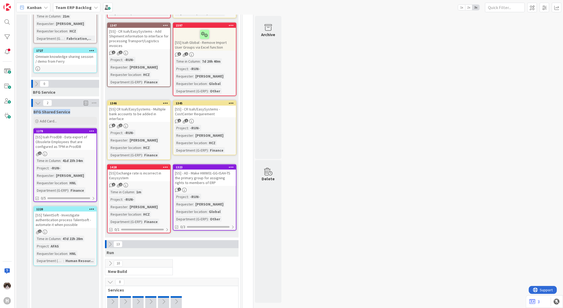
scroll to position [383, 0]
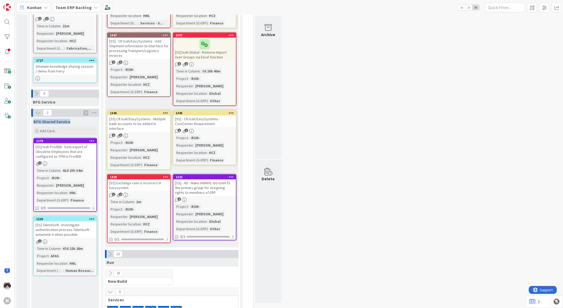
click at [68, 119] on span "BFG Shared Service" at bounding box center [51, 121] width 37 height 5
drag, startPoint x: 73, startPoint y: 116, endPoint x: 31, endPoint y: 114, distance: 42.2
click at [31, 117] on div "BFG Shared Service" at bounding box center [65, 120] width 68 height 7
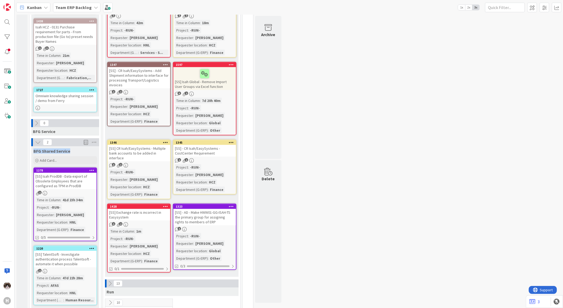
scroll to position [412, 0]
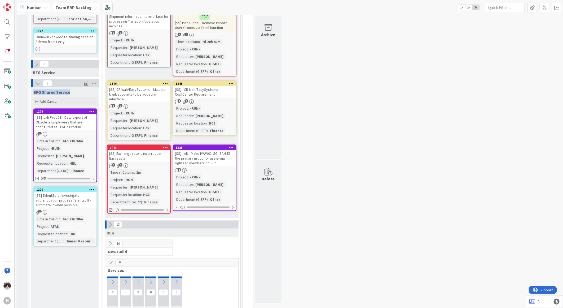
click at [80, 120] on div "[SS] Isah ProdDB - Data export of Obsolete Employees that are configured as TPM…" at bounding box center [65, 122] width 63 height 16
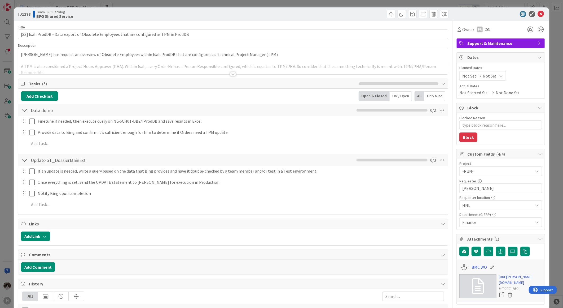
type textarea "x"
click at [232, 75] on div at bounding box center [233, 74] width 6 height 4
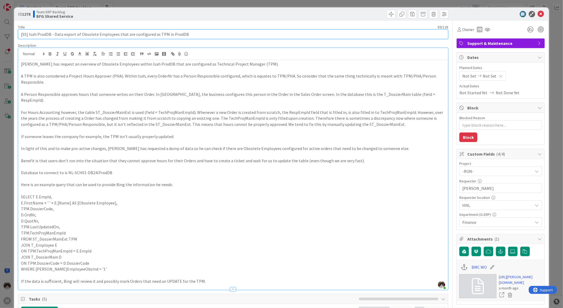
drag, startPoint x: 30, startPoint y: 34, endPoint x: 55, endPoint y: 36, distance: 25.0
click at [55, 36] on input "[SS] Isah ProdDB - Data export of Obsolete Employees that are configured as TPM…" at bounding box center [233, 34] width 430 height 10
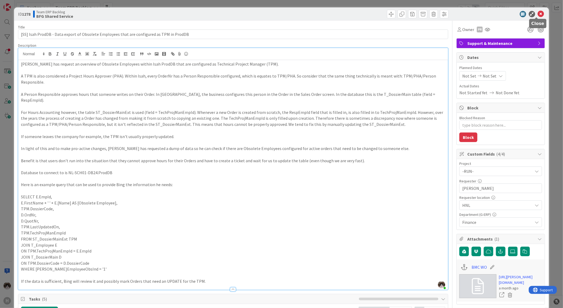
click at [538, 13] on icon at bounding box center [541, 14] width 6 height 6
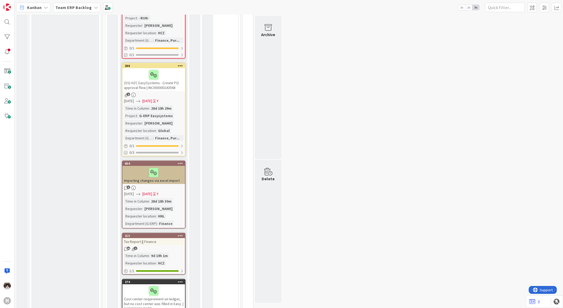
scroll to position [1635, 0]
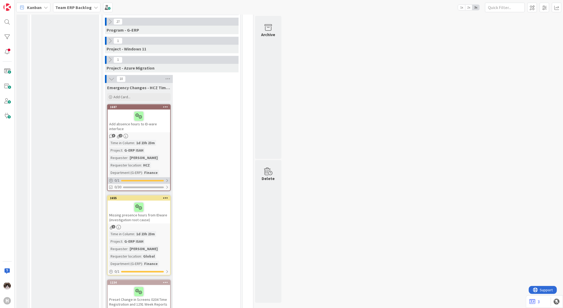
scroll to position [1989, 0]
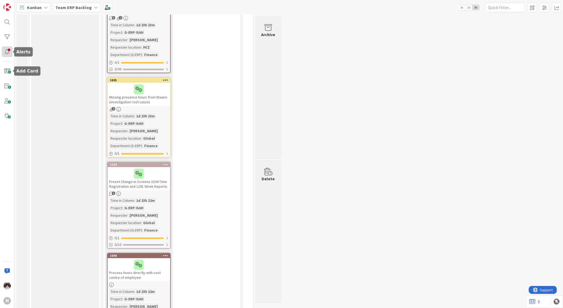
click at [4, 55] on div at bounding box center [7, 51] width 11 height 11
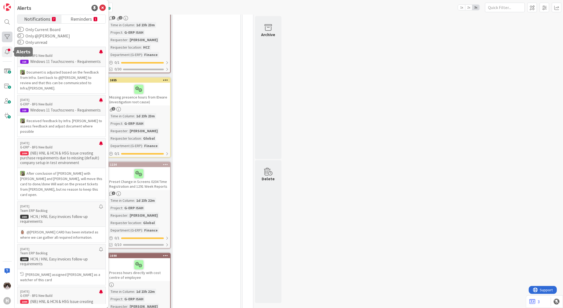
drag, startPoint x: 4, startPoint y: 51, endPoint x: 3, endPoint y: 42, distance: 8.8
click at [4, 51] on div at bounding box center [7, 51] width 11 height 11
click at [3, 39] on div at bounding box center [7, 37] width 11 height 11
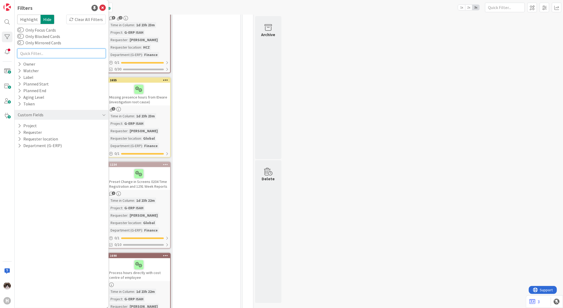
click at [36, 53] on input "text" at bounding box center [61, 54] width 89 height 10
click at [19, 130] on icon at bounding box center [19, 132] width 3 height 5
click at [34, 138] on input "text" at bounding box center [62, 140] width 86 height 7
type input "Xie"
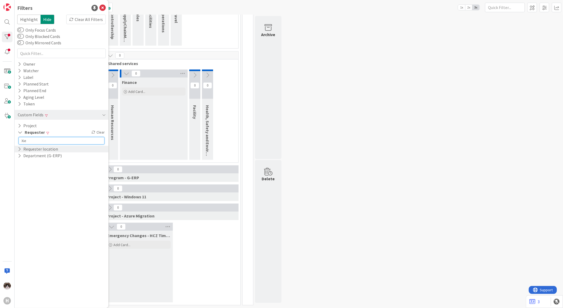
scroll to position [217, 0]
click at [104, 6] on icon at bounding box center [102, 8] width 6 height 6
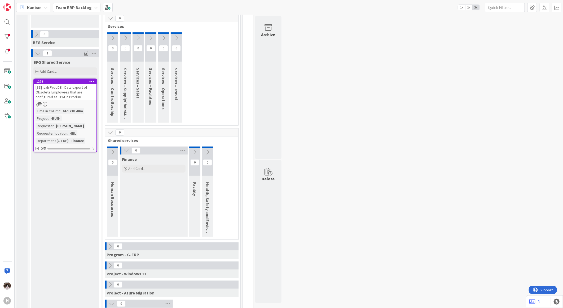
scroll to position [70, 0]
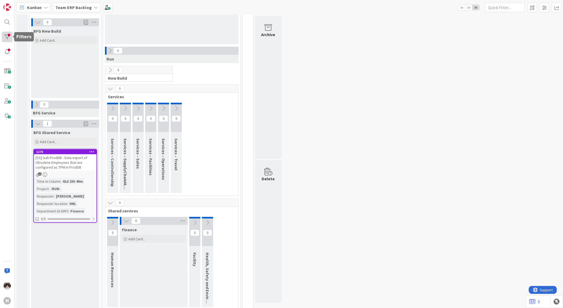
click at [10, 40] on div at bounding box center [7, 37] width 11 height 11
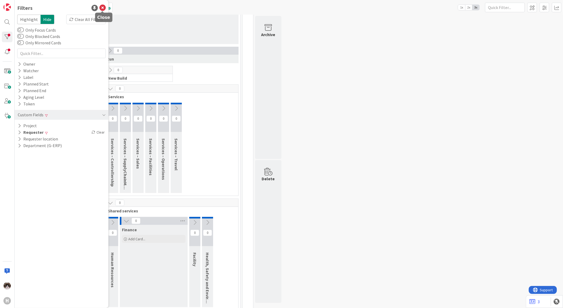
click at [105, 4] on div "Filters" at bounding box center [61, 8] width 89 height 8
click at [105, 6] on icon at bounding box center [102, 8] width 6 height 6
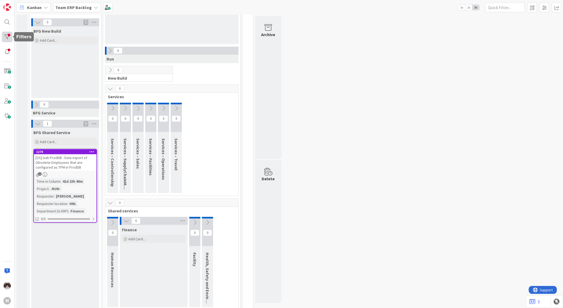
click at [7, 34] on div at bounding box center [7, 37] width 11 height 11
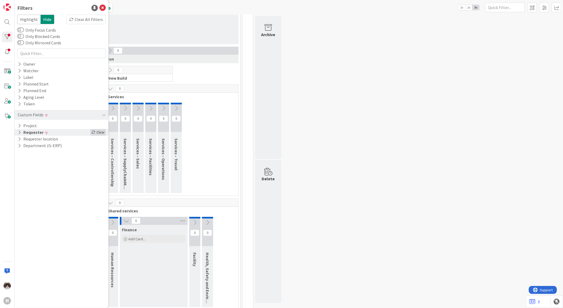
click at [99, 132] on div "Clear" at bounding box center [97, 132] width 15 height 7
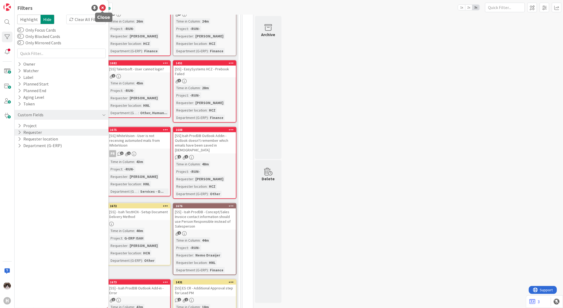
click at [103, 10] on icon at bounding box center [102, 8] width 6 height 6
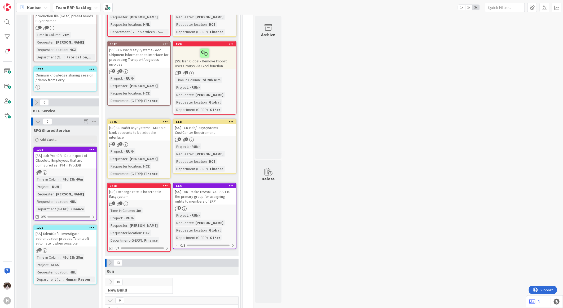
scroll to position [394, 0]
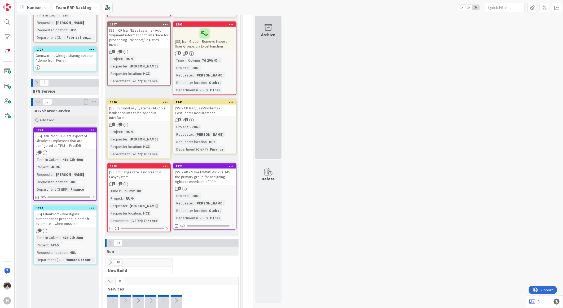
click at [261, 83] on div "Archive" at bounding box center [268, 87] width 27 height 143
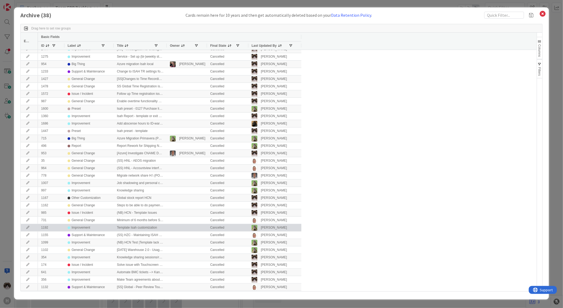
scroll to position [0, 0]
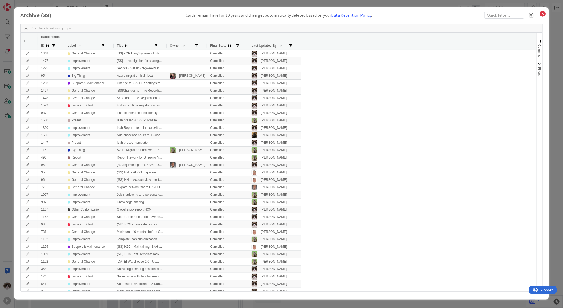
click at [540, 50] on span "Columns" at bounding box center [540, 50] width 4 height 12
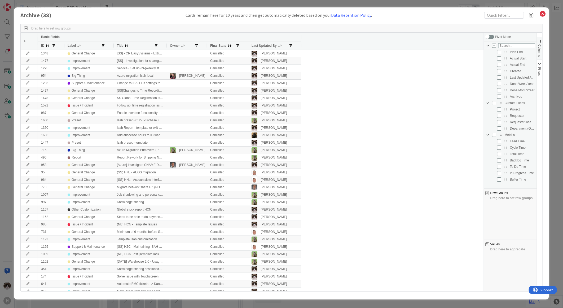
scroll to position [67, 0]
click at [499, 115] on input "Press SPACE to toggle visibility (hidden)" at bounding box center [500, 114] width 4 height 4
checkbox input "true"
checkbox input "false"
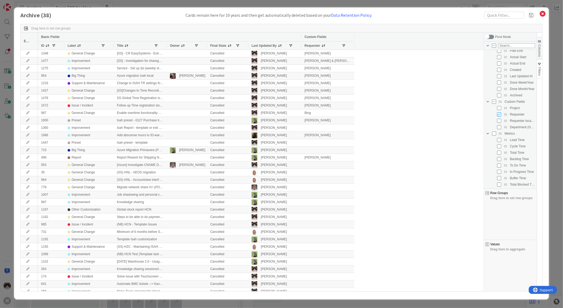
click at [314, 46] on span "Requester" at bounding box center [313, 46] width 16 height 4
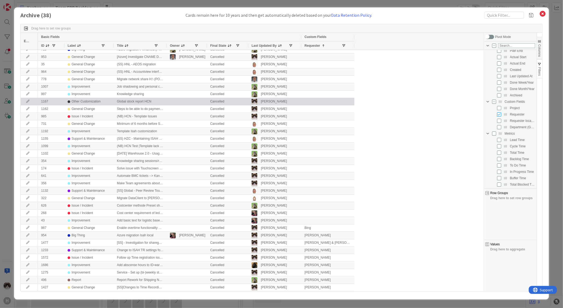
scroll to position [0, 0]
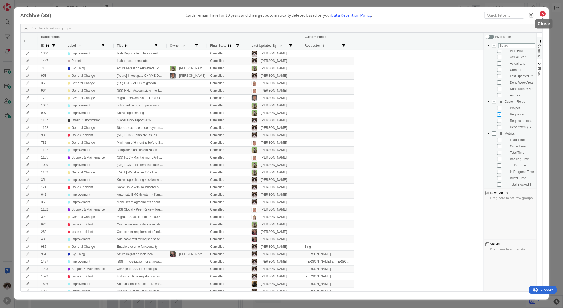
click at [543, 15] on icon at bounding box center [543, 13] width 7 height 7
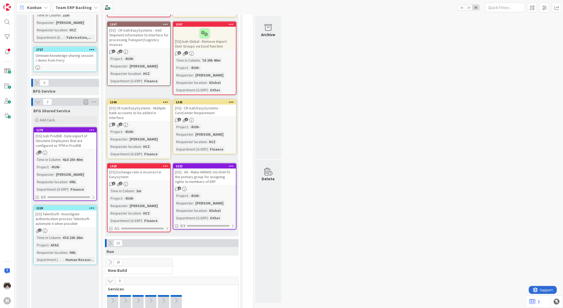
click at [85, 150] on div "1" at bounding box center [65, 152] width 63 height 5
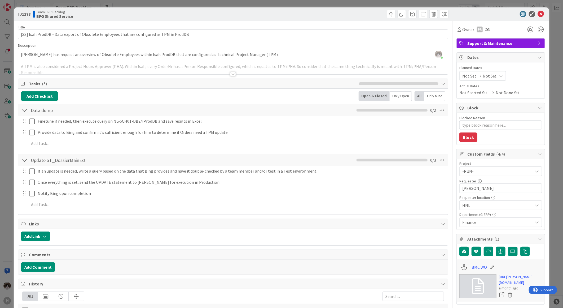
click at [232, 75] on div at bounding box center [233, 74] width 6 height 4
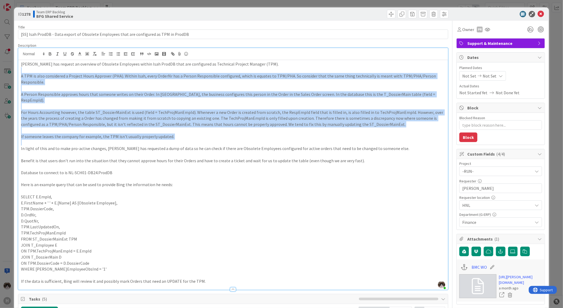
drag, startPoint x: 102, startPoint y: 96, endPoint x: 205, endPoint y: 151, distance: 117.2
click at [185, 142] on div "Bing Xie has request an overview of Obsolete Employees within Isah ProdDB that …" at bounding box center [233, 174] width 430 height 229
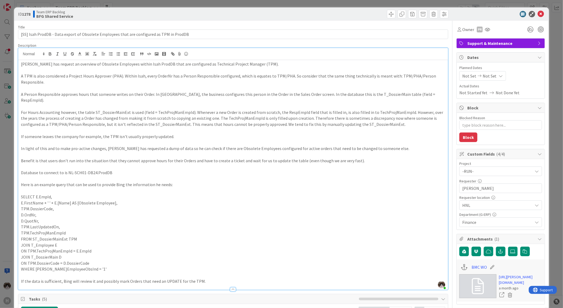
click at [223, 176] on p at bounding box center [233, 179] width 425 height 6
click at [539, 14] on icon at bounding box center [541, 14] width 6 height 6
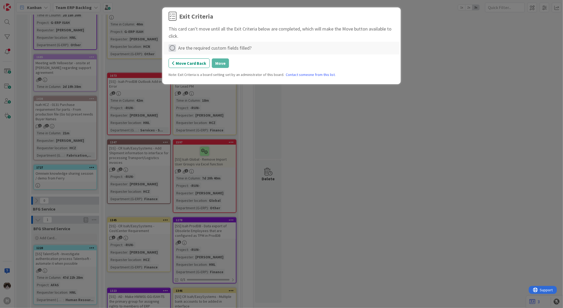
click at [174, 50] on icon at bounding box center [172, 47] width 7 height 7
click at [185, 56] on link "Complete" at bounding box center [202, 59] width 66 height 8
click at [212, 64] on button "Move" at bounding box center [220, 63] width 17 height 10
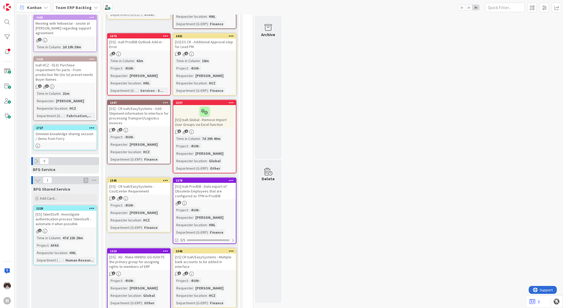
scroll to position [335, 0]
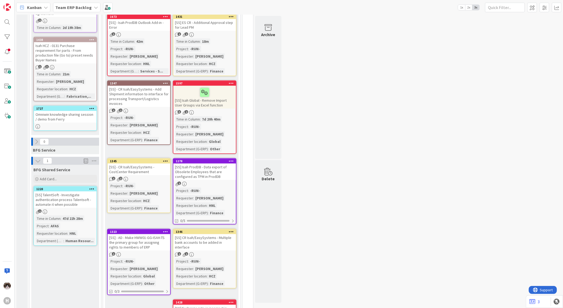
click at [218, 181] on div "1" at bounding box center [204, 183] width 63 height 5
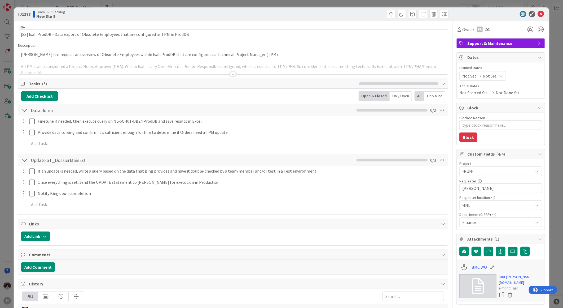
click at [233, 76] on div "Title 89 / 128 [SS] Isah ProdDB - Data export of Obsolete Employees that are co…" at bounding box center [233, 250] width 430 height 459
click at [232, 75] on div at bounding box center [233, 74] width 6 height 4
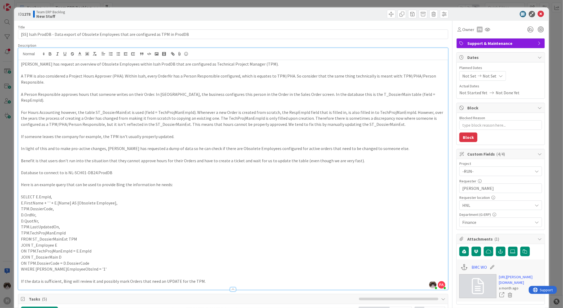
drag, startPoint x: 486, startPoint y: 224, endPoint x: 485, endPoint y: 221, distance: 2.9
click at [486, 224] on span "Finance" at bounding box center [498, 222] width 71 height 6
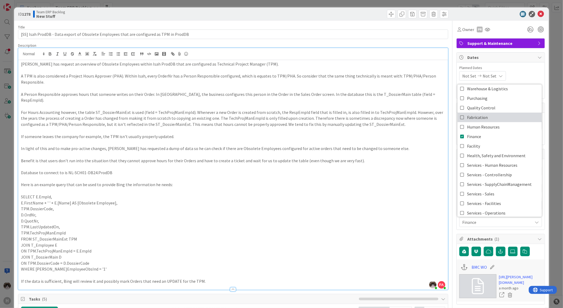
scroll to position [44, 0]
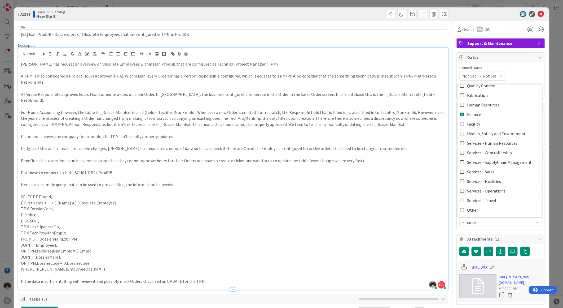
click at [508, 224] on span "Finance" at bounding box center [498, 222] width 71 height 6
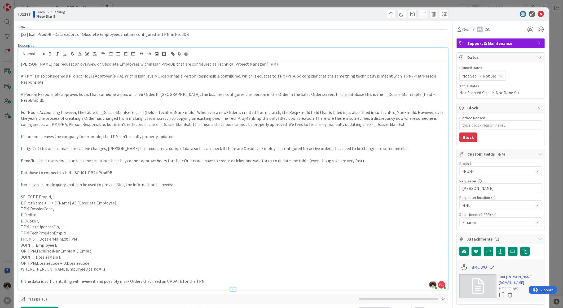
click at [322, 236] on p "FROM ST_DossierMainExt TPM" at bounding box center [233, 239] width 425 height 6
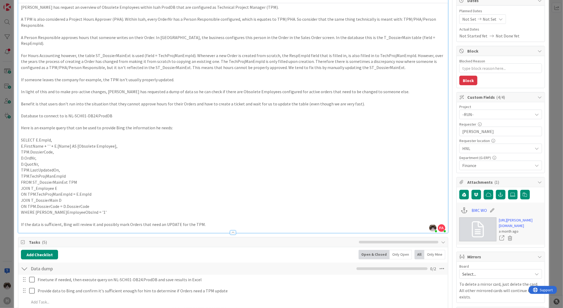
scroll to position [0, 0]
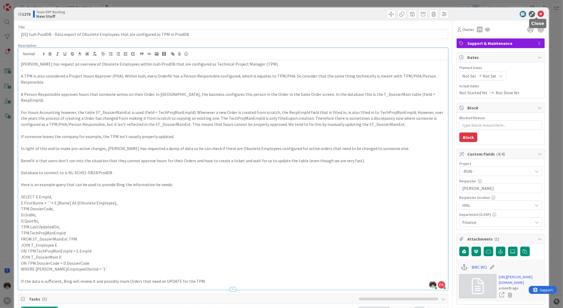
click at [538, 13] on icon at bounding box center [541, 14] width 6 height 6
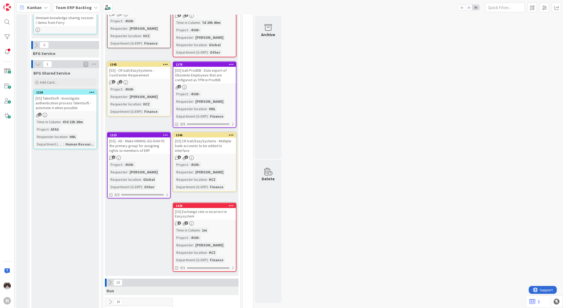
scroll to position [442, 0]
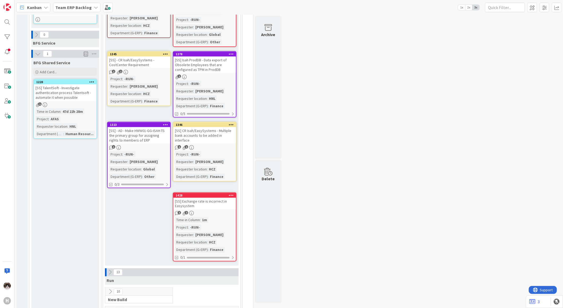
click at [209, 56] on div "[SS] Isah ProdDB - Data export of Obsolete Employees that are configured as TPM…" at bounding box center [204, 64] width 63 height 16
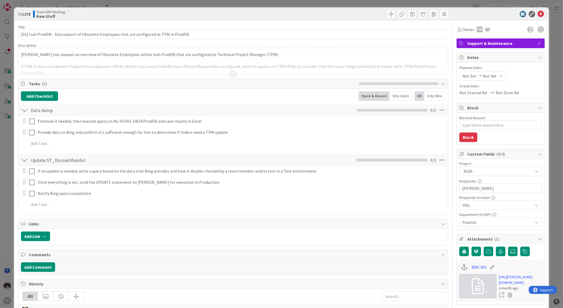
type textarea "x"
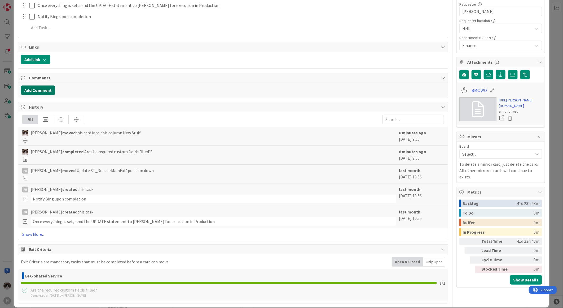
click at [40, 91] on button "Add Comment" at bounding box center [38, 90] width 34 height 10
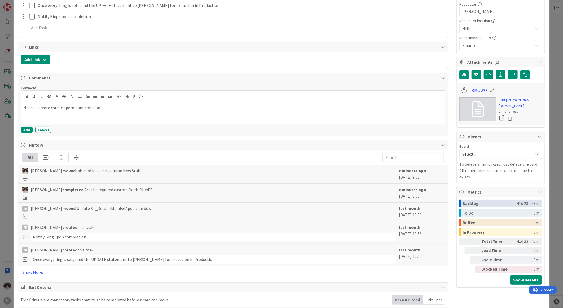
drag, startPoint x: 70, startPoint y: 108, endPoint x: 67, endPoint y: 105, distance: 4.1
click at [67, 105] on p "Need to create card for permeant solution (" at bounding box center [233, 107] width 420 height 6
drag, startPoint x: 107, startPoint y: 110, endPoint x: 67, endPoint y: 112, distance: 40.4
click at [67, 112] on div "Need to create card for permeant solution (" at bounding box center [233, 112] width 424 height 21
click at [24, 129] on button "Add" at bounding box center [27, 130] width 12 height 6
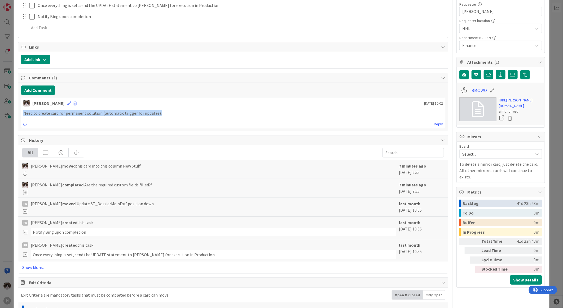
drag, startPoint x: 158, startPoint y: 113, endPoint x: 18, endPoint y: 115, distance: 140.6
click at [18, 115] on div "Add Comment Kevin van Dijk 21 August 2025 10:02 Need to create card for permane…" at bounding box center [233, 107] width 430 height 48
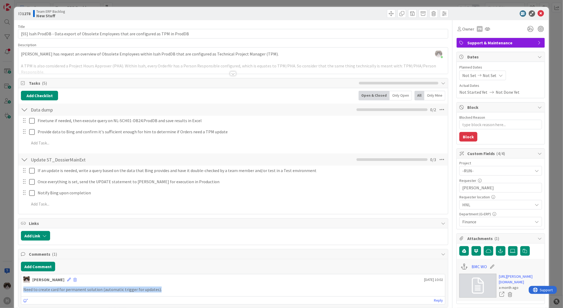
scroll to position [0, 0]
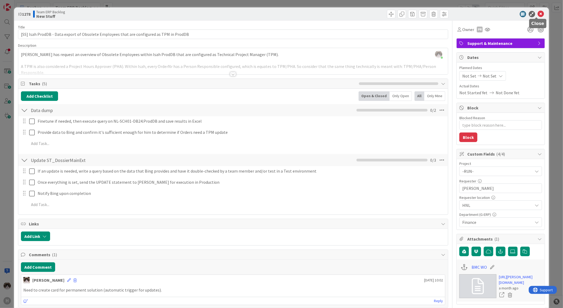
click at [538, 14] on icon at bounding box center [541, 14] width 6 height 6
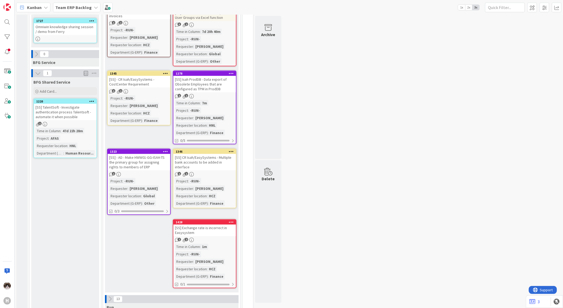
scroll to position [383, 0]
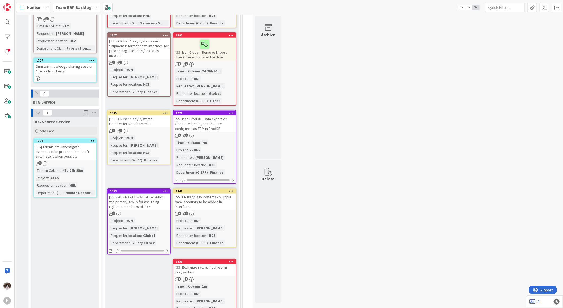
click at [213, 123] on div "[SS] Isah ProdDB - Data export of Obsolete Employees that are configured as TPM…" at bounding box center [204, 123] width 63 height 16
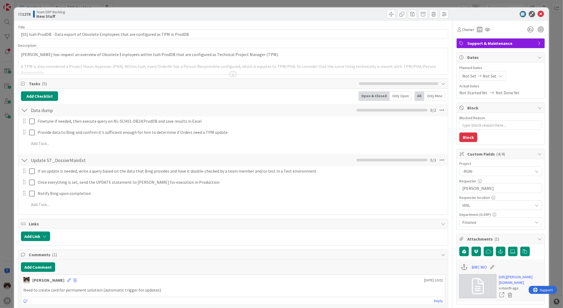
click at [226, 72] on div at bounding box center [233, 68] width 430 height 14
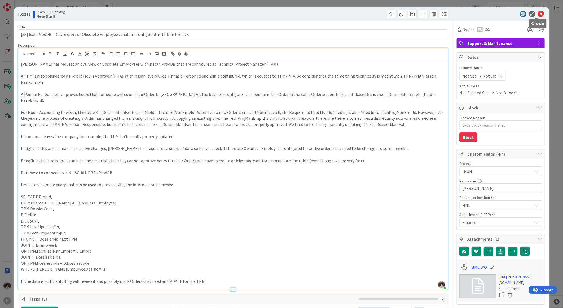
click at [538, 14] on icon at bounding box center [541, 14] width 6 height 6
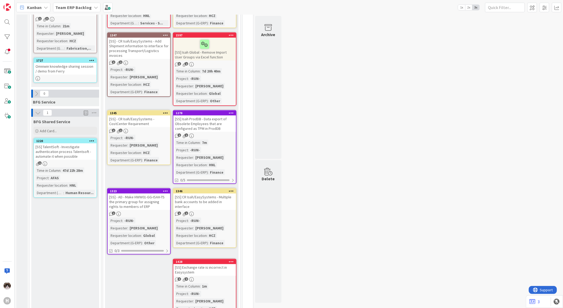
click at [77, 161] on div "1" at bounding box center [65, 163] width 63 height 5
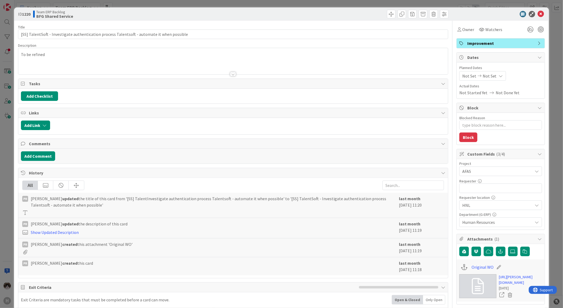
type textarea "x"
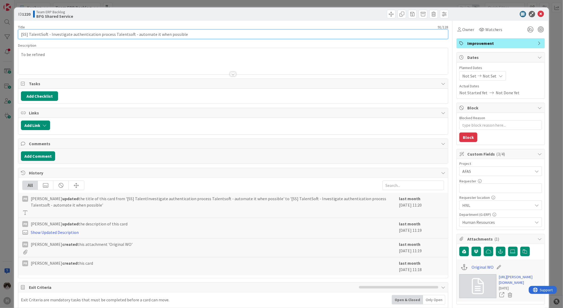
drag, startPoint x: 51, startPoint y: 35, endPoint x: 112, endPoint y: 36, distance: 60.7
click at [112, 36] on input "[SS] TalentSoft - Investigate authentication process Talentsoft - automate it w…" at bounding box center [233, 34] width 430 height 10
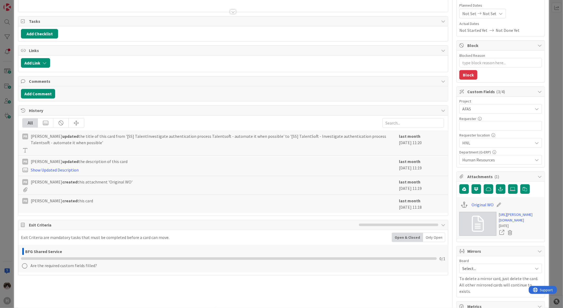
scroll to position [118, 0]
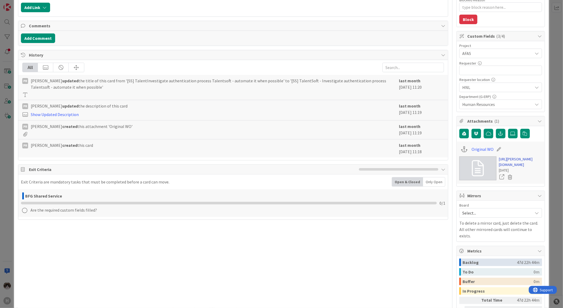
click at [507, 165] on link "https://huisman-smartit.onbmc.com/smartit/app/#/workorder/IDGBNO3CJYN4KAS53SQZS…" at bounding box center [520, 161] width 43 height 11
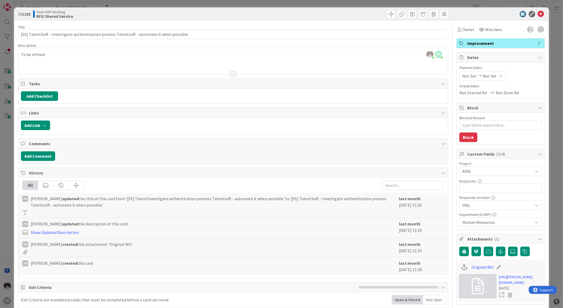
click at [44, 162] on div "Add Comment" at bounding box center [233, 156] width 430 height 15
click at [44, 160] on button "Add Comment" at bounding box center [38, 156] width 34 height 10
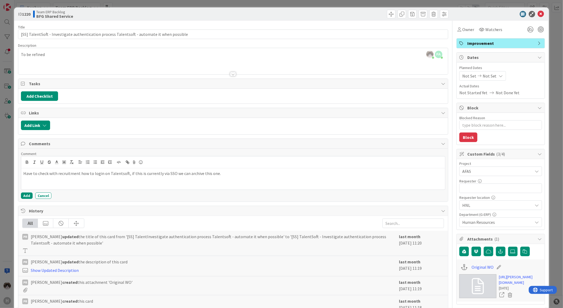
click at [109, 176] on p "Have to check with recruitment how to login on Talentsoft, if this is currently…" at bounding box center [233, 173] width 420 height 6
drag, startPoint x: 109, startPoint y: 176, endPoint x: 94, endPoint y: 181, distance: 16.4
click at [94, 181] on div "Have to check with recruitment how to login on Talentsoft, if this is currently…" at bounding box center [233, 178] width 424 height 21
click at [27, 197] on button "Add" at bounding box center [27, 195] width 12 height 6
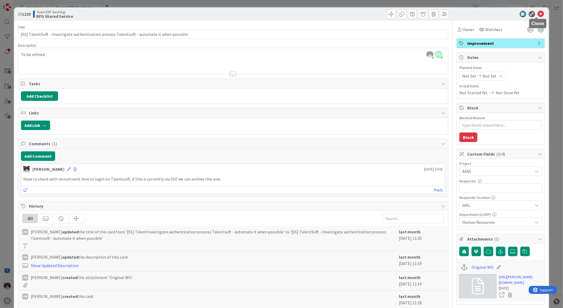
click at [539, 15] on icon at bounding box center [541, 14] width 6 height 6
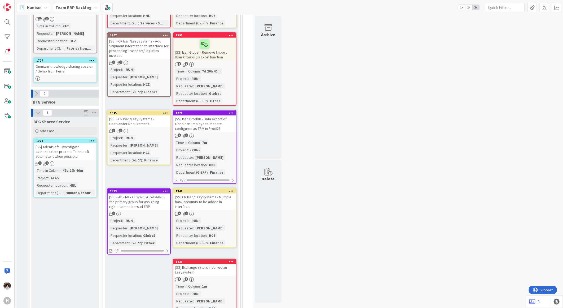
click at [79, 167] on div "Time in Column : 47d 22h 46m Project : AFAS Requester location : HNL Department…" at bounding box center [65, 181] width 59 height 28
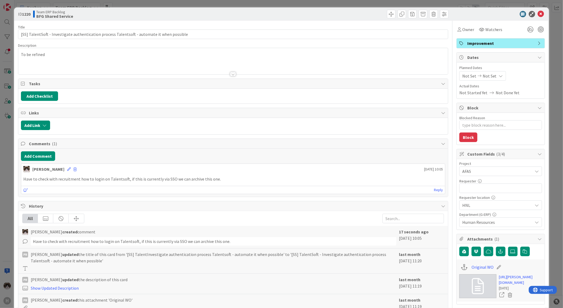
type textarea "x"
drag, startPoint x: 231, startPoint y: 182, endPoint x: 20, endPoint y: 184, distance: 210.6
click at [20, 184] on div "Add Comment Kevin van Dijk 21 August 2025 10:05 Have to check with recruitment …" at bounding box center [233, 173] width 430 height 48
click at [538, 15] on icon at bounding box center [541, 14] width 6 height 6
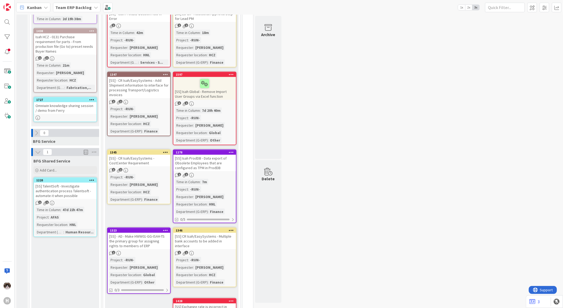
scroll to position [354, 0]
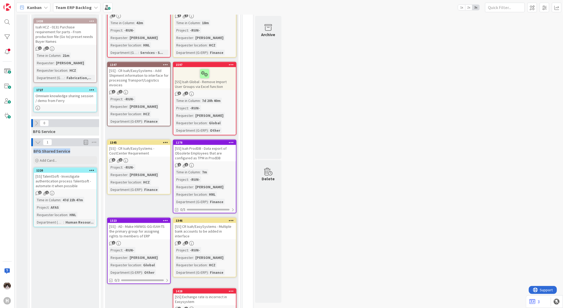
drag, startPoint x: 49, startPoint y: 142, endPoint x: 74, endPoint y: 142, distance: 25.7
click at [74, 148] on div "BFG Shared Service" at bounding box center [65, 150] width 64 height 5
drag, startPoint x: 74, startPoint y: 142, endPoint x: 33, endPoint y: 143, distance: 40.9
click at [33, 148] on span "BFG Shared Service" at bounding box center [51, 150] width 37 height 5
drag, startPoint x: 33, startPoint y: 143, endPoint x: 78, endPoint y: 142, distance: 44.6
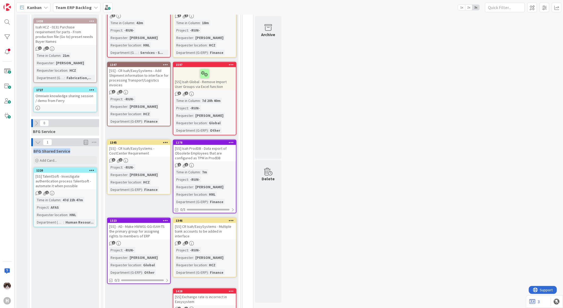
click at [78, 148] on div "BFG Shared Service" at bounding box center [65, 150] width 64 height 5
drag, startPoint x: 78, startPoint y: 142, endPoint x: 74, endPoint y: 142, distance: 4.3
click at [74, 148] on div "BFG Shared Service" at bounding box center [65, 150] width 64 height 5
drag, startPoint x: 73, startPoint y: 142, endPoint x: 31, endPoint y: 144, distance: 41.4
click at [31, 146] on div "BFG Shared Service" at bounding box center [65, 149] width 68 height 7
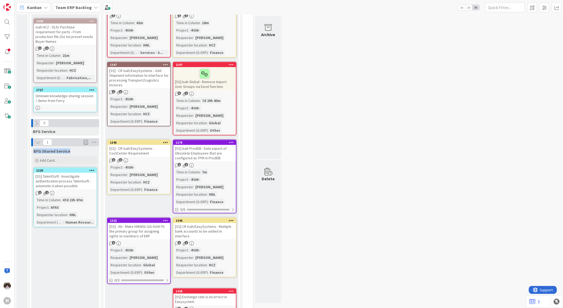
drag, startPoint x: 31, startPoint y: 144, endPoint x: 71, endPoint y: 141, distance: 39.6
click at [71, 148] on div "BFG Shared Service" at bounding box center [65, 150] width 64 height 5
drag, startPoint x: 71, startPoint y: 144, endPoint x: 29, endPoint y: 144, distance: 41.6
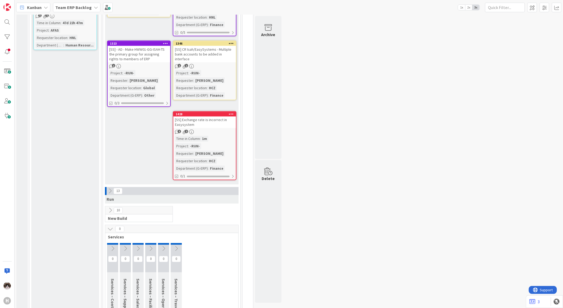
scroll to position [648, 0]
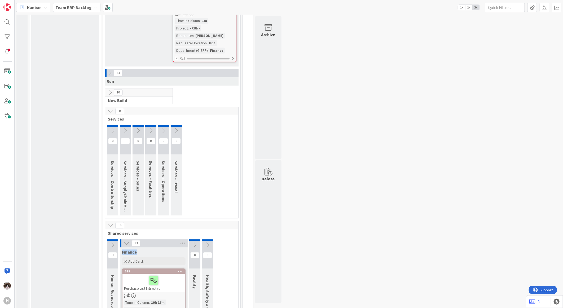
drag, startPoint x: 147, startPoint y: 243, endPoint x: 121, endPoint y: 245, distance: 26.3
click at [121, 247] on div "Finance" at bounding box center [154, 250] width 68 height 7
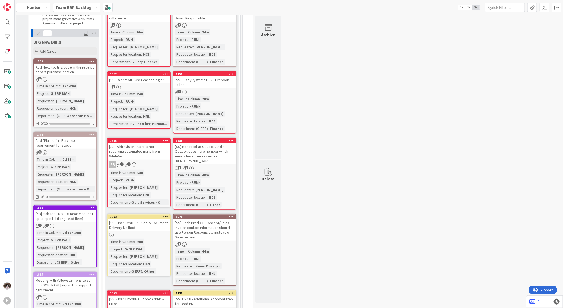
scroll to position [0, 0]
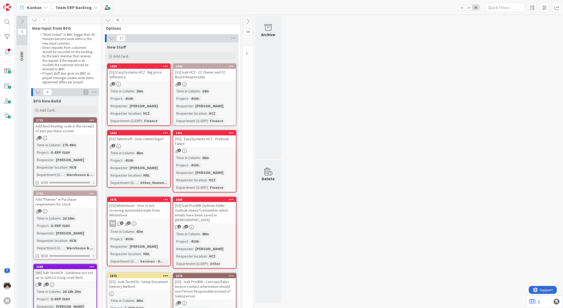
click at [83, 7] on b "Team ERP Backlog" at bounding box center [73, 7] width 36 height 5
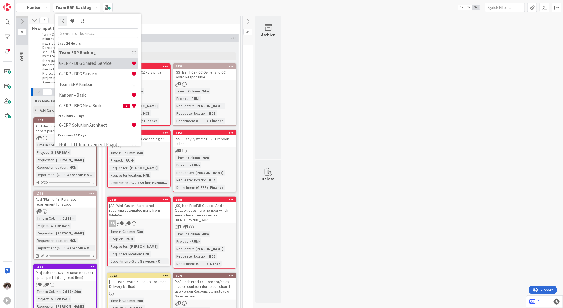
click at [100, 64] on h4 "G-ERP - BFG Shared Service" at bounding box center [95, 62] width 72 height 5
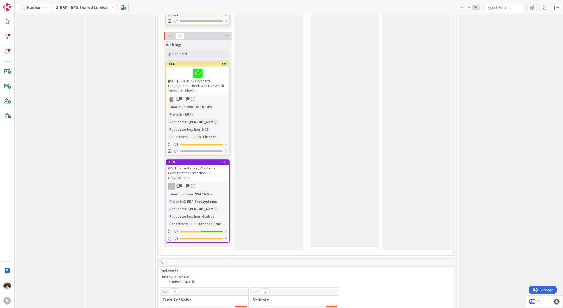
scroll to position [601, 0]
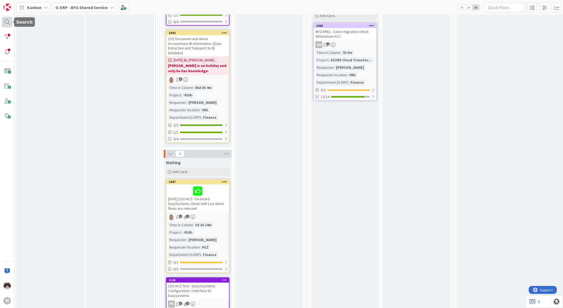
click at [6, 21] on div at bounding box center [7, 22] width 11 height 11
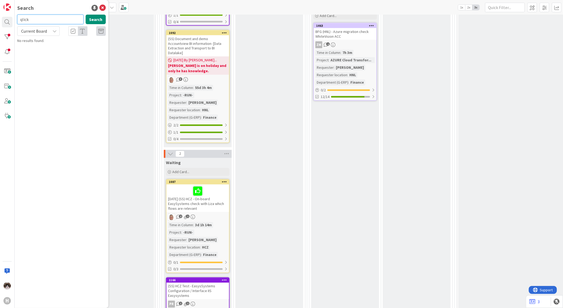
click at [44, 15] on input "qlick" at bounding box center [50, 20] width 66 height 10
drag, startPoint x: 101, startPoint y: 7, endPoint x: 34, endPoint y: 22, distance: 68.5
click at [34, 22] on div "Search qlickview Search Current Board No results found." at bounding box center [62, 154] width 94 height 308
click at [23, 19] on input "qlickview" at bounding box center [50, 20] width 66 height 10
type input "qlikview"
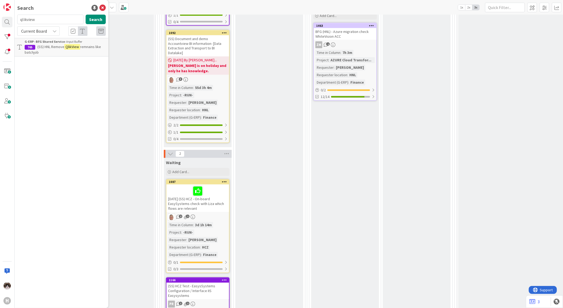
click at [56, 52] on p "(SS) HNL Remove QlikView remnains like batchjob" at bounding box center [65, 49] width 81 height 11
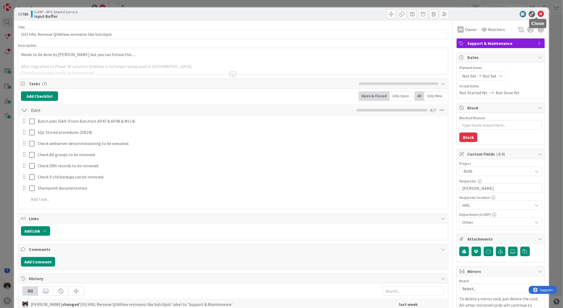
drag, startPoint x: 537, startPoint y: 12, endPoint x: 529, endPoint y: 14, distance: 8.4
click at [538, 12] on icon at bounding box center [541, 14] width 6 height 6
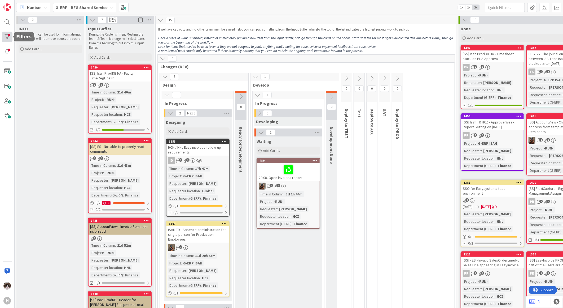
click at [7, 42] on div at bounding box center [7, 37] width 11 height 11
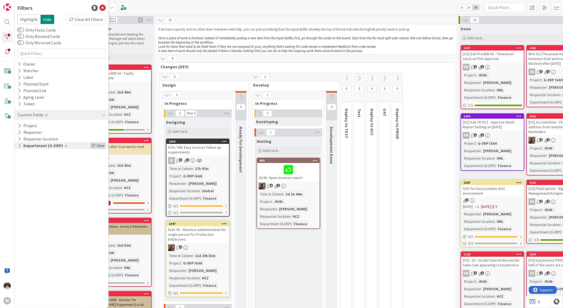
click at [101, 145] on div "Clear" at bounding box center [97, 145] width 15 height 7
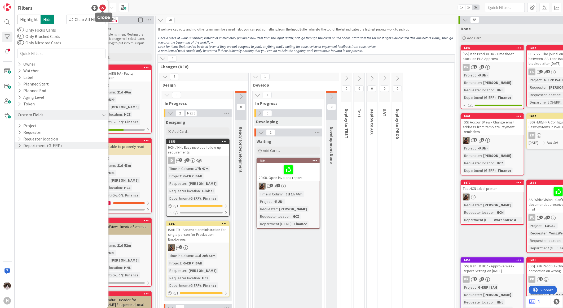
click at [100, 5] on icon at bounding box center [102, 8] width 6 height 6
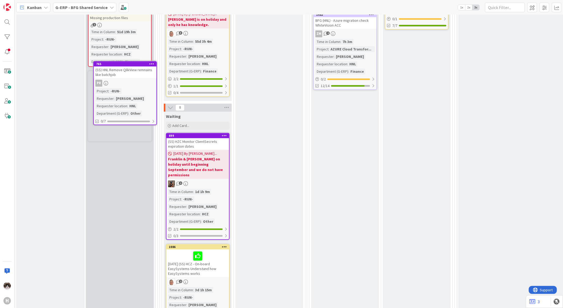
scroll to position [643, 0]
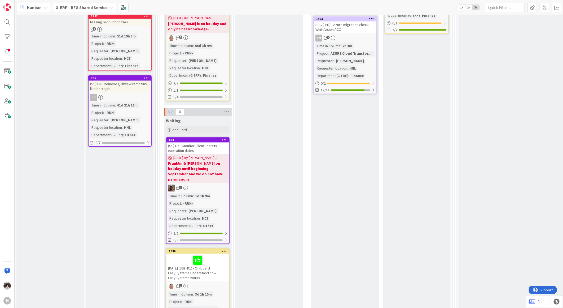
click at [137, 102] on div "61d 21h 19m" at bounding box center [127, 105] width 23 height 6
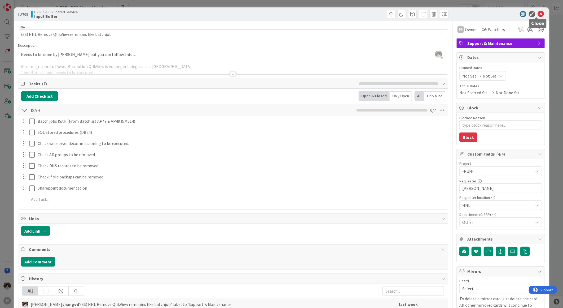
click at [538, 14] on icon at bounding box center [541, 14] width 6 height 6
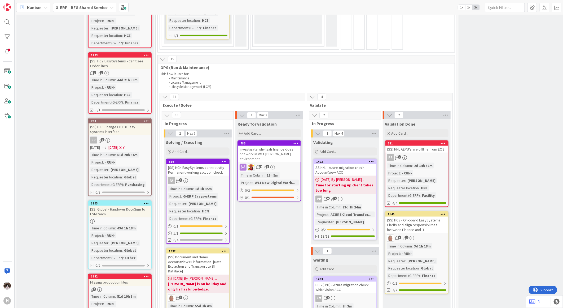
scroll to position [471, 0]
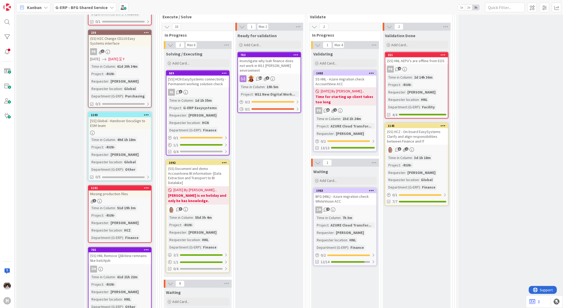
click at [365, 197] on div "BFG (HNL) - Azure migration check WhiteVision ACC" at bounding box center [345, 199] width 63 height 12
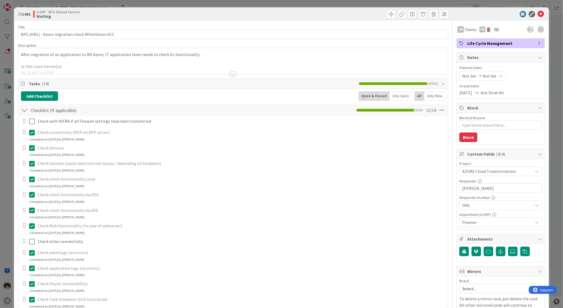
type textarea "x"
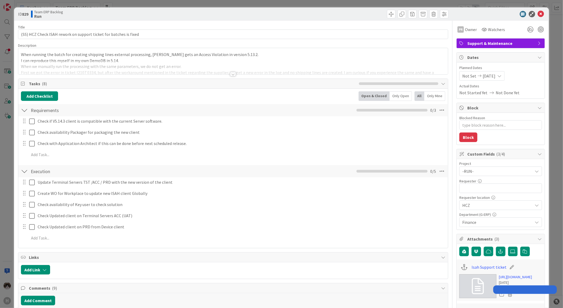
type textarea "x"
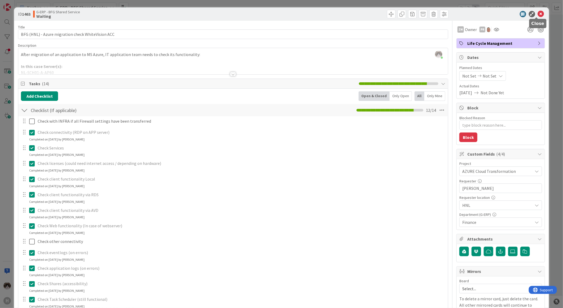
click at [536, 10] on div "ID 1463 G-ERP - BFG Shared Service Waiting" at bounding box center [281, 13] width 535 height 13
click at [540, 14] on icon at bounding box center [541, 14] width 6 height 6
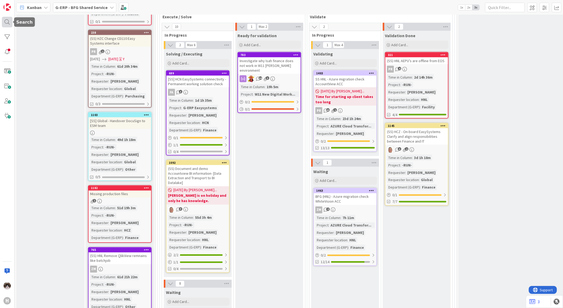
click at [3, 25] on div at bounding box center [7, 22] width 11 height 11
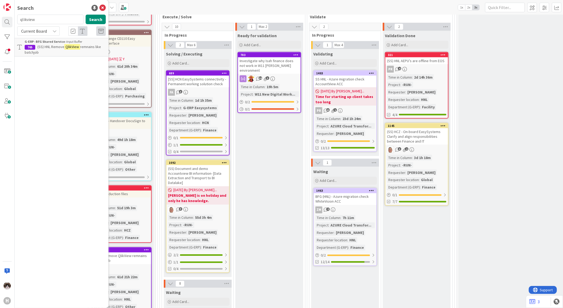
click at [48, 32] on div "Current Board" at bounding box center [38, 31] width 42 height 10
click at [46, 53] on span "All Boards" at bounding box center [47, 53] width 55 height 8
drag, startPoint x: 40, startPoint y: 19, endPoint x: 16, endPoint y: 18, distance: 24.2
click at [16, 18] on div "qlikview Search" at bounding box center [61, 21] width 95 height 12
type input "1134"
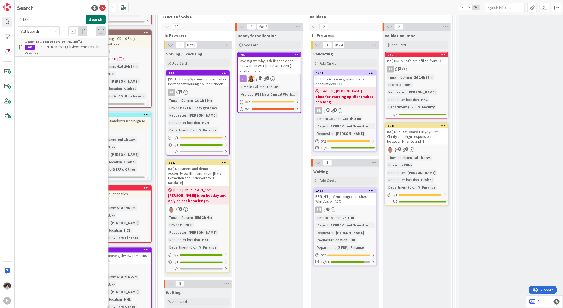
click at [96, 19] on button "Search" at bounding box center [96, 20] width 20 height 10
click at [84, 48] on p "Isah Global - IML HNL test" at bounding box center [65, 47] width 81 height 6
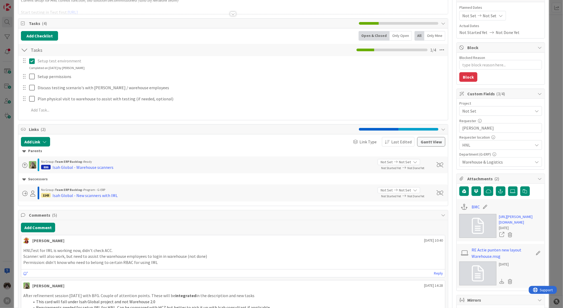
scroll to position [118, 0]
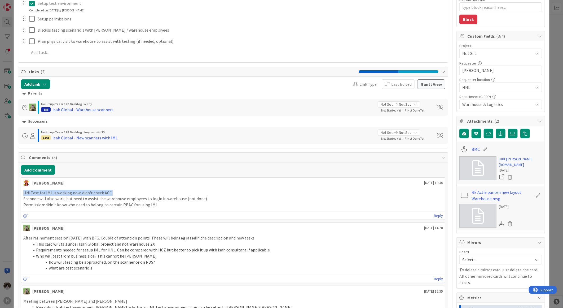
drag, startPoint x: 23, startPoint y: 192, endPoint x: 114, endPoint y: 190, distance: 91.2
click at [114, 190] on div "HNLTest for IML is working now, didn't check ACC. Scanner: will also work, but …" at bounding box center [233, 199] width 424 height 22
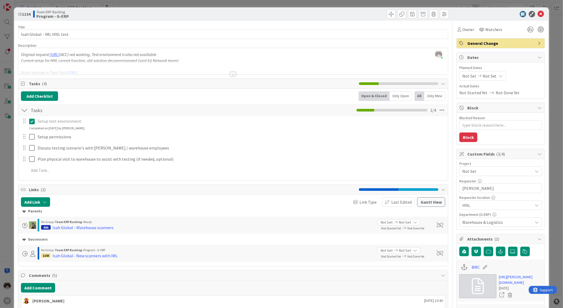
click at [230, 73] on div at bounding box center [233, 74] width 6 height 4
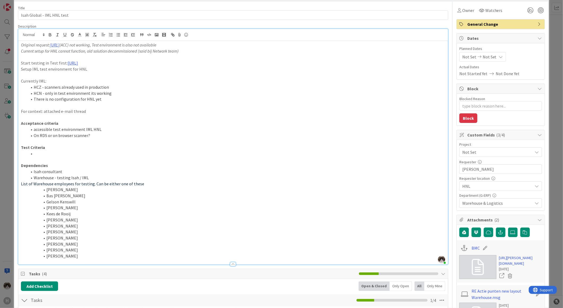
scroll to position [29, 0]
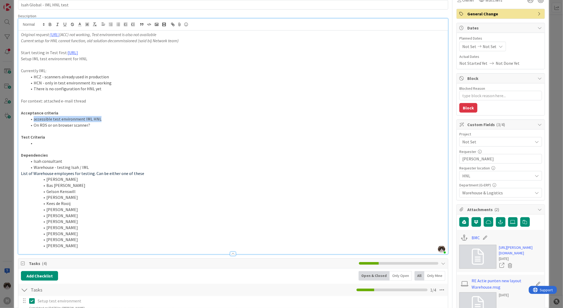
drag, startPoint x: 32, startPoint y: 117, endPoint x: 103, endPoint y: 119, distance: 71.1
click at [103, 119] on li "accessible test environment IML HNL" at bounding box center [236, 119] width 418 height 6
drag, startPoint x: 32, startPoint y: 125, endPoint x: 99, endPoint y: 127, distance: 67.1
click at [99, 127] on li "On RDS or on browser scanner?" at bounding box center [236, 125] width 418 height 6
click at [92, 129] on p at bounding box center [233, 131] width 425 height 6
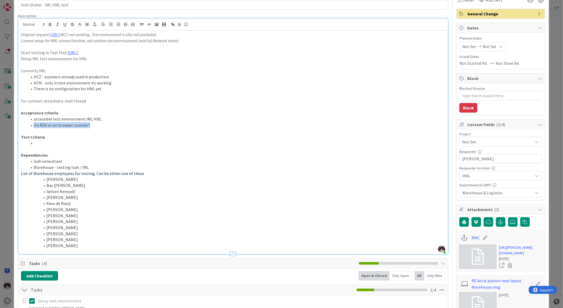
drag, startPoint x: 91, startPoint y: 127, endPoint x: 32, endPoint y: 127, distance: 59.1
click at [32, 127] on li "On RDS or on browser scanner?" at bounding box center [236, 125] width 418 height 6
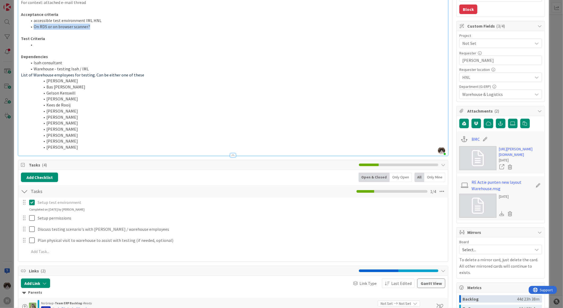
scroll to position [236, 0]
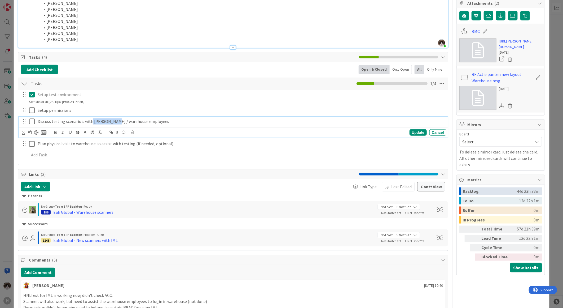
drag, startPoint x: 91, startPoint y: 123, endPoint x: 113, endPoint y: 119, distance: 22.8
click at [113, 119] on p "Discuss testing scenario's with Marc Sprong / warehouse employees" at bounding box center [241, 121] width 407 height 6
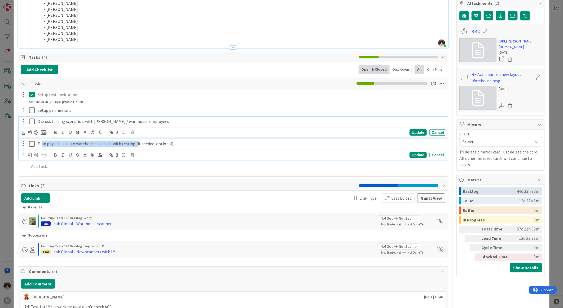
drag, startPoint x: 41, startPoint y: 144, endPoint x: 133, endPoint y: 145, distance: 92.3
click at [133, 145] on p "Plan physical visit to warehouse to assist with testing (if needed, optional)" at bounding box center [241, 144] width 407 height 6
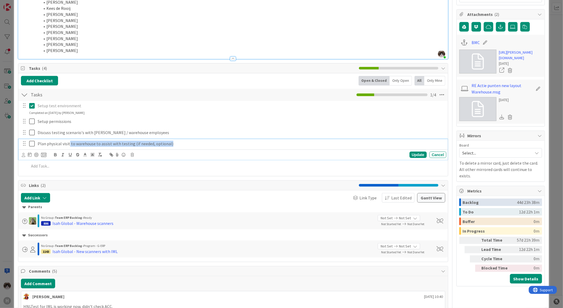
drag, startPoint x: 172, startPoint y: 146, endPoint x: 69, endPoint y: 149, distance: 103.2
click at [69, 149] on div "Plan physical visit to warehouse to assist with testing (if needed, optional) U…" at bounding box center [233, 149] width 429 height 21
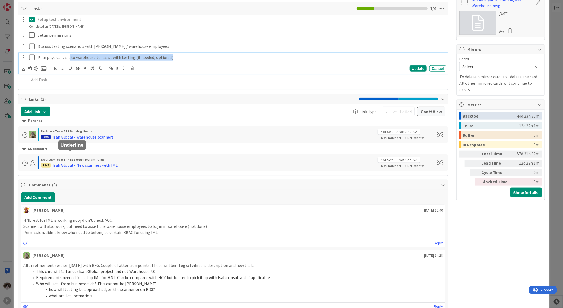
scroll to position [372, 0]
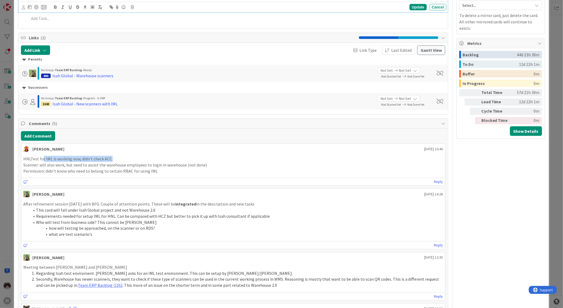
drag, startPoint x: 42, startPoint y: 161, endPoint x: 132, endPoint y: 158, distance: 90.2
click at [132, 158] on p "HNLTest for IML is working now, didn't check ACC." at bounding box center [233, 159] width 420 height 6
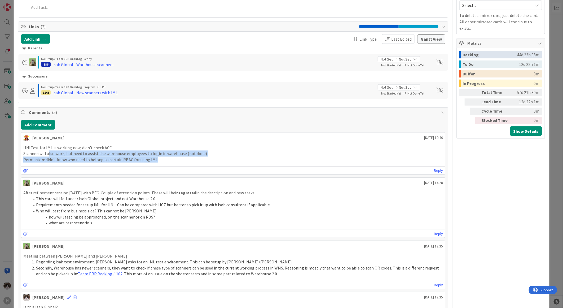
drag, startPoint x: 49, startPoint y: 154, endPoint x: 214, endPoint y: 161, distance: 164.8
click at [214, 161] on div "HNLTest for IML is working now, didn't check ACC. Scanner: will also work, but …" at bounding box center [233, 154] width 420 height 18
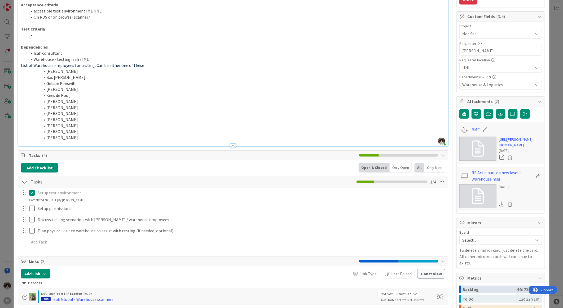
scroll to position [0, 0]
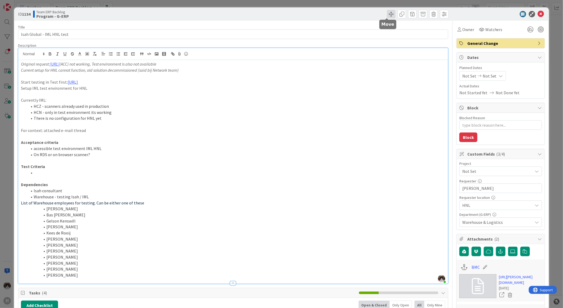
click at [387, 15] on span at bounding box center [391, 14] width 8 height 8
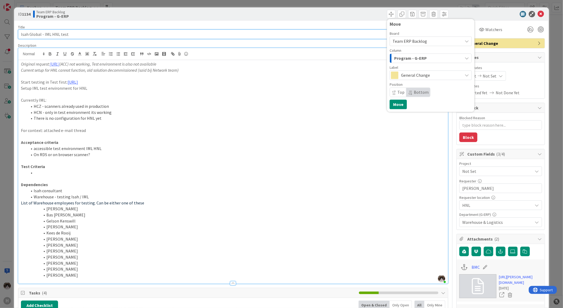
click at [350, 38] on input "Isah Global - IML HNL test" at bounding box center [233, 34] width 430 height 10
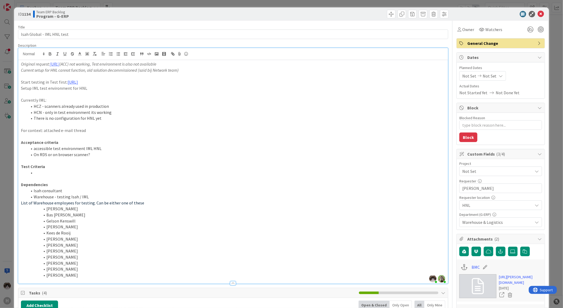
type textarea "x"
type input "Hanno Wi"
type textarea "x"
type input "Hanno Wilde"
type textarea "x"
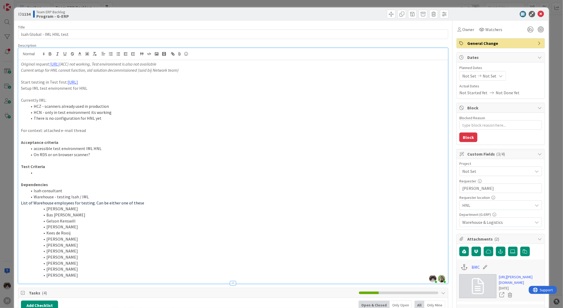
type input "Hanno de Wilde"
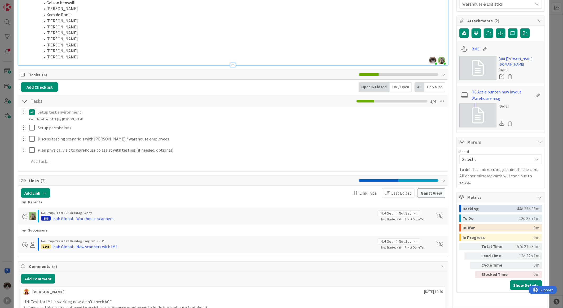
scroll to position [218, 0]
click at [492, 102] on link "RE Actie punten new layout Warehouse.msg" at bounding box center [503, 95] width 62 height 13
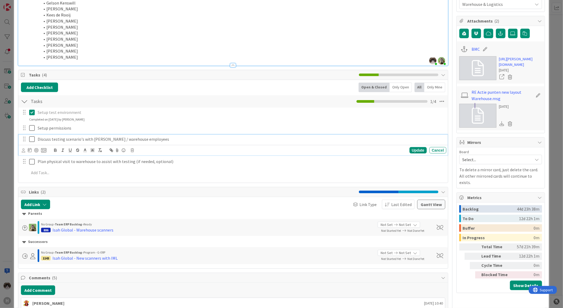
click at [294, 136] on p "Discuss testing scenario's with Hanno / warehouse employees" at bounding box center [241, 139] width 407 height 6
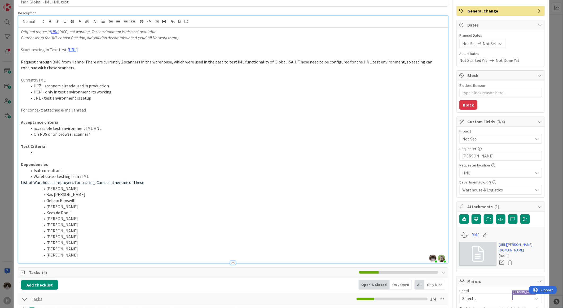
scroll to position [0, 0]
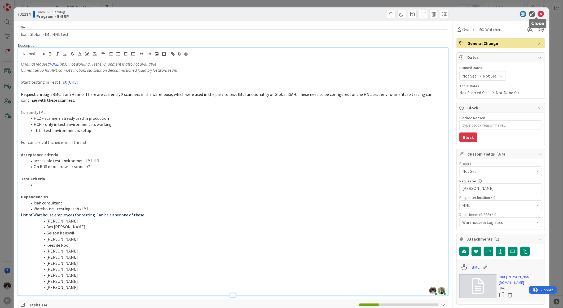
drag, startPoint x: 537, startPoint y: 12, endPoint x: 340, endPoint y: 86, distance: 210.5
click at [538, 12] on icon at bounding box center [541, 14] width 6 height 6
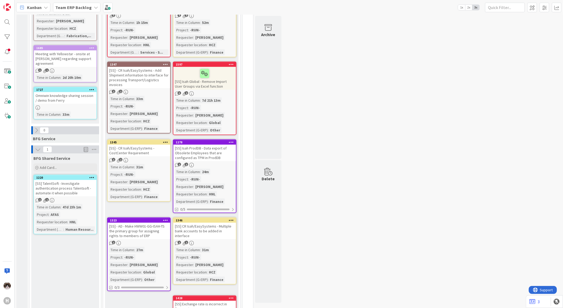
scroll to position [442, 0]
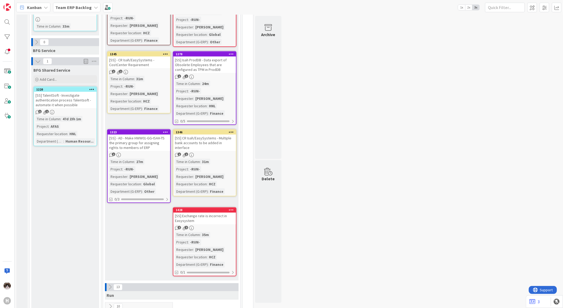
click at [84, 116] on div "Time in Column : 47d 23h 1m Project : AFAS Requester location : HNL Department …" at bounding box center [65, 130] width 59 height 28
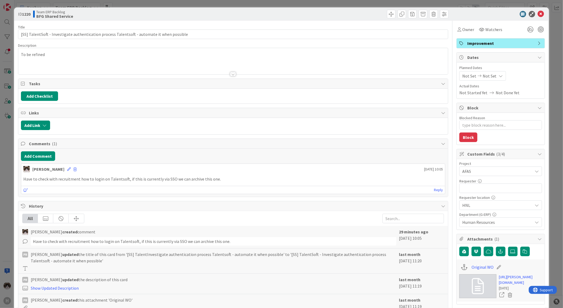
click at [538, 14] on icon at bounding box center [541, 14] width 6 height 6
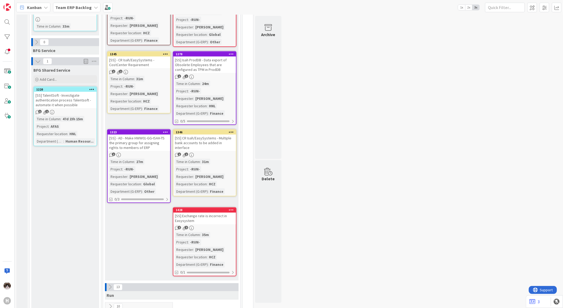
click at [75, 116] on div "47d 23h 15m" at bounding box center [72, 119] width 23 height 6
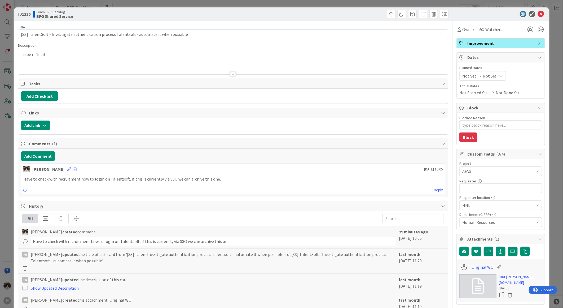
click at [538, 14] on icon at bounding box center [541, 14] width 6 height 6
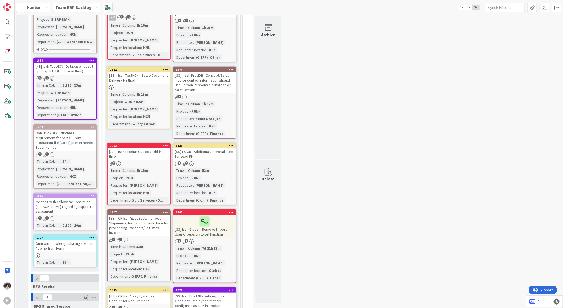
scroll to position [354, 0]
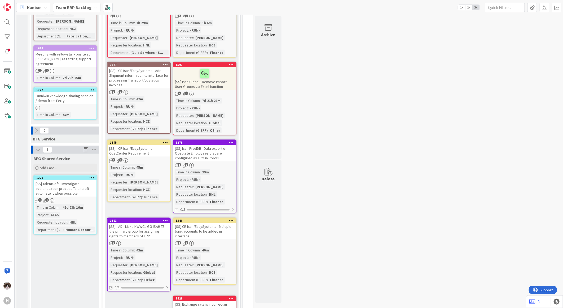
click at [86, 6] on b "Team ERP Backlog" at bounding box center [73, 7] width 36 height 5
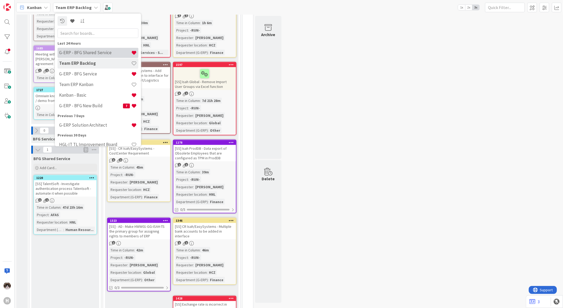
click at [102, 50] on h4 "G-ERP - BFG Shared Service" at bounding box center [95, 52] width 72 height 5
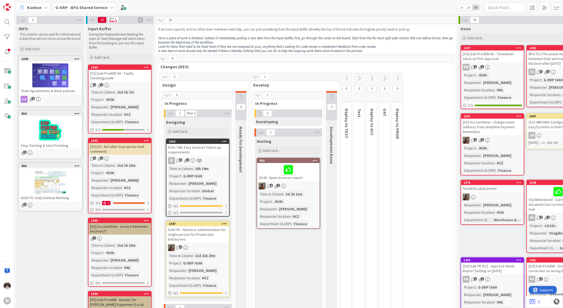
click at [303, 185] on div "8 1" at bounding box center [288, 185] width 63 height 7
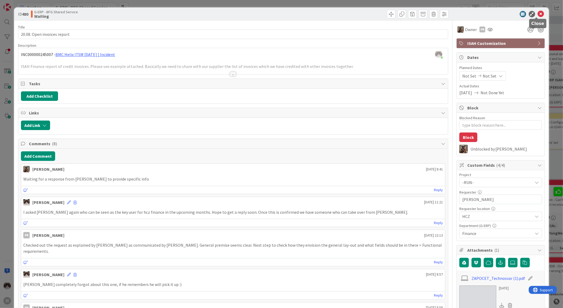
drag, startPoint x: 536, startPoint y: 12, endPoint x: 499, endPoint y: 41, distance: 47.4
click at [538, 12] on icon at bounding box center [541, 14] width 6 height 6
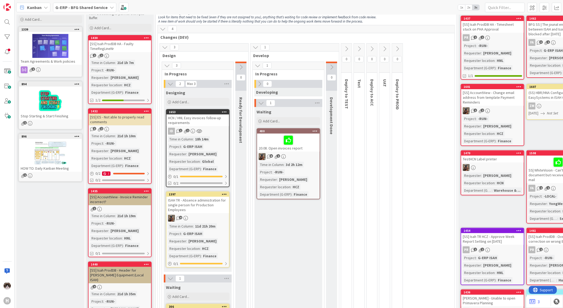
click at [218, 129] on div "ID 1 1" at bounding box center [198, 131] width 63 height 7
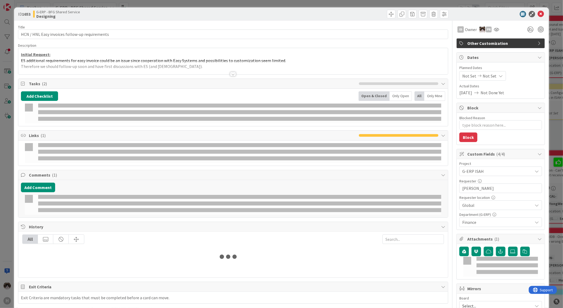
type textarea "x"
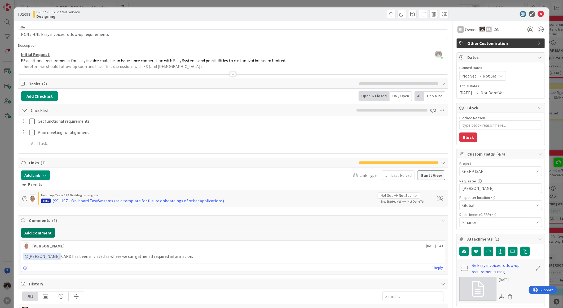
click at [51, 229] on button "Add Comment" at bounding box center [38, 233] width 34 height 10
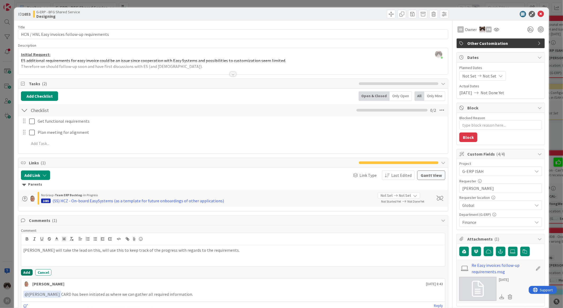
click at [24, 271] on button "Add" at bounding box center [27, 272] width 12 height 6
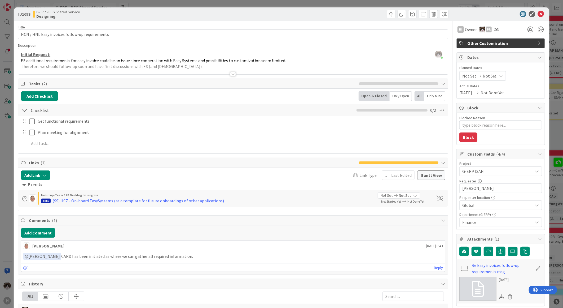
type textarea "x"
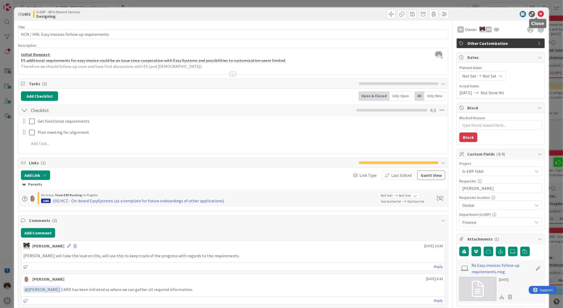
click at [538, 12] on icon at bounding box center [541, 14] width 6 height 6
click at [539, 14] on icon at bounding box center [541, 14] width 6 height 6
click at [538, 12] on icon at bounding box center [541, 14] width 6 height 6
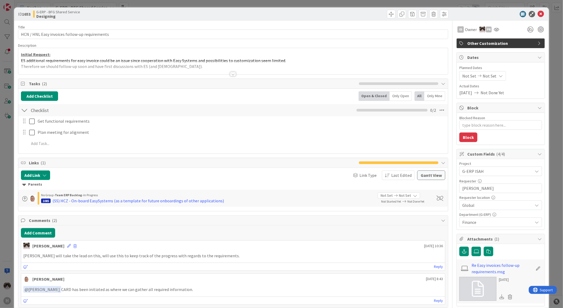
click at [481, 174] on span "G-ERP ISAH" at bounding box center [497, 170] width 68 height 7
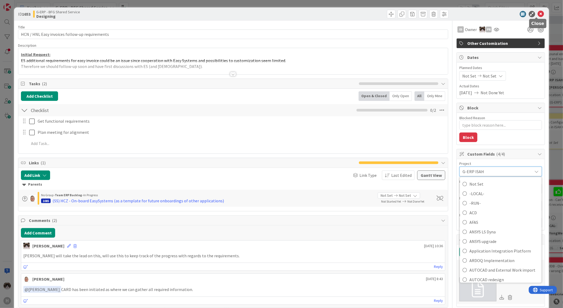
click at [539, 14] on icon at bounding box center [541, 14] width 6 height 6
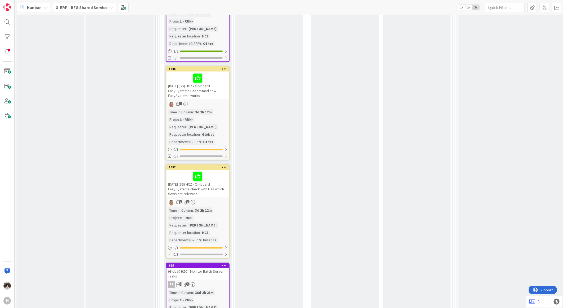
click at [77, 12] on div "Kanban G-ERP - BFG Shared Service 1x 2x 3x" at bounding box center [289, 7] width 549 height 15
click at [91, 11] on div "G-ERP - BFG Shared Service" at bounding box center [84, 8] width 63 height 10
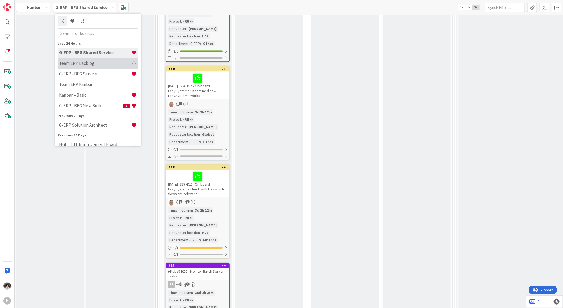
click at [92, 64] on h4 "Team ERP Backlog" at bounding box center [95, 62] width 72 height 5
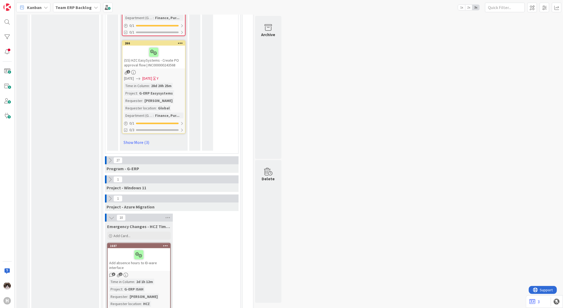
scroll to position [1661, 0]
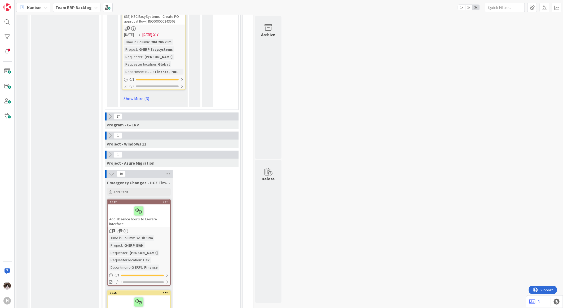
click at [111, 114] on icon at bounding box center [110, 117] width 6 height 6
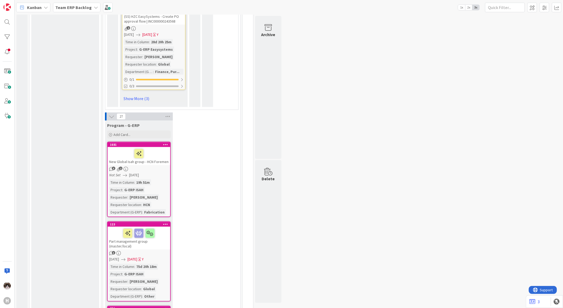
click at [165, 159] on link "1681 New Global Isah group - HCN Foremen 3 1 Not Set 27/08/2025 Time in Column …" at bounding box center [139, 179] width 64 height 75
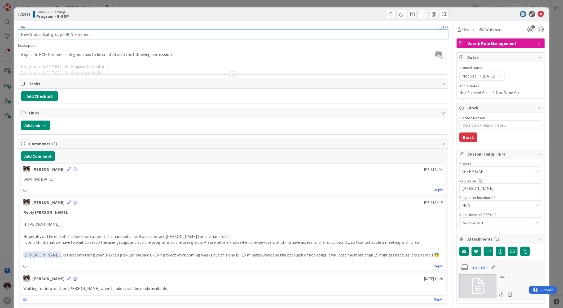
drag, startPoint x: 90, startPoint y: 36, endPoint x: -17, endPoint y: 34, distance: 107.4
click at [0, 34] on html "H Kanban Team ERP Backlog 1x 2x 3x 5 INFO This column contains information card…" at bounding box center [281, 154] width 563 height 308
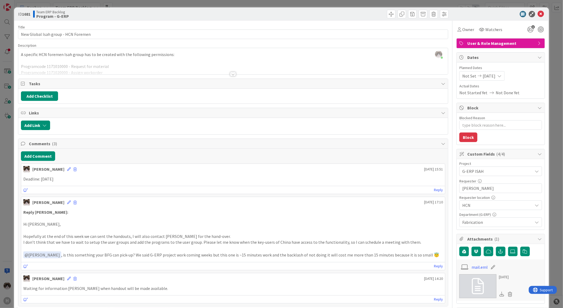
click at [110, 231] on p at bounding box center [233, 230] width 420 height 6
drag, startPoint x: 420, startPoint y: 256, endPoint x: 21, endPoint y: 208, distance: 401.7
click at [21, 208] on div "Reply Maarten: Hi Kevin, Hopefully at the end of this week we can sent the hand…" at bounding box center [233, 234] width 424 height 54
click at [538, 12] on icon at bounding box center [541, 14] width 6 height 6
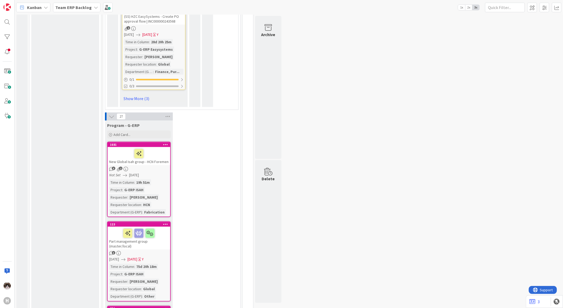
click at [153, 172] on div "Not Set [DATE]" at bounding box center [139, 175] width 61 height 6
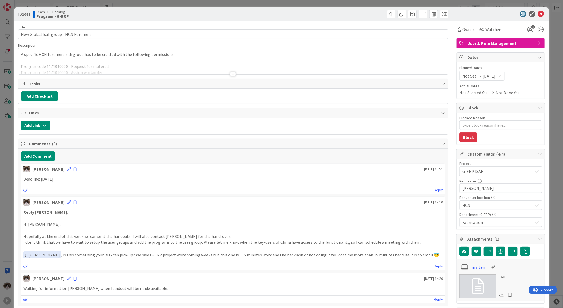
type textarea "x"
click at [230, 73] on div at bounding box center [233, 74] width 6 height 4
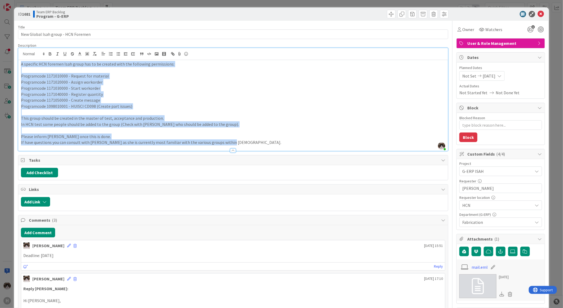
drag, startPoint x: 226, startPoint y: 141, endPoint x: 20, endPoint y: 64, distance: 220.3
click at [20, 64] on div "A specific HCN foremen Isah group has to be created with the following permissi…" at bounding box center [233, 105] width 430 height 91
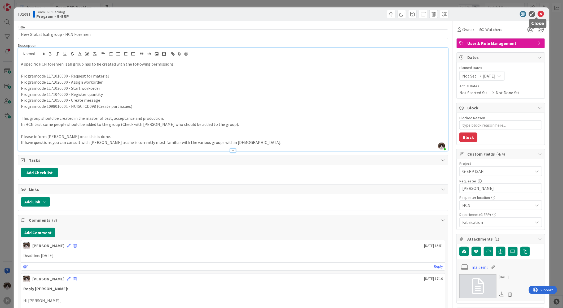
click at [538, 16] on icon at bounding box center [541, 14] width 6 height 6
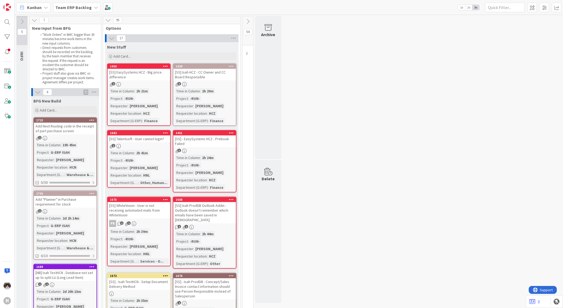
click at [85, 8] on b "Team ERP Backlog" at bounding box center [73, 7] width 36 height 5
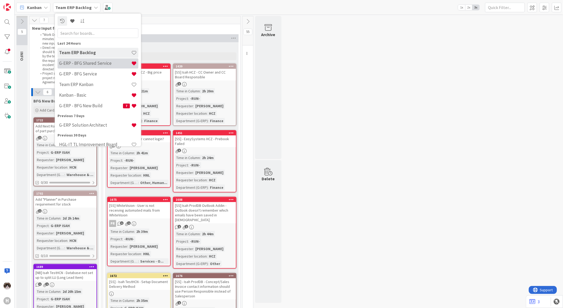
click at [89, 65] on h4 "G-ERP - BFG Shared Service" at bounding box center [95, 62] width 72 height 5
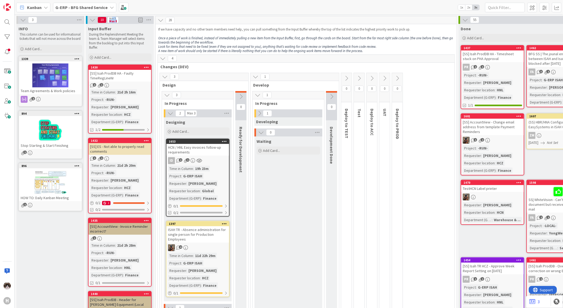
drag, startPoint x: 112, startPoint y: 19, endPoint x: 117, endPoint y: 19, distance: 4.5
click at [117, 19] on div "Min 3 Max 8" at bounding box center [113, 20] width 11 height 6
drag, startPoint x: 117, startPoint y: 19, endPoint x: 111, endPoint y: 21, distance: 5.9
click at [111, 21] on div "Max 8" at bounding box center [113, 21] width 8 height 3
drag, startPoint x: 108, startPoint y: 19, endPoint x: 118, endPoint y: 23, distance: 10.6
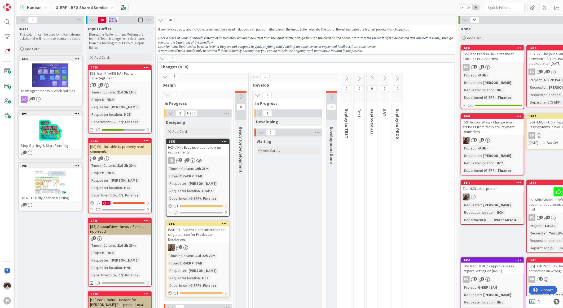
click at [118, 23] on div "10 Min 3 Max 8" at bounding box center [120, 20] width 68 height 8
drag, startPoint x: 118, startPoint y: 23, endPoint x: 96, endPoint y: 9, distance: 25.9
click at [96, 9] on b "G-ERP - BFG Shared Service" at bounding box center [81, 7] width 52 height 5
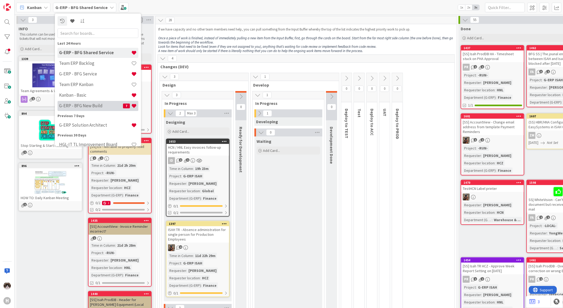
click at [100, 105] on h4 "G-ERP - BFG New Build" at bounding box center [91, 105] width 64 height 5
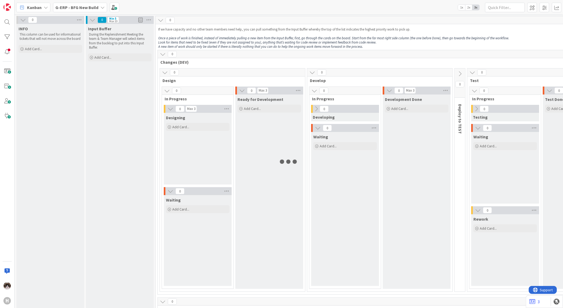
click at [86, 6] on b "G-ERP - BFG New Build" at bounding box center [76, 7] width 43 height 5
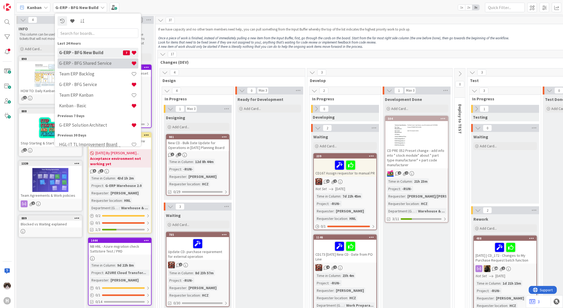
click at [99, 63] on h4 "G-ERP - BFG Shared Service" at bounding box center [95, 62] width 72 height 5
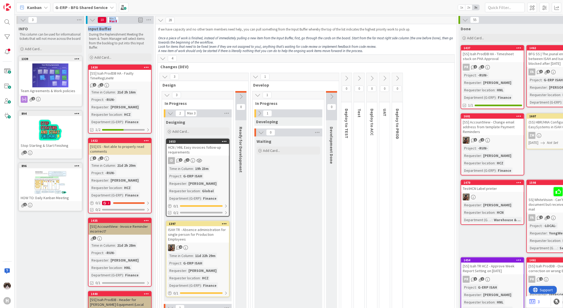
drag, startPoint x: 109, startPoint y: 19, endPoint x: 118, endPoint y: 24, distance: 10.2
drag, startPoint x: 118, startPoint y: 24, endPoint x: 103, endPoint y: 12, distance: 19.8
click at [103, 12] on div "Kanban G-ERP - BFG Shared Service 1x 2x 3x" at bounding box center [289, 7] width 549 height 15
click at [103, 9] on b "G-ERP - BFG Shared Service" at bounding box center [81, 7] width 52 height 5
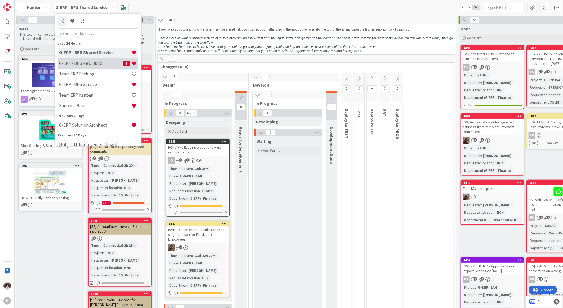
click at [104, 62] on h4 "G-ERP - BFG New Build" at bounding box center [91, 62] width 64 height 5
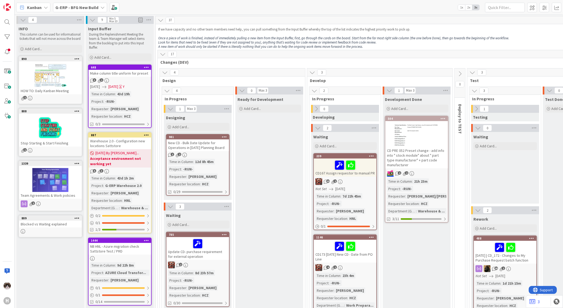
click at [92, 8] on b "G-ERP - BFG New Build" at bounding box center [76, 7] width 43 height 5
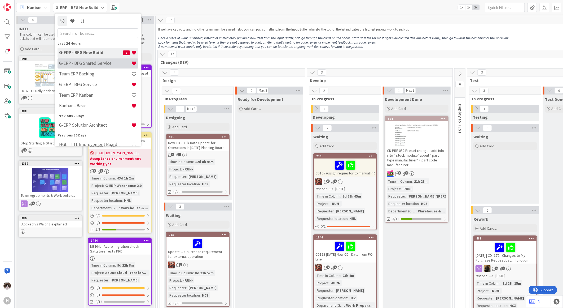
click at [90, 64] on h4 "G-ERP - BFG Shared Service" at bounding box center [95, 62] width 72 height 5
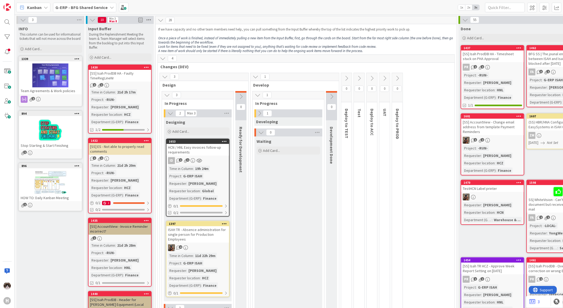
click at [147, 21] on icon at bounding box center [148, 20] width 7 height 8
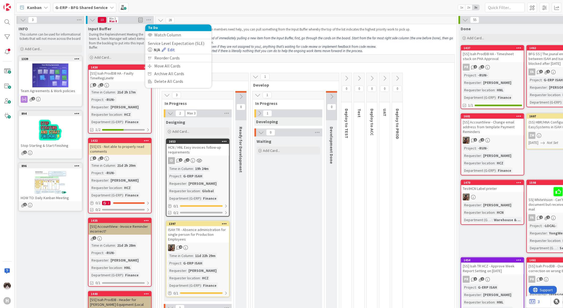
click at [171, 49] on link "Edit" at bounding box center [168, 49] width 13 height 6
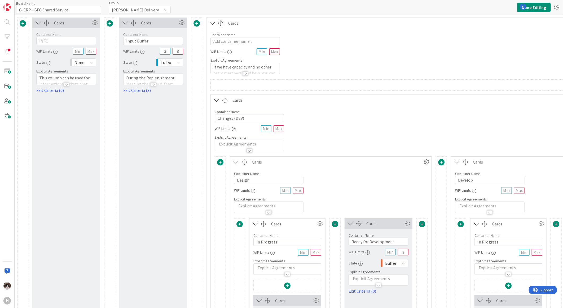
type input "G-ERP - BFG Shared Service"
click at [153, 85] on div at bounding box center [153, 84] width 6 height 4
click at [180, 21] on icon at bounding box center [182, 23] width 8 height 8
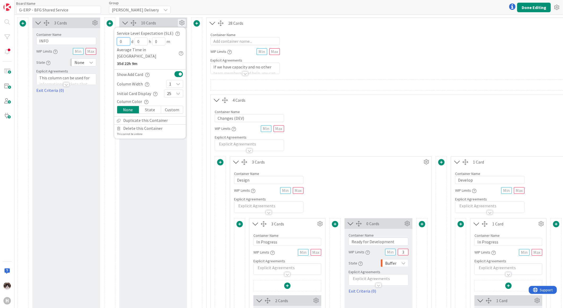
click at [123, 43] on input "0" at bounding box center [123, 41] width 13 height 8
type input "7"
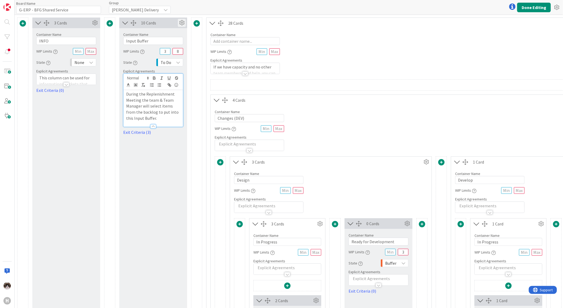
click at [180, 24] on icon at bounding box center [182, 23] width 8 height 8
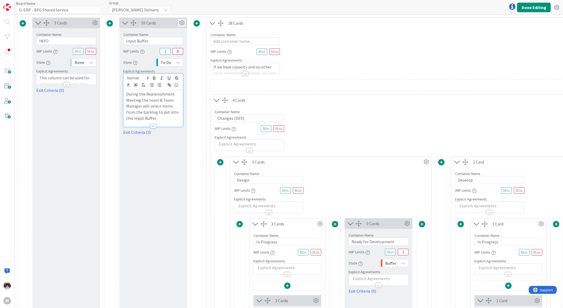
click at [180, 21] on icon at bounding box center [182, 23] width 8 height 8
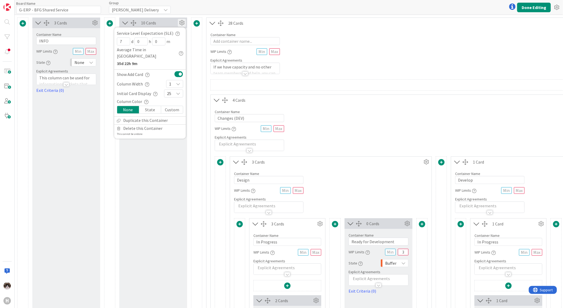
click at [181, 22] on icon at bounding box center [182, 23] width 8 height 8
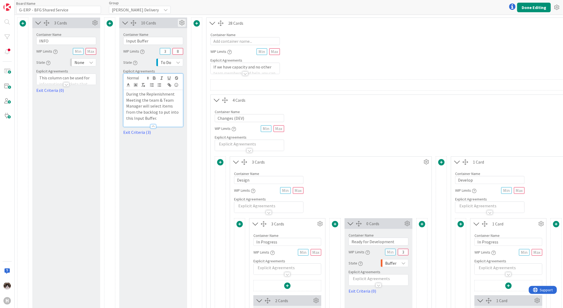
click at [178, 23] on icon at bounding box center [182, 23] width 8 height 8
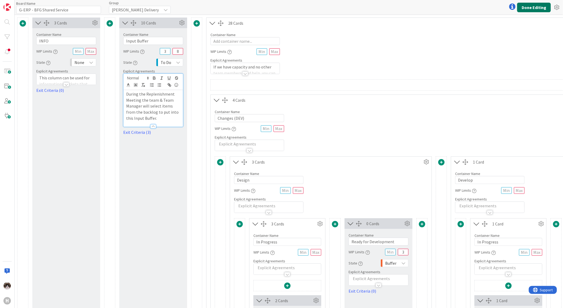
click at [544, 6] on button "Done Editing" at bounding box center [534, 8] width 34 height 10
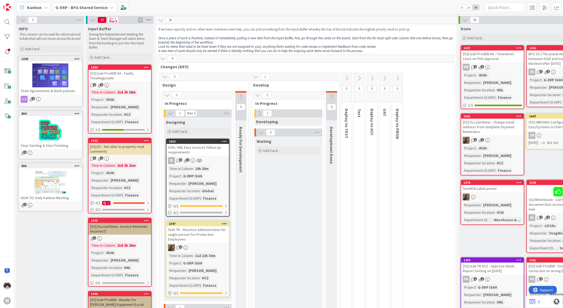
click at [148, 21] on icon at bounding box center [148, 20] width 7 height 8
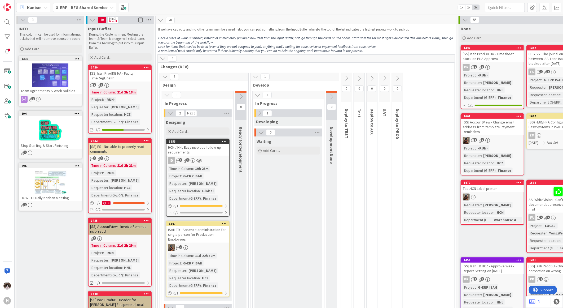
click at [148, 19] on icon at bounding box center [148, 20] width 7 height 8
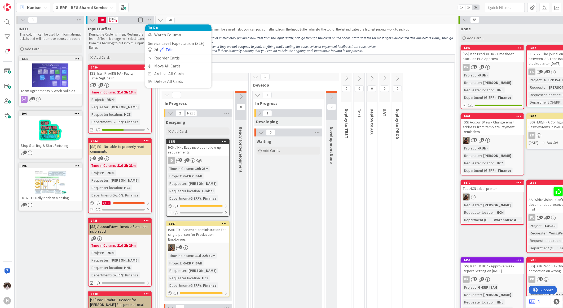
click at [75, 6] on b "G-ERP - BFG Shared Service" at bounding box center [81, 7] width 52 height 5
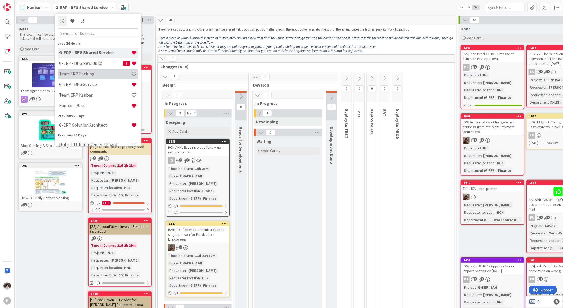
click at [94, 74] on h4 "Team ERP Backlog" at bounding box center [95, 73] width 72 height 5
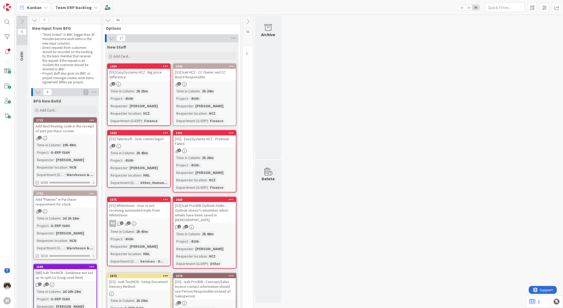
click at [249, 21] on icon at bounding box center [248, 22] width 6 height 6
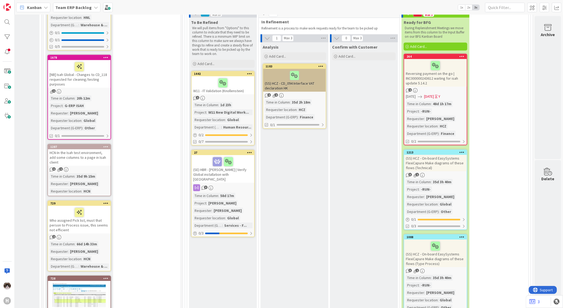
scroll to position [2210, 64]
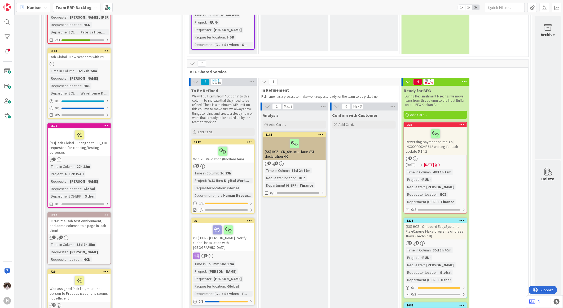
click at [449, 247] on div "Time in Column : 35d 3h 40m Project : -RUN- Requester : Leon Dolje Requester lo…" at bounding box center [435, 265] width 59 height 36
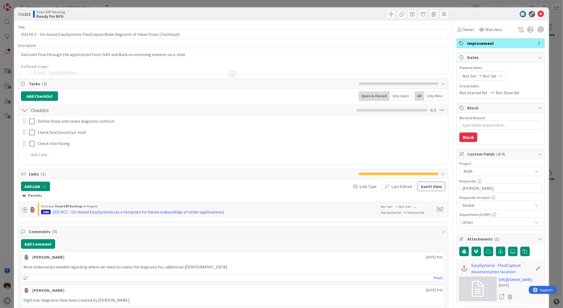
type textarea "x"
click at [230, 75] on div at bounding box center [233, 74] width 6 height 4
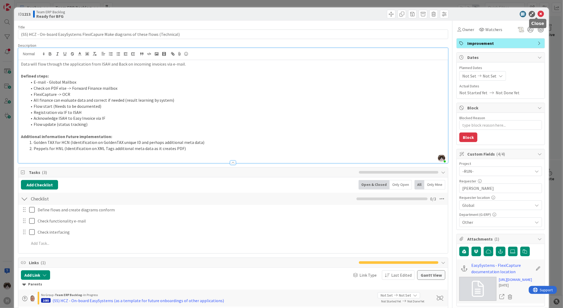
click at [538, 14] on icon at bounding box center [541, 14] width 6 height 6
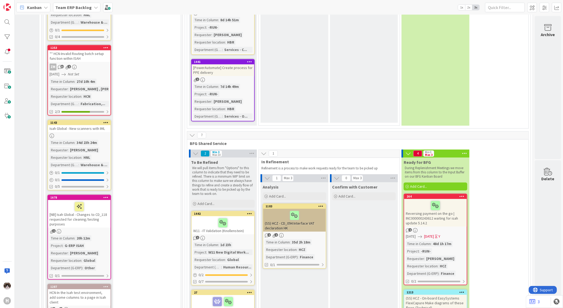
scroll to position [2151, 64]
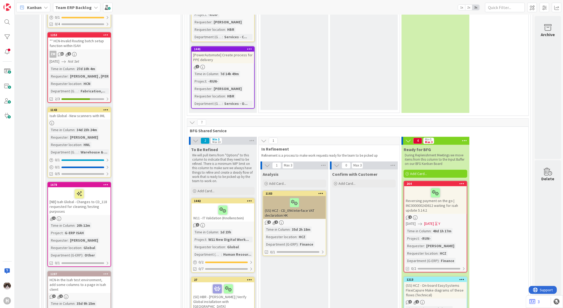
click at [461, 137] on icon at bounding box center [464, 141] width 7 height 8
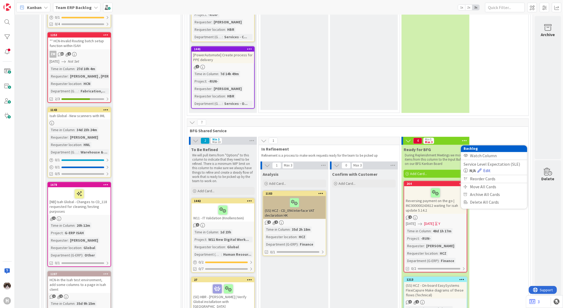
click at [483, 167] on link "Edit" at bounding box center [484, 170] width 13 height 6
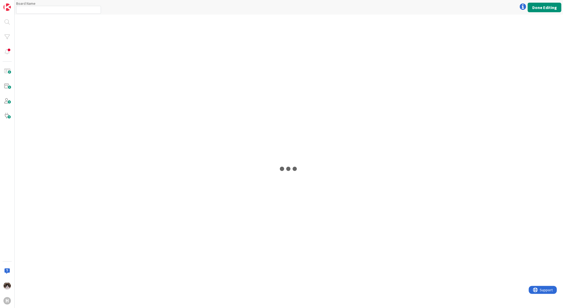
type input "Team ERP Backlog"
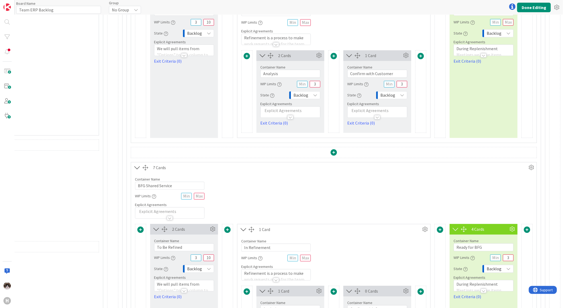
scroll to position [678, 666]
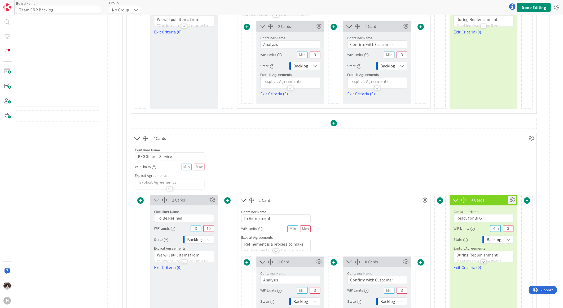
click at [508, 199] on icon at bounding box center [512, 200] width 8 height 8
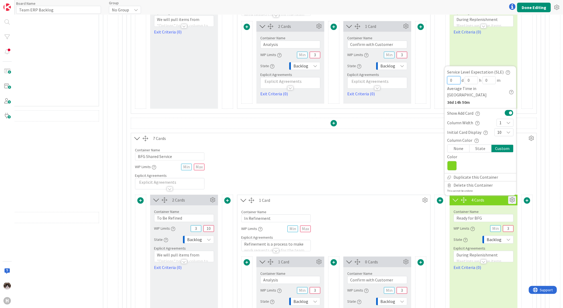
drag, startPoint x: 447, startPoint y: 86, endPoint x: 443, endPoint y: 86, distance: 3.2
click at [447, 84] on input "0" at bounding box center [453, 80] width 13 height 8
type input "7"
click at [528, 158] on div "Container Name 18 / 64 BFG Shared Service WIP Limits Explicit Agreements" at bounding box center [334, 166] width 406 height 46
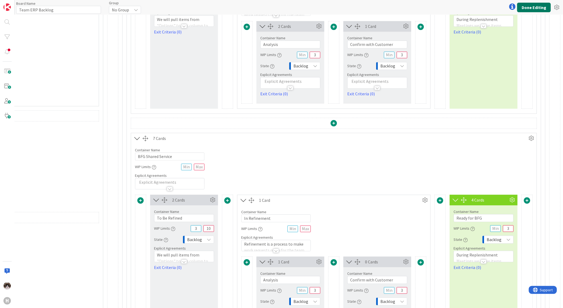
click at [528, 9] on button "Done Editing" at bounding box center [534, 8] width 34 height 10
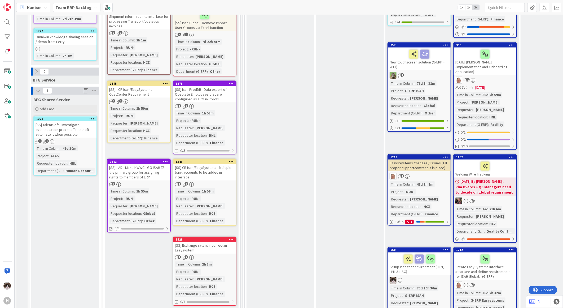
scroll to position [236, 0]
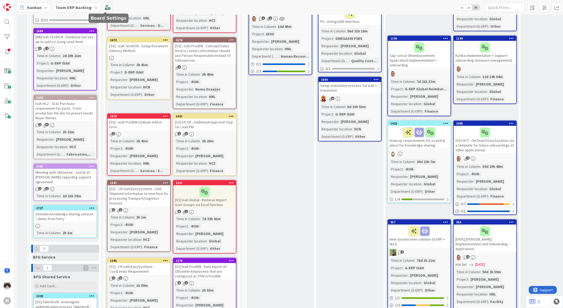
click at [80, 6] on b "Team ERP Backlog" at bounding box center [73, 7] width 36 height 5
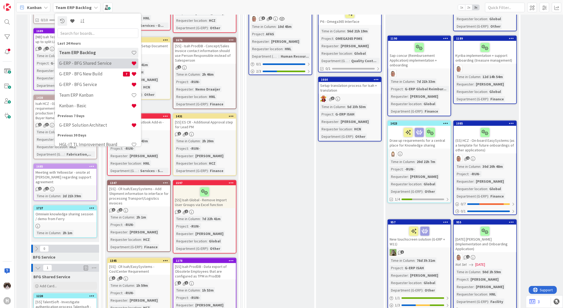
click at [101, 66] on h4 "G-ERP - BFG Shared Service" at bounding box center [95, 62] width 72 height 5
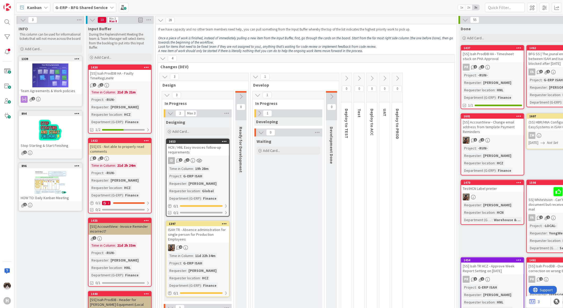
click at [77, 6] on b "G-ERP - BFG Shared Service" at bounding box center [81, 7] width 52 height 5
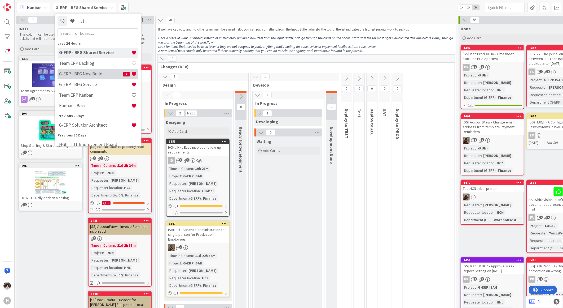
click at [94, 70] on div "G-ERP - BFG New Build 7" at bounding box center [98, 74] width 81 height 10
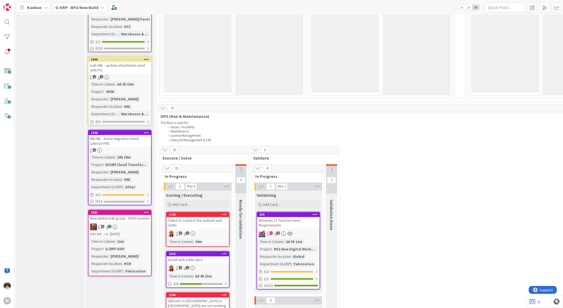
scroll to position [589, 0]
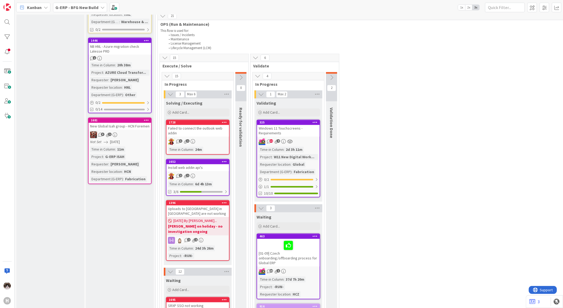
click at [130, 139] on div "Not Set [DATE]" at bounding box center [120, 142] width 61 height 6
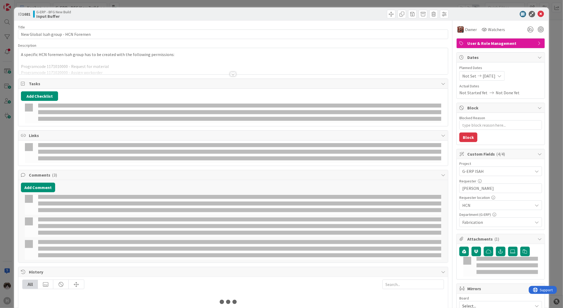
type textarea "x"
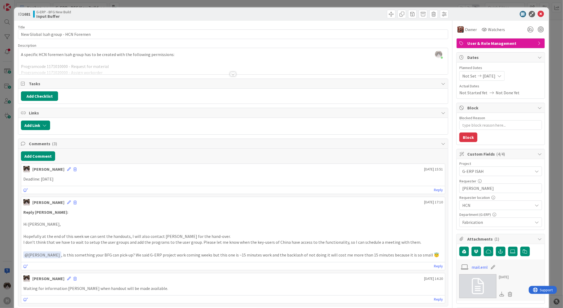
click at [538, 12] on icon at bounding box center [541, 14] width 6 height 6
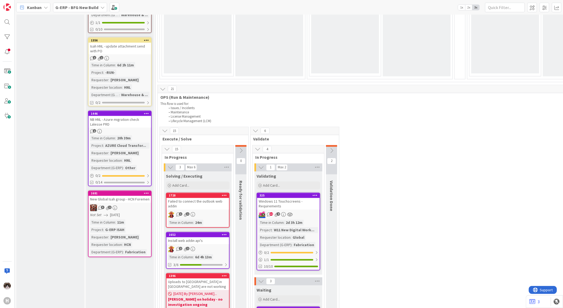
scroll to position [619, 0]
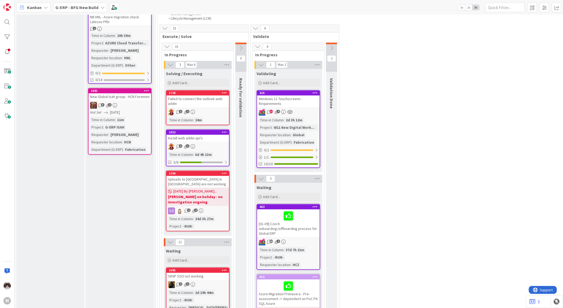
click at [138, 110] on div "Not Set [DATE]" at bounding box center [120, 113] width 61 height 6
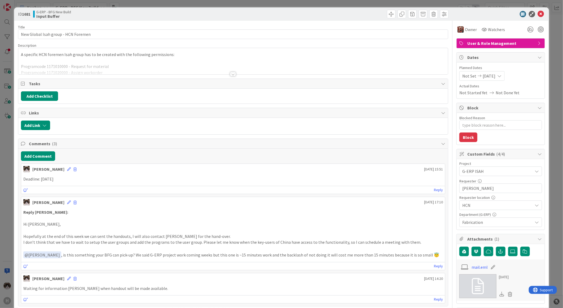
type textarea "x"
click at [538, 12] on icon at bounding box center [541, 14] width 6 height 6
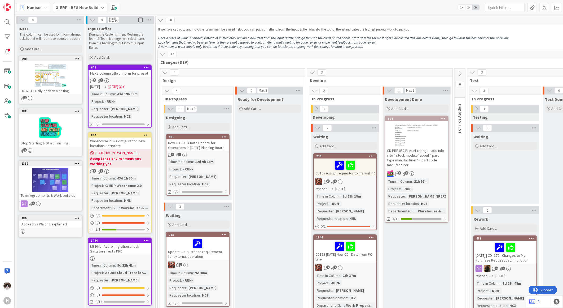
click at [88, 12] on div "G-ERP - BFG New Build" at bounding box center [80, 8] width 54 height 10
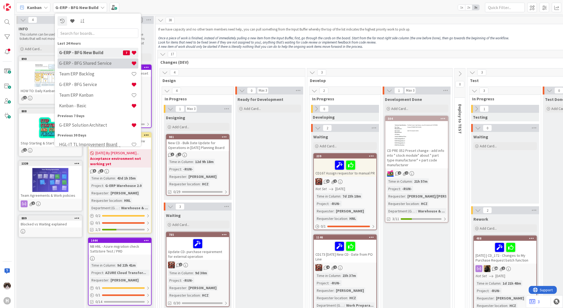
click at [79, 65] on h4 "G-ERP - BFG Shared Service" at bounding box center [95, 62] width 72 height 5
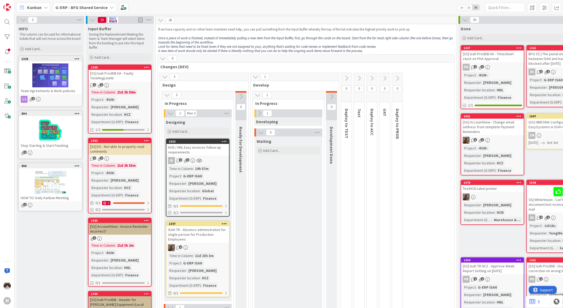
drag, startPoint x: 109, startPoint y: 18, endPoint x: 117, endPoint y: 22, distance: 9.3
click at [117, 22] on div "Min 3 Max 8" at bounding box center [113, 20] width 11 height 6
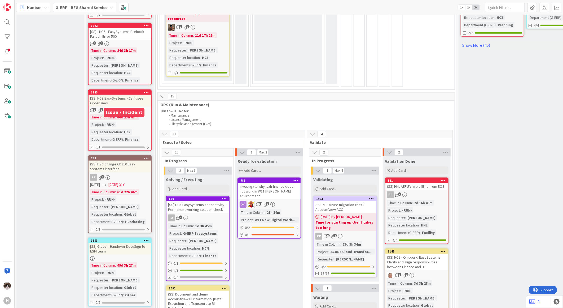
scroll to position [442, 0]
